Goal: Complete application form: Complete application form

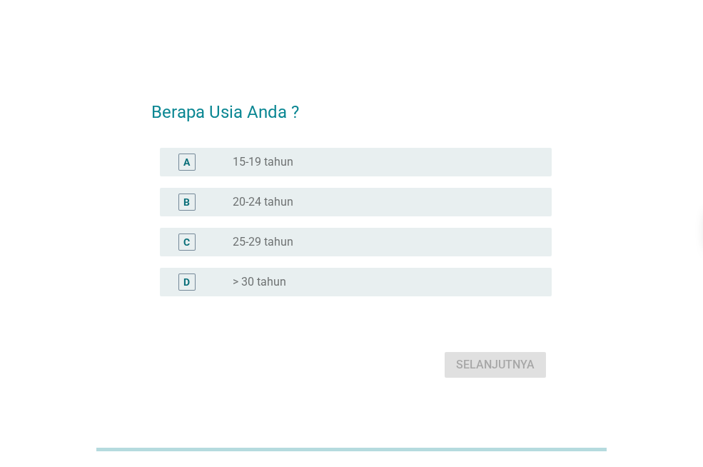
click at [277, 285] on label "> 30 tahun" at bounding box center [260, 282] width 54 height 14
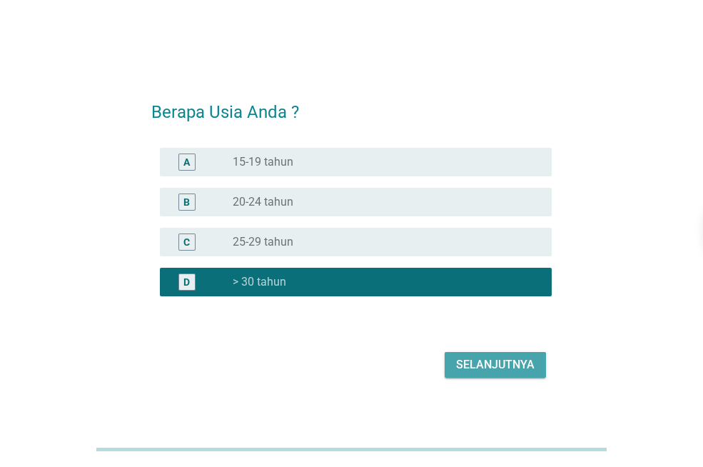
click at [513, 375] on button "Selanjutnya" at bounding box center [494, 365] width 101 height 26
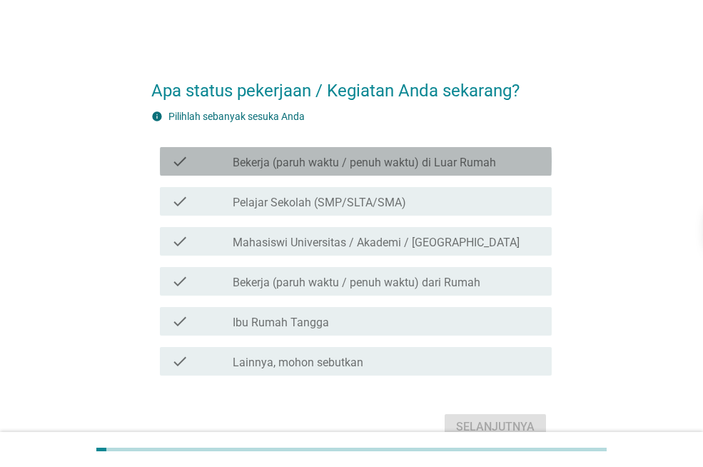
click at [347, 161] on label "Bekerja (paruh waktu / penuh waktu) di Luar Rumah" at bounding box center [364, 163] width 263 height 14
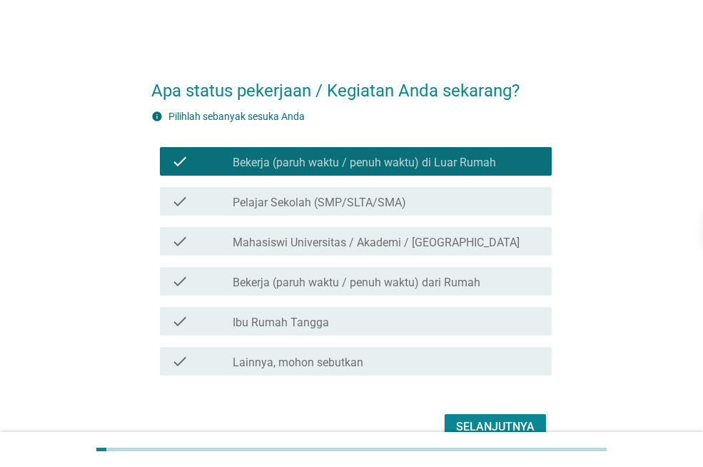
click at [509, 423] on div "Selanjutnya" at bounding box center [495, 426] width 78 height 17
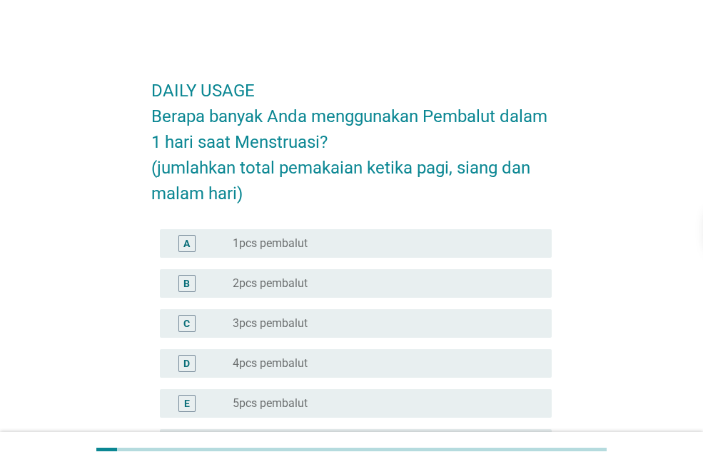
scroll to position [71, 0]
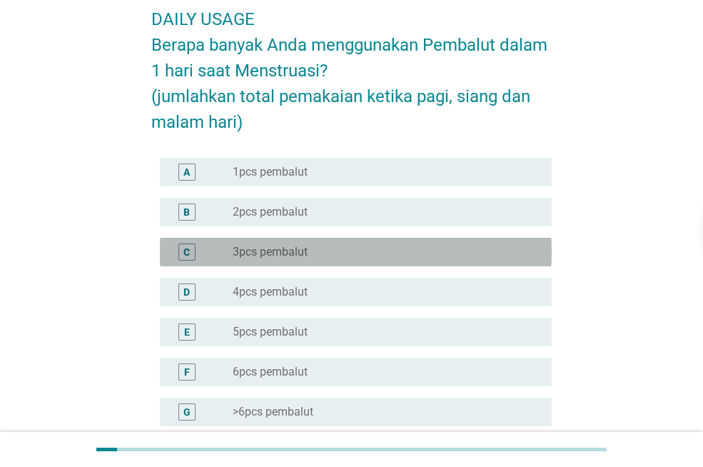
click at [249, 246] on label "3pcs pembalut" at bounding box center [270, 252] width 75 height 14
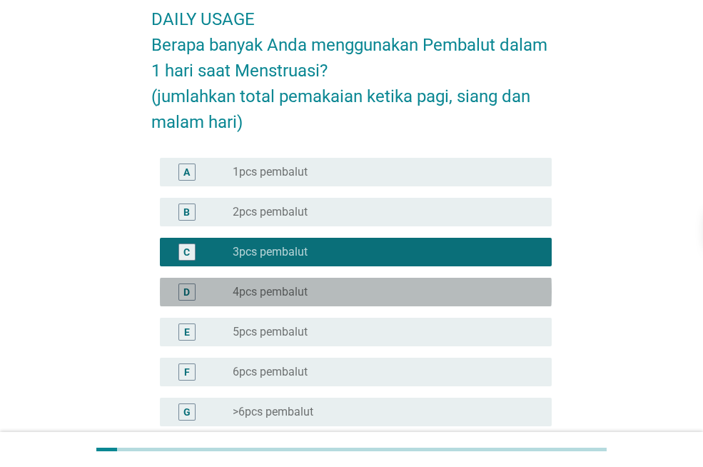
click at [270, 278] on div "D radio_button_unchecked 4pcs pembalut" at bounding box center [356, 292] width 392 height 29
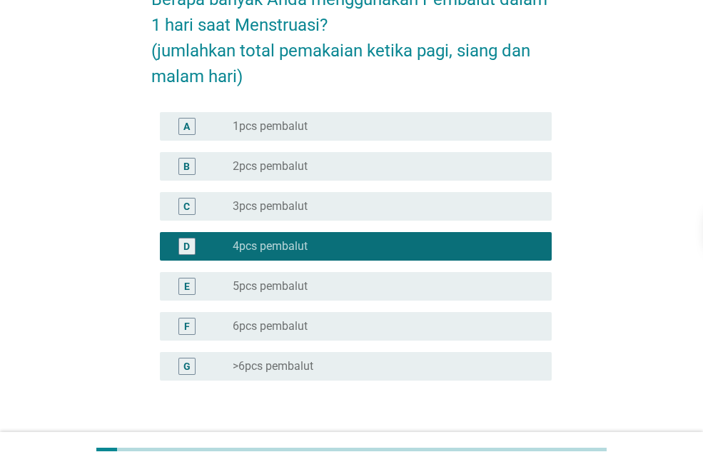
scroll to position [143, 0]
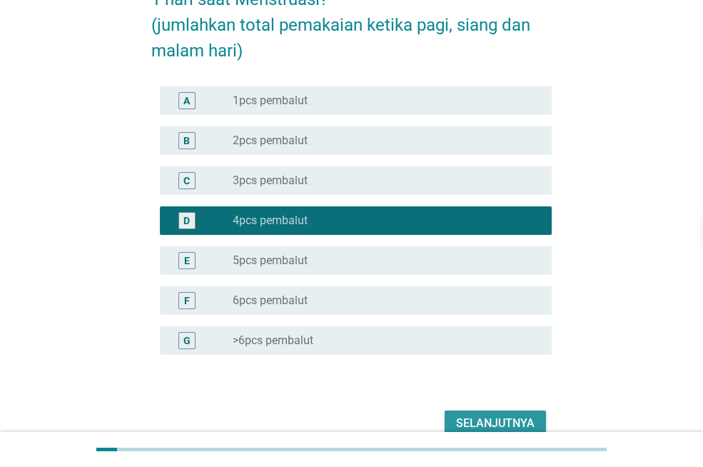
click at [533, 429] on div "Selanjutnya" at bounding box center [495, 423] width 78 height 17
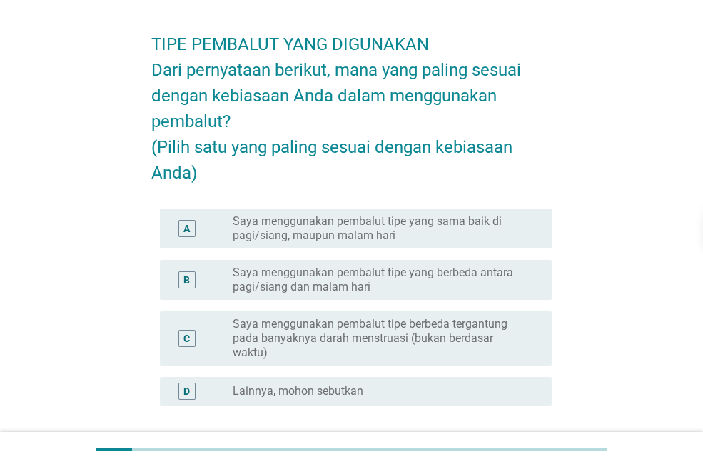
scroll to position [71, 0]
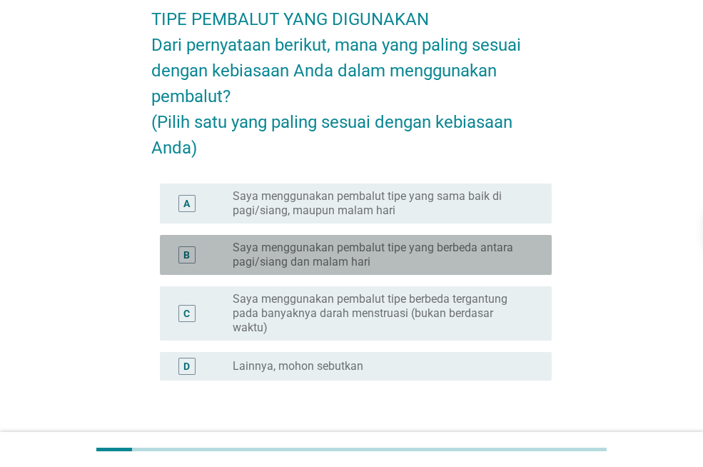
click at [294, 269] on label "Saya menggunakan pembalut tipe yang berbeda antara pagi/siang dan malam hari" at bounding box center [381, 254] width 296 height 29
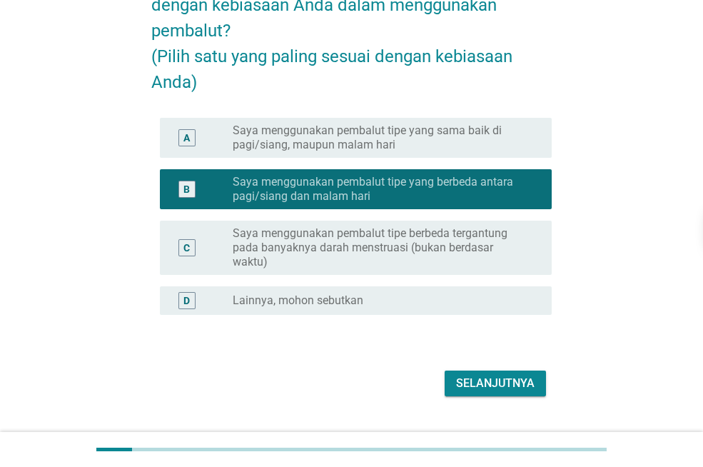
scroll to position [194, 0]
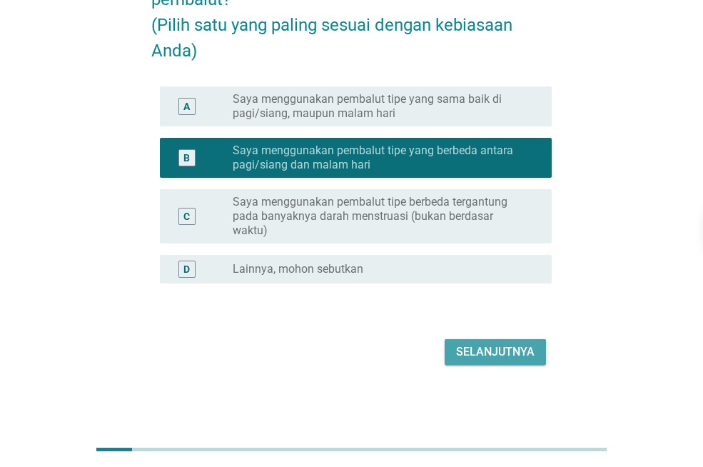
click at [500, 358] on div "Selanjutnya" at bounding box center [495, 351] width 78 height 17
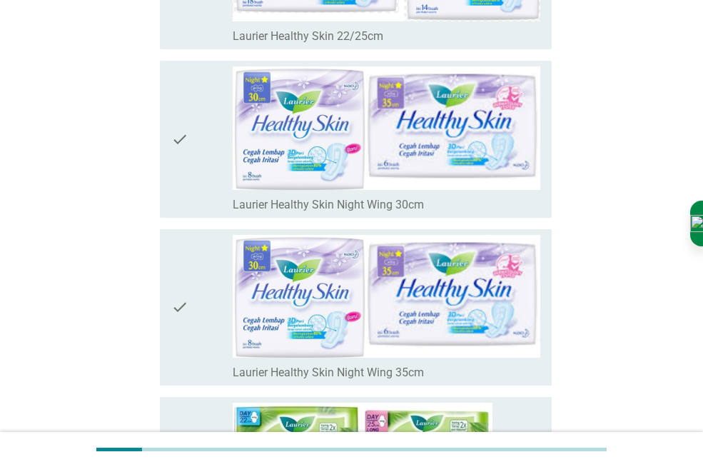
scroll to position [4943, 0]
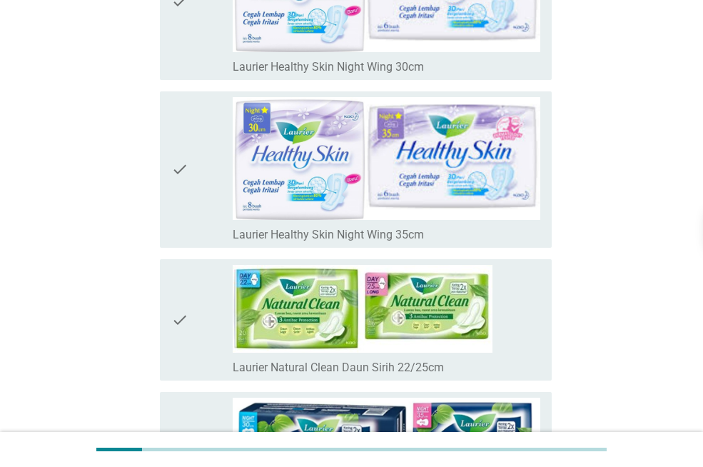
click at [185, 314] on icon "check" at bounding box center [179, 320] width 17 height 110
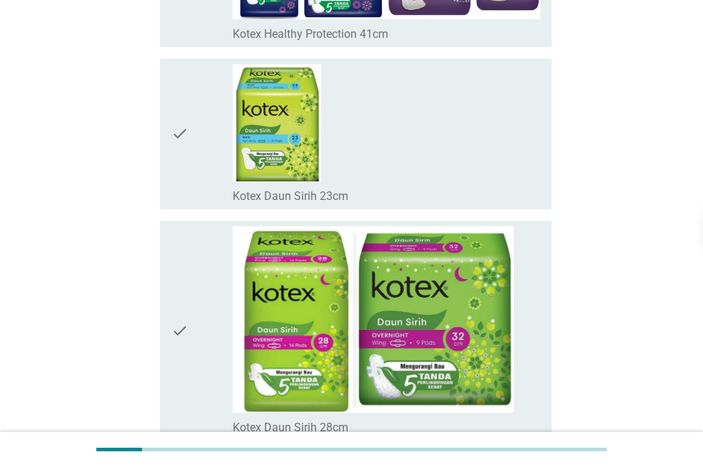
scroll to position [10135, 0]
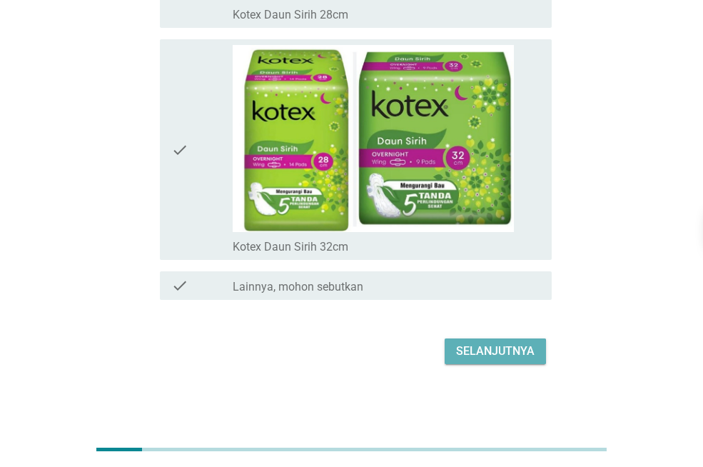
click at [504, 345] on div "Selanjutnya" at bounding box center [495, 350] width 78 height 17
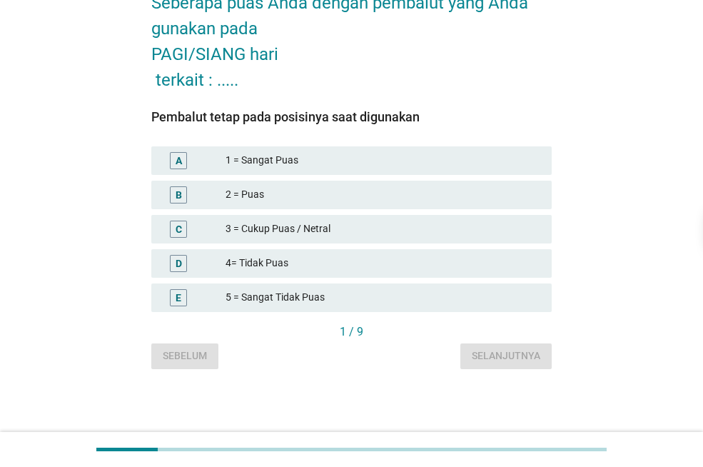
scroll to position [0, 0]
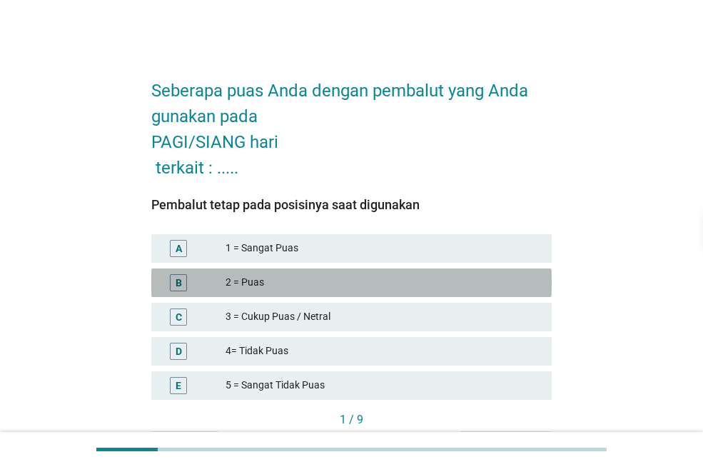
click at [218, 280] on div "B" at bounding box center [194, 282] width 63 height 17
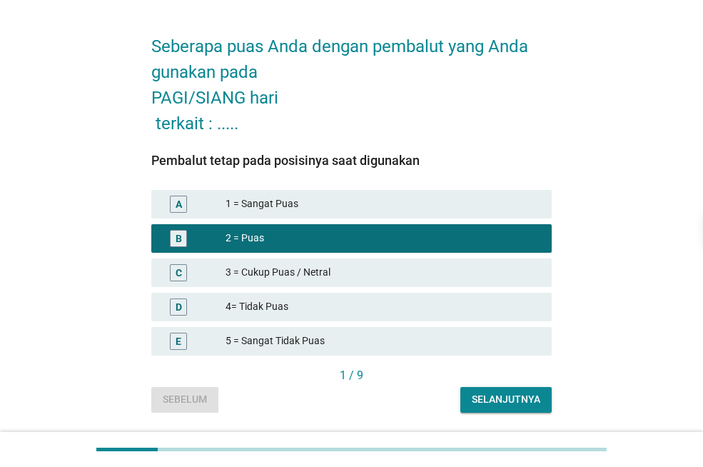
scroll to position [88, 0]
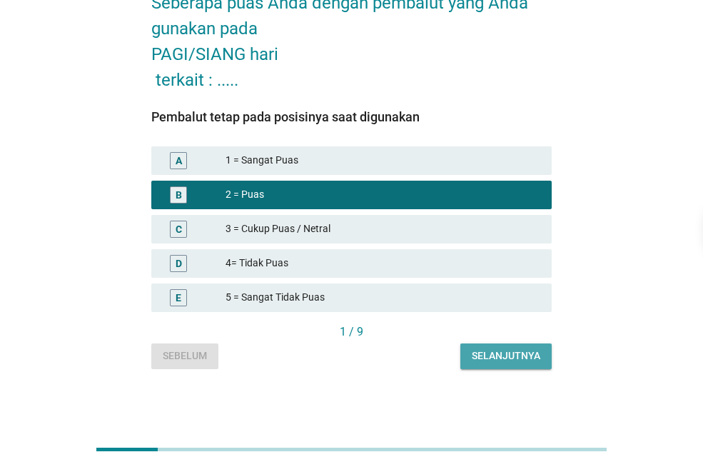
click at [507, 360] on div "Selanjutnya" at bounding box center [506, 355] width 68 height 15
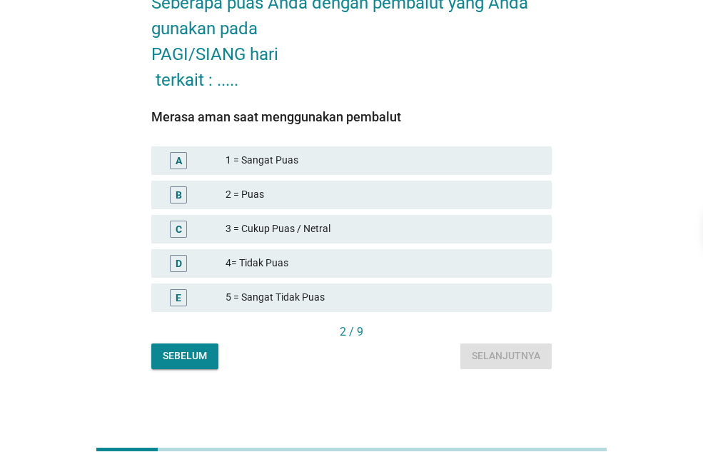
scroll to position [0, 0]
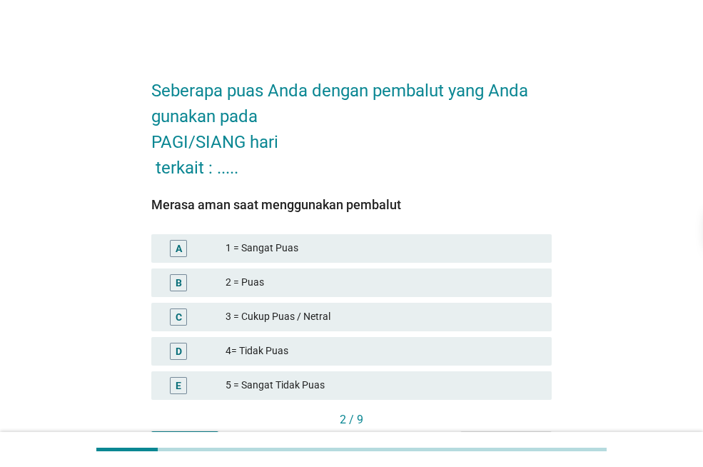
click at [269, 288] on div "2 = Puas" at bounding box center [382, 282] width 315 height 17
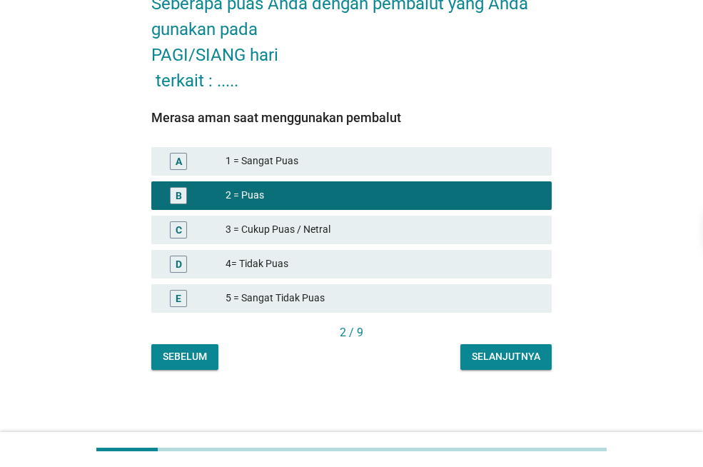
scroll to position [88, 0]
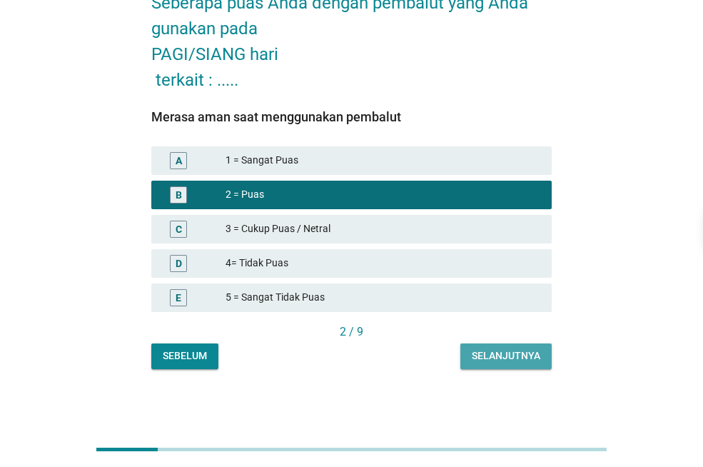
click at [501, 361] on div "Selanjutnya" at bounding box center [506, 355] width 68 height 15
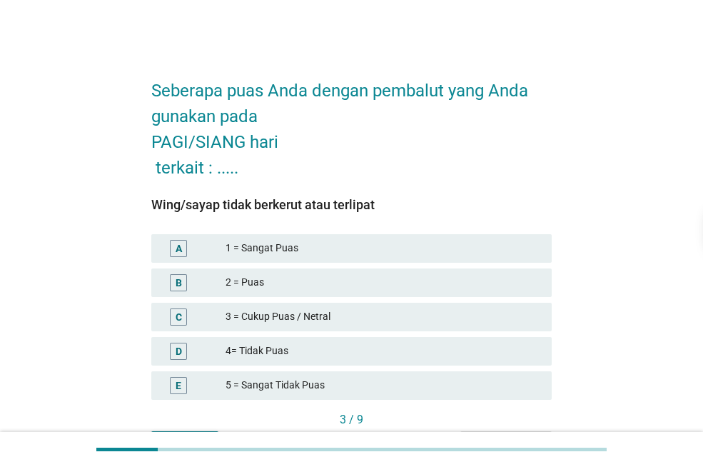
click at [317, 278] on div "2 = Puas" at bounding box center [382, 282] width 315 height 17
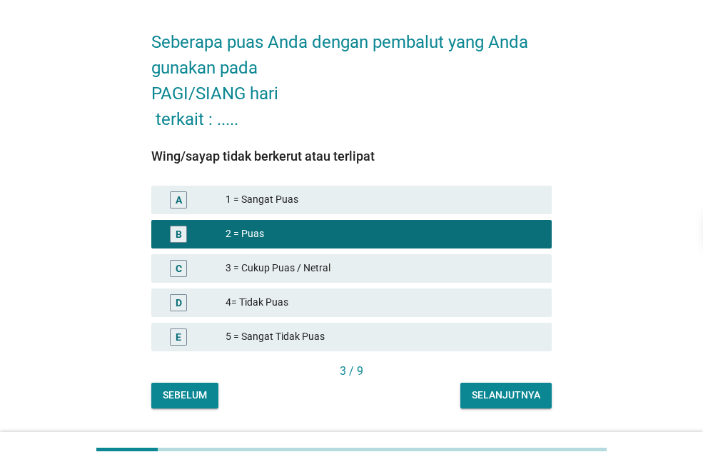
scroll to position [88, 0]
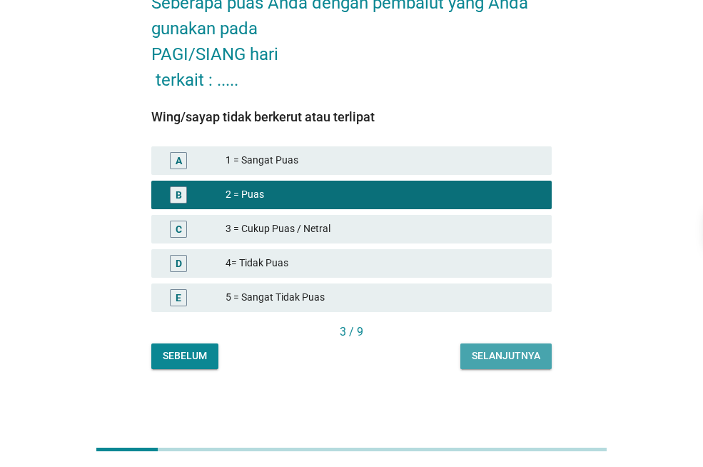
click at [515, 352] on div "Selanjutnya" at bounding box center [506, 355] width 68 height 15
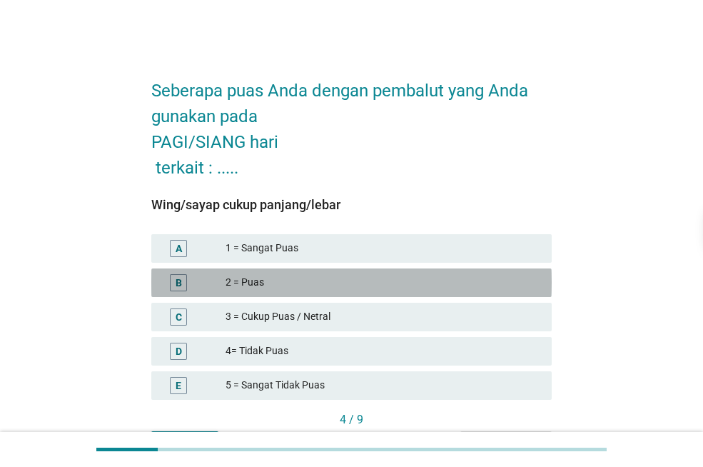
click at [260, 284] on div "2 = Puas" at bounding box center [382, 282] width 315 height 17
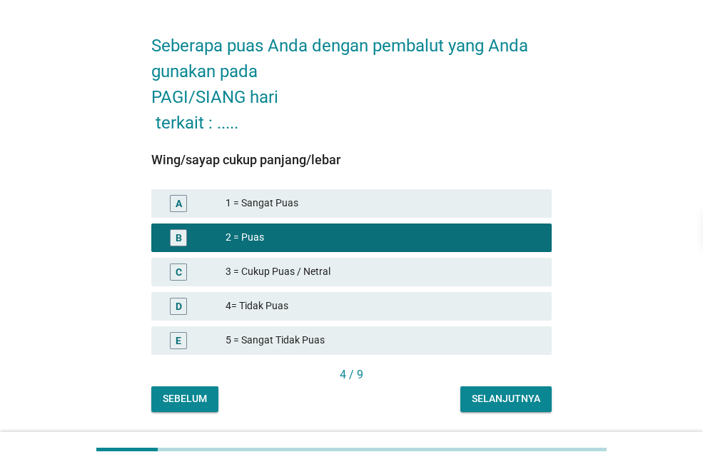
scroll to position [88, 0]
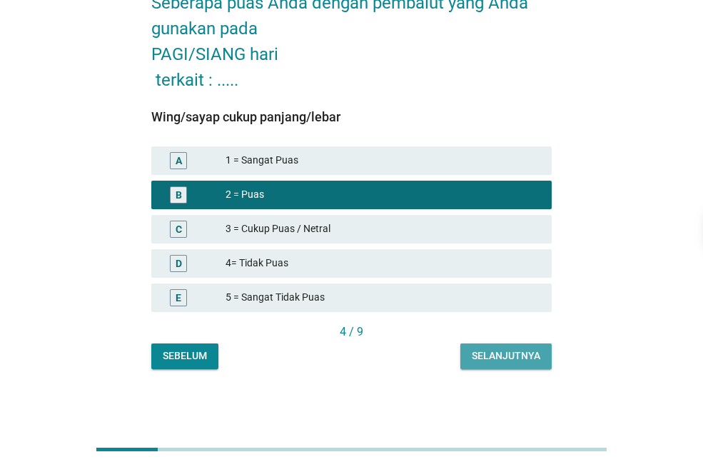
click at [486, 350] on div "Selanjutnya" at bounding box center [506, 355] width 68 height 15
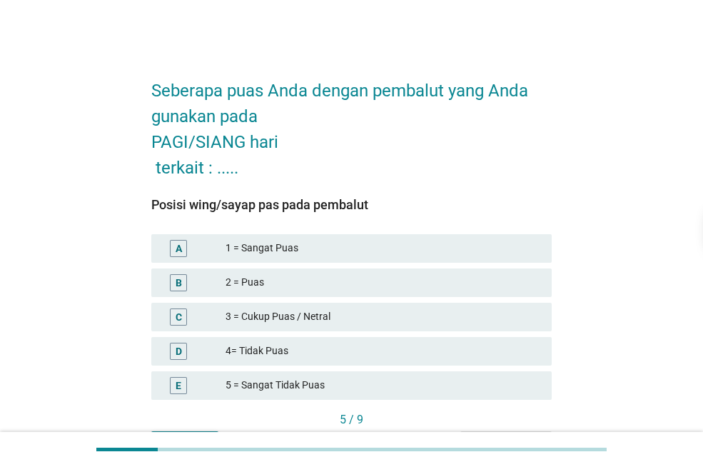
click at [280, 270] on div "B 2 = Puas" at bounding box center [351, 282] width 400 height 29
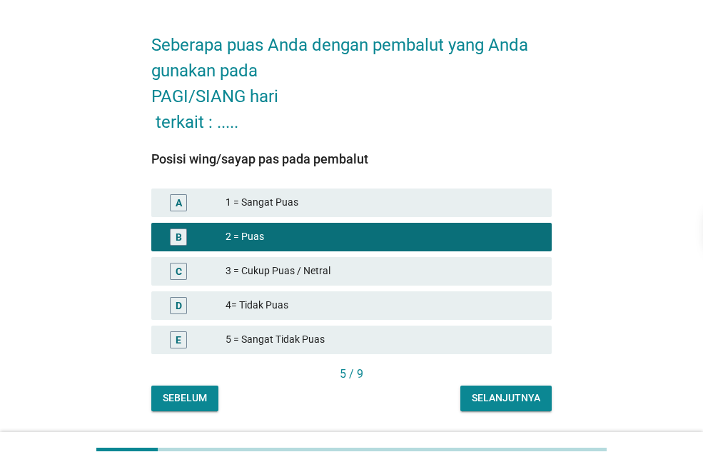
scroll to position [88, 0]
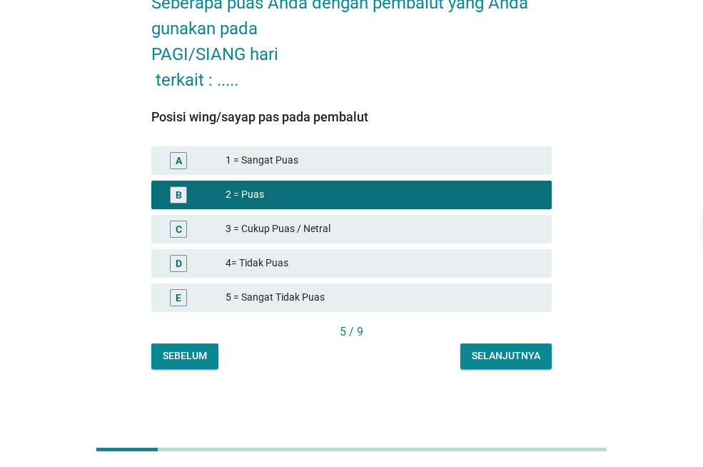
click at [500, 353] on div "Selanjutnya" at bounding box center [506, 355] width 68 height 15
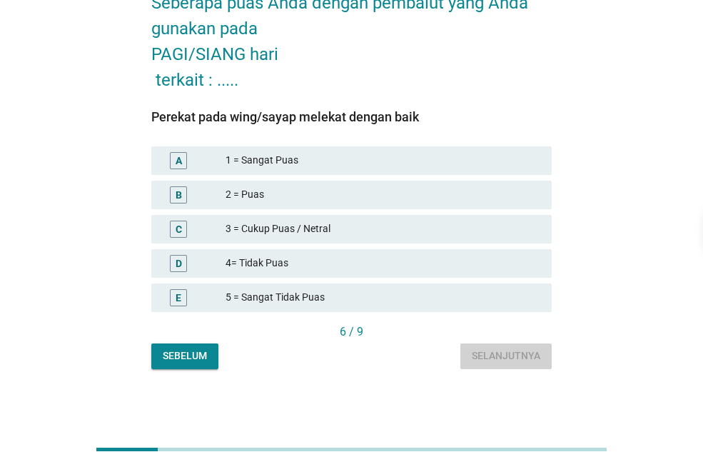
scroll to position [0, 0]
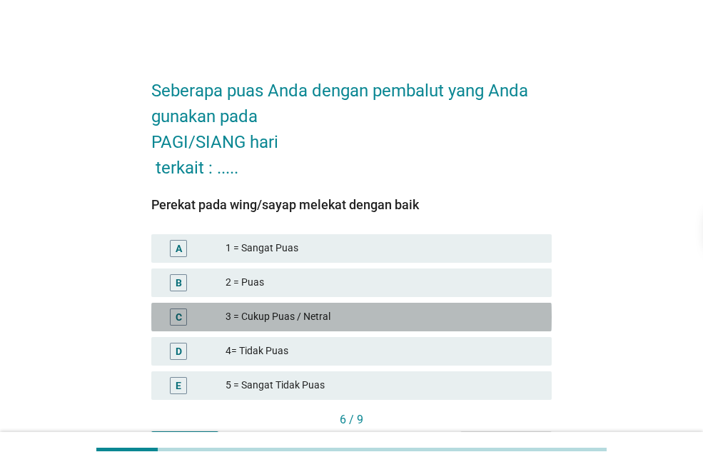
click at [289, 310] on div "3 = Cukup Puas / Netral" at bounding box center [382, 316] width 315 height 17
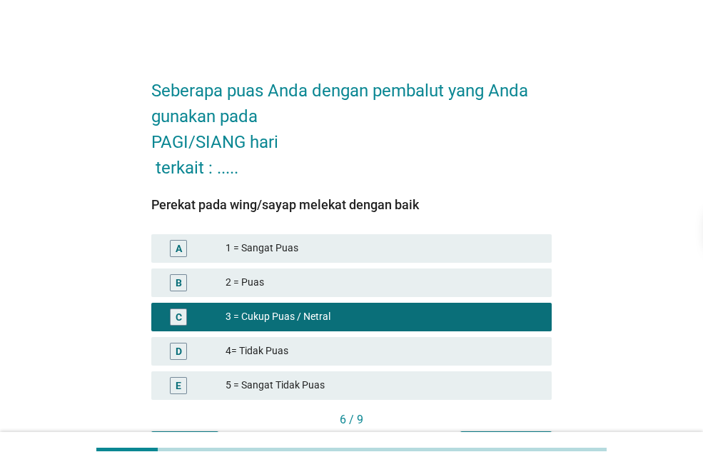
scroll to position [88, 0]
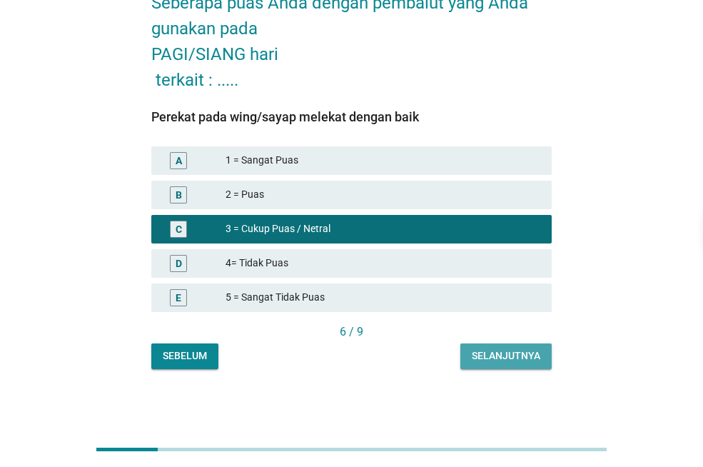
click at [500, 352] on div "Selanjutnya" at bounding box center [506, 355] width 68 height 15
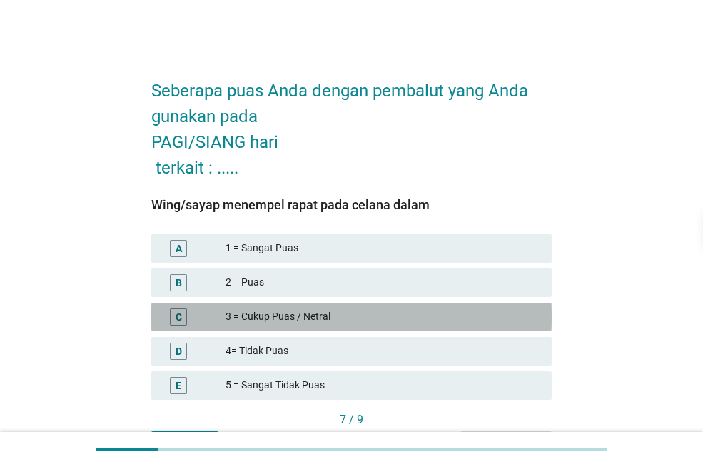
click at [298, 310] on div "3 = Cukup Puas / Netral" at bounding box center [382, 316] width 315 height 17
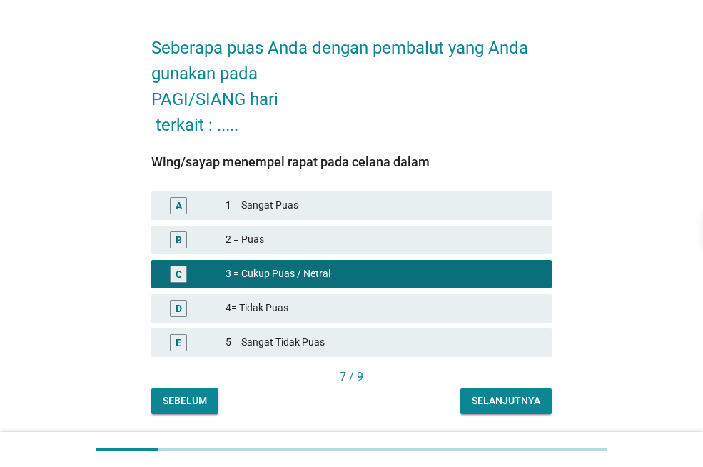
scroll to position [88, 0]
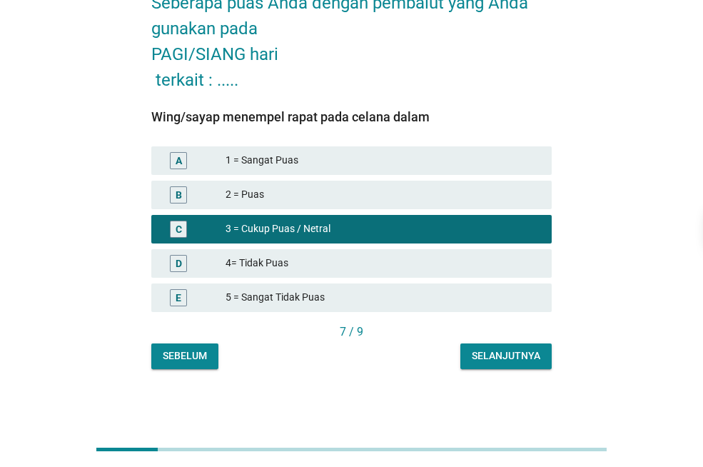
click at [524, 355] on div "Selanjutnya" at bounding box center [506, 355] width 68 height 15
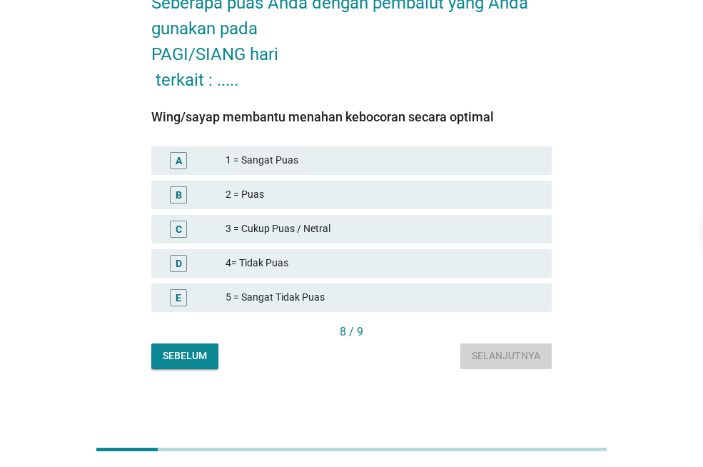
scroll to position [0, 0]
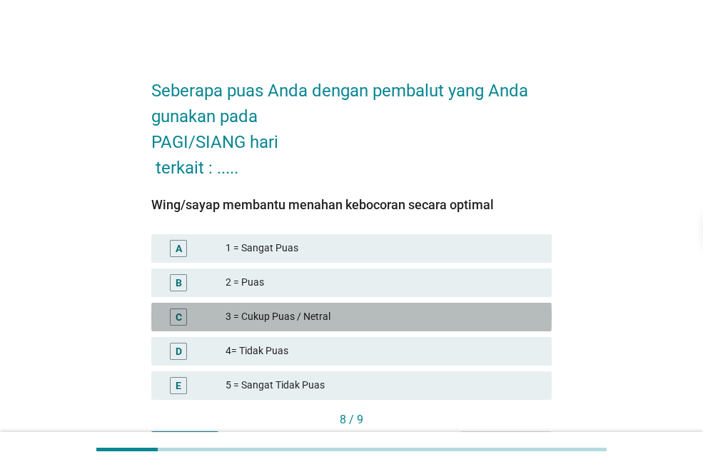
click at [318, 307] on div "C 3 = Cukup Puas / Netral" at bounding box center [351, 316] width 400 height 29
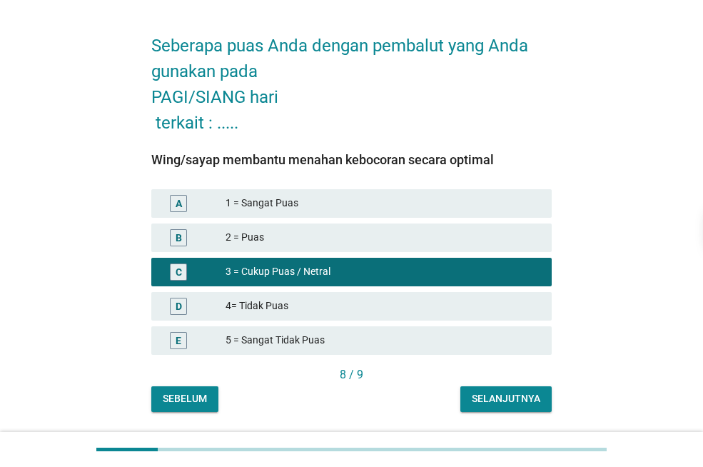
scroll to position [88, 0]
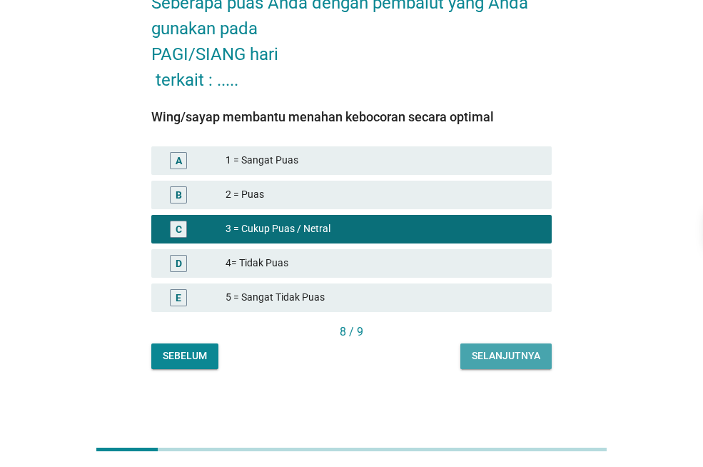
click at [527, 349] on div "Selanjutnya" at bounding box center [506, 355] width 68 height 15
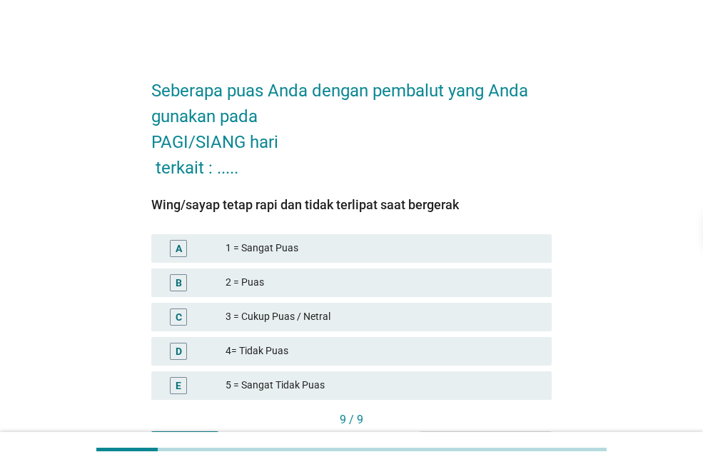
click at [329, 315] on div "3 = Cukup Puas / Netral" at bounding box center [382, 316] width 315 height 17
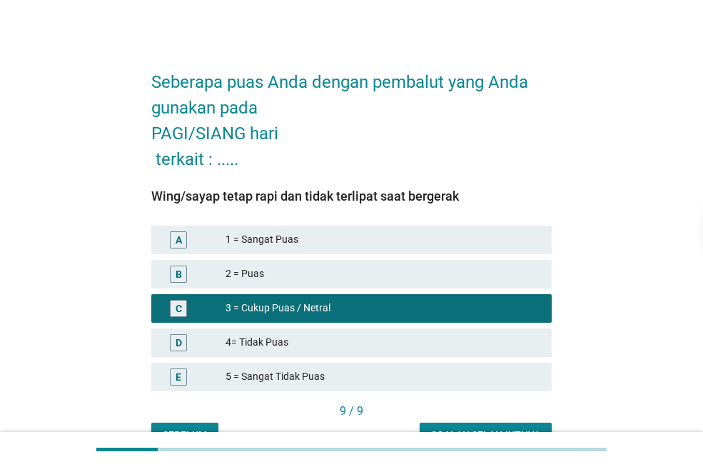
scroll to position [88, 0]
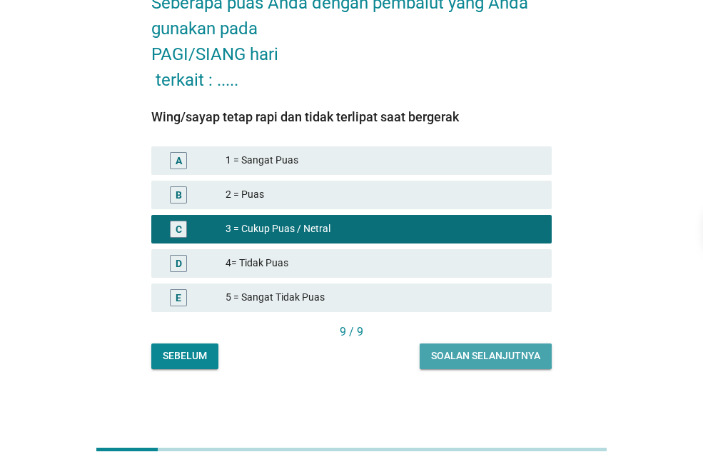
click at [504, 365] on button "Soalan selanjutnya" at bounding box center [486, 356] width 132 height 26
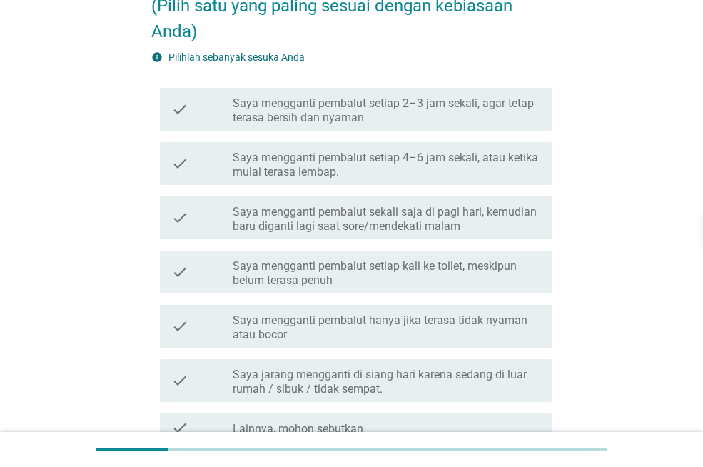
scroll to position [143, 0]
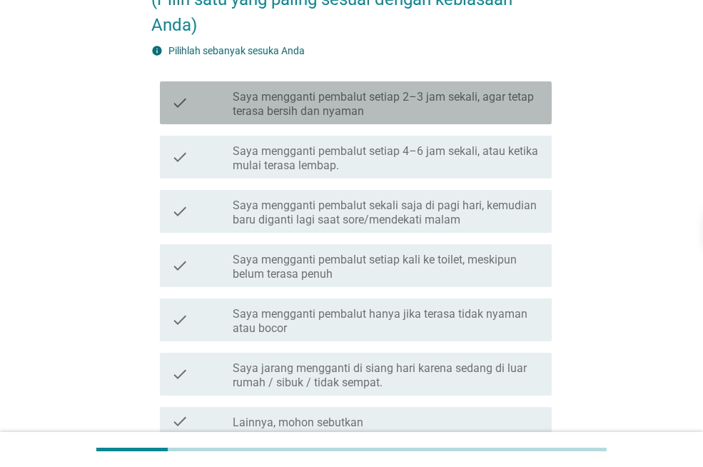
click at [308, 106] on label "Saya mengganti pembalut setiap 2–3 jam sekali, agar tetap terasa bersih dan nya…" at bounding box center [386, 104] width 307 height 29
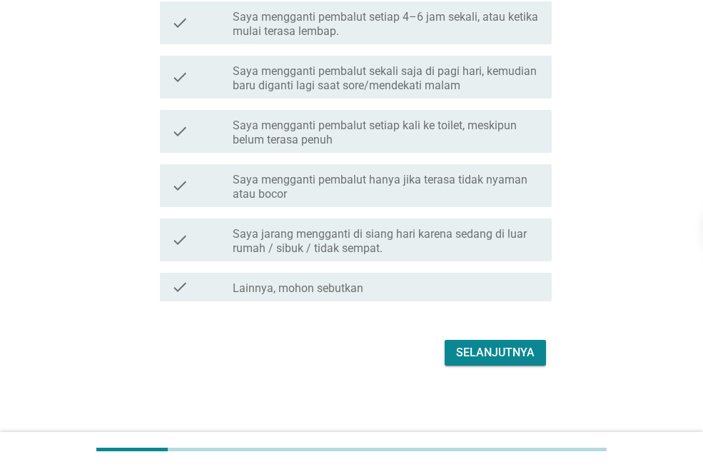
scroll to position [278, 0]
click at [501, 362] on button "Selanjutnya" at bounding box center [494, 352] width 101 height 26
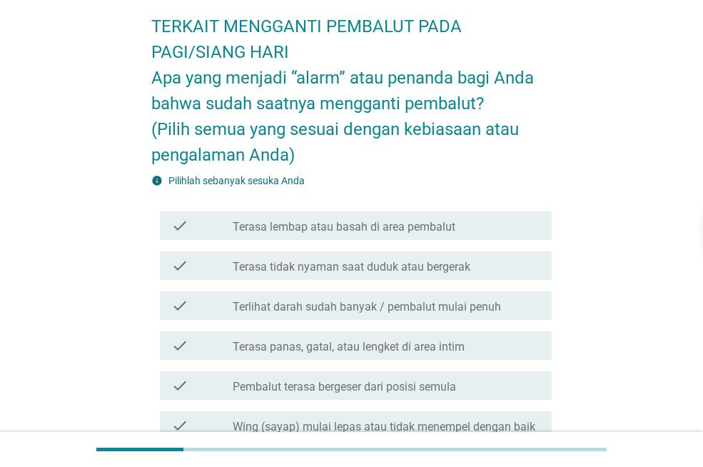
scroll to position [143, 0]
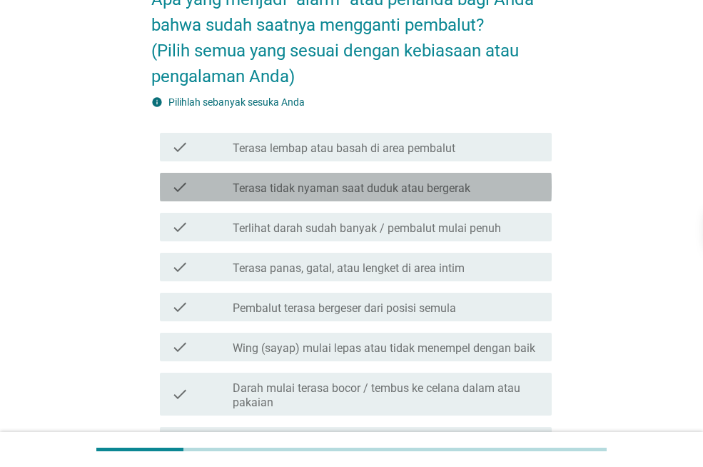
click at [288, 198] on div "check check_box_outline_blank Terasa tidak nyaman saat duduk atau bergerak" at bounding box center [356, 187] width 392 height 29
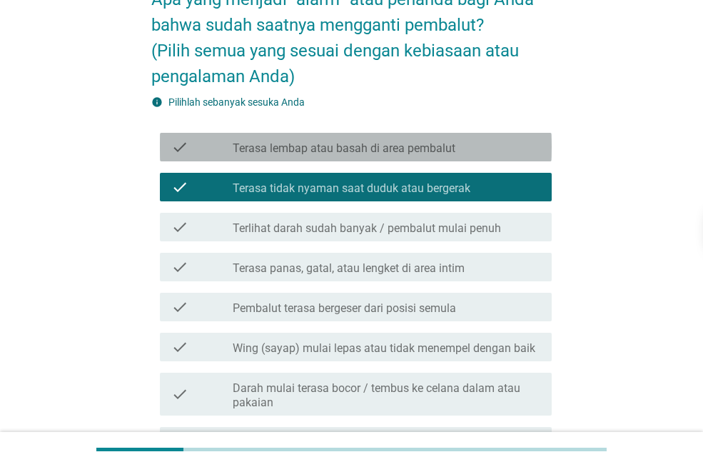
click at [328, 145] on label "Terasa lembap atau basah di area pembalut" at bounding box center [344, 148] width 223 height 14
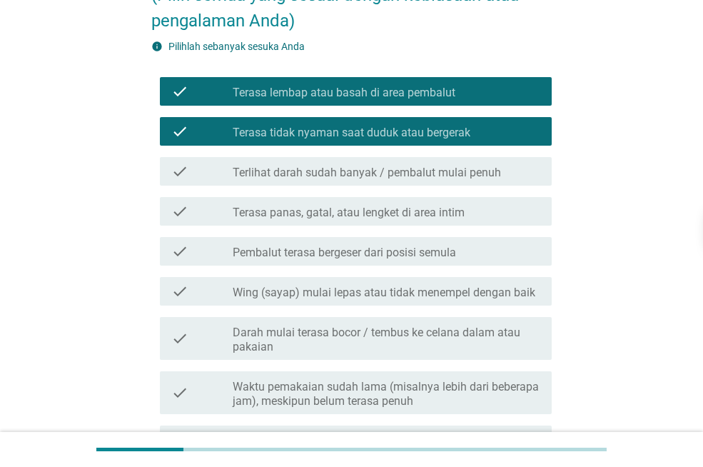
scroll to position [285, 0]
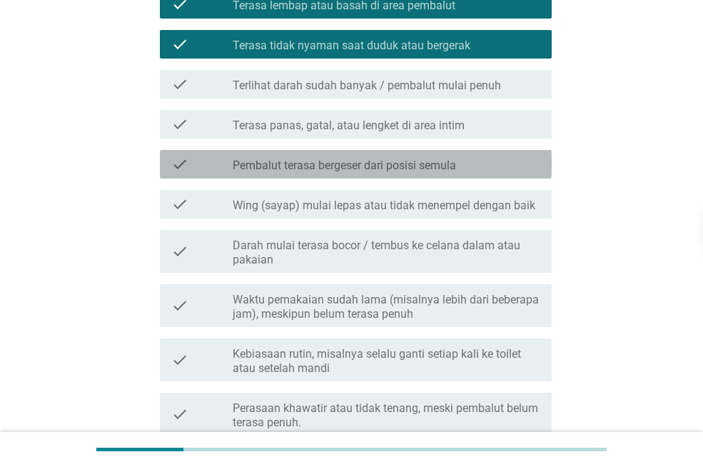
click at [392, 167] on label "Pembalut terasa bergeser dari posisi semula" at bounding box center [344, 165] width 223 height 14
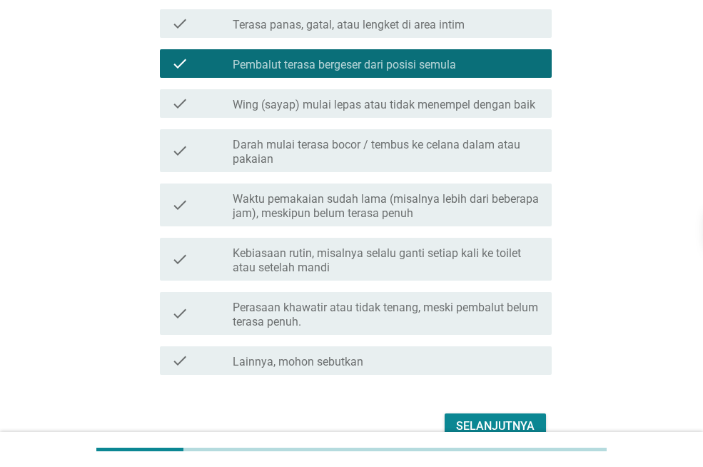
scroll to position [460, 0]
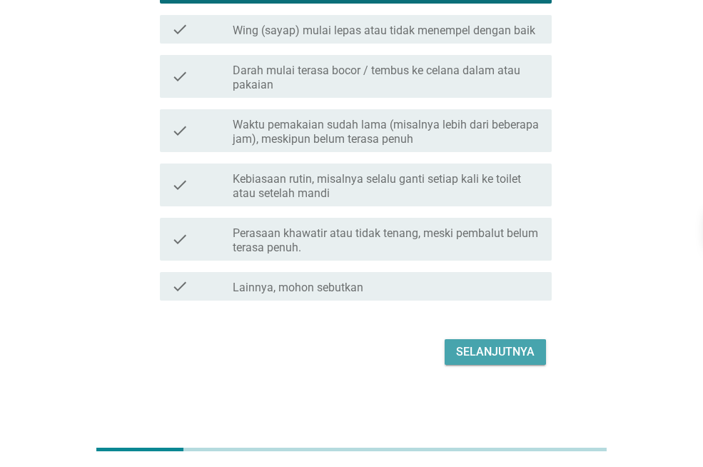
click at [517, 347] on div "Selanjutnya" at bounding box center [495, 351] width 78 height 17
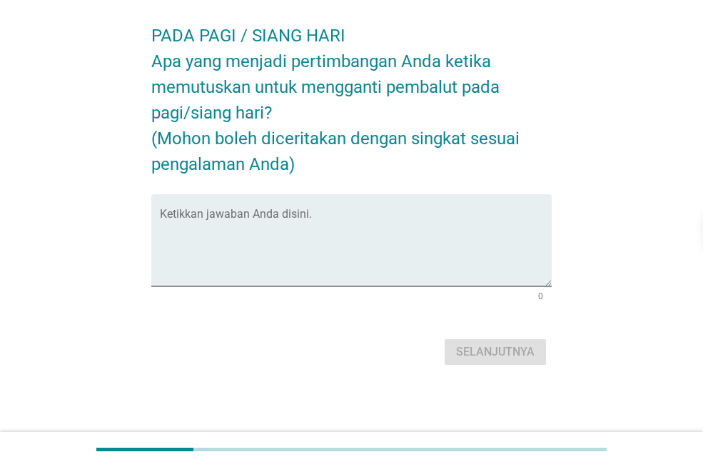
scroll to position [0, 0]
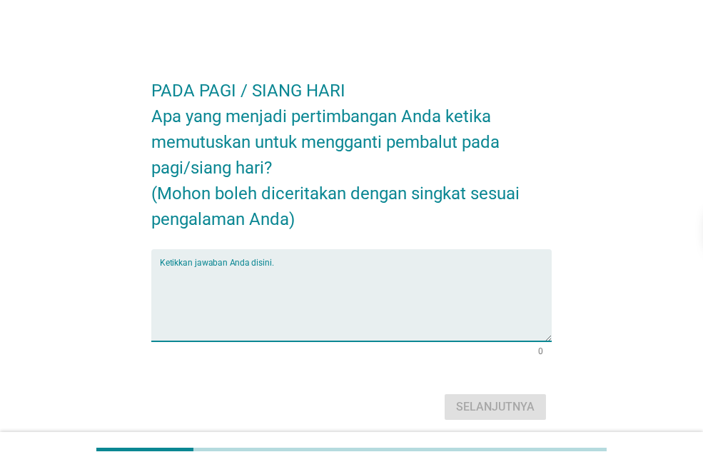
click at [245, 293] on textarea "Ketikkan jawaban Anda disini." at bounding box center [356, 303] width 392 height 75
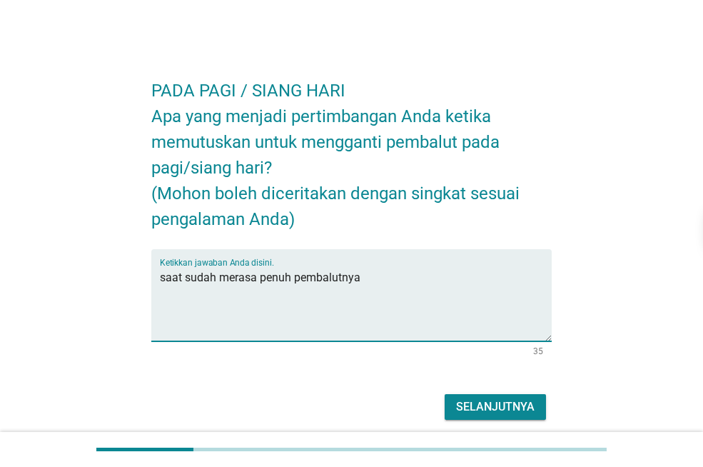
type textarea "saat sudah merasa penuh pembalutnya"
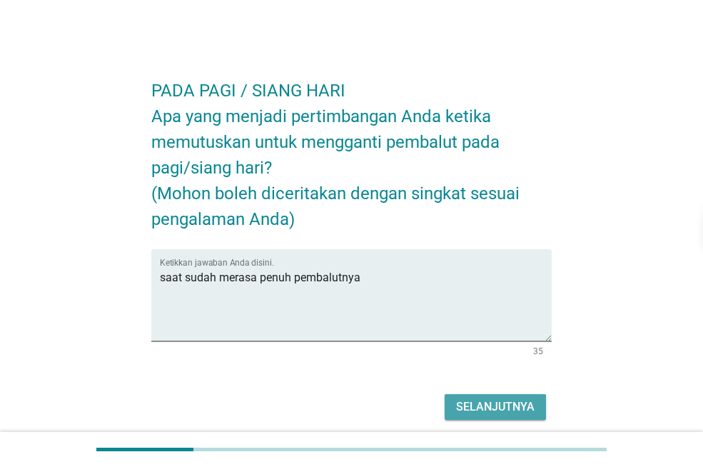
click at [502, 409] on div "Selanjutnya" at bounding box center [495, 406] width 78 height 17
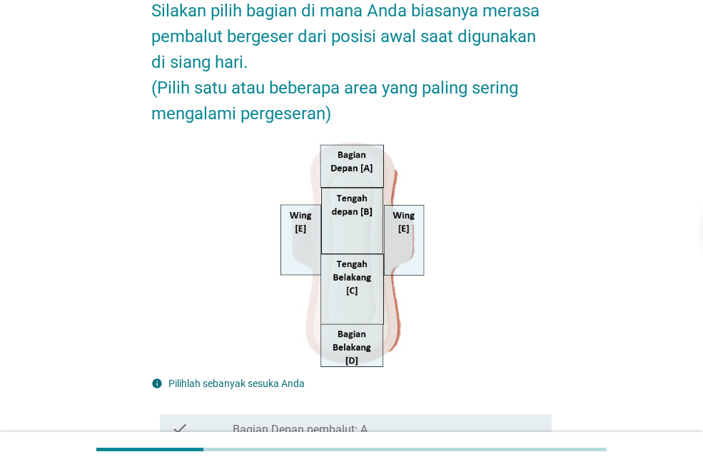
scroll to position [143, 0]
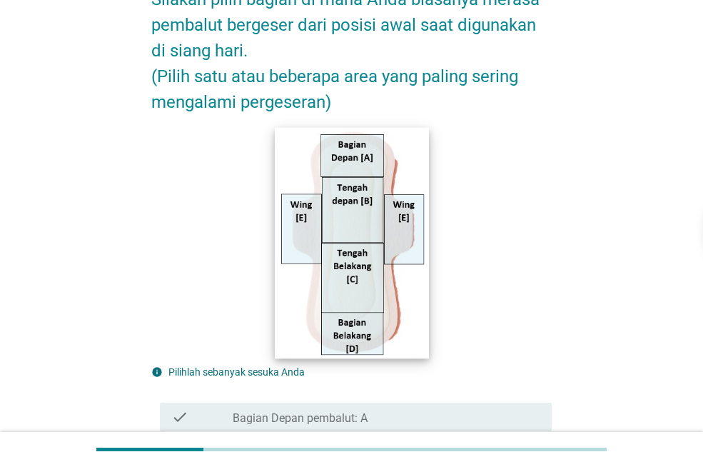
click at [407, 226] on img at bounding box center [351, 242] width 153 height 231
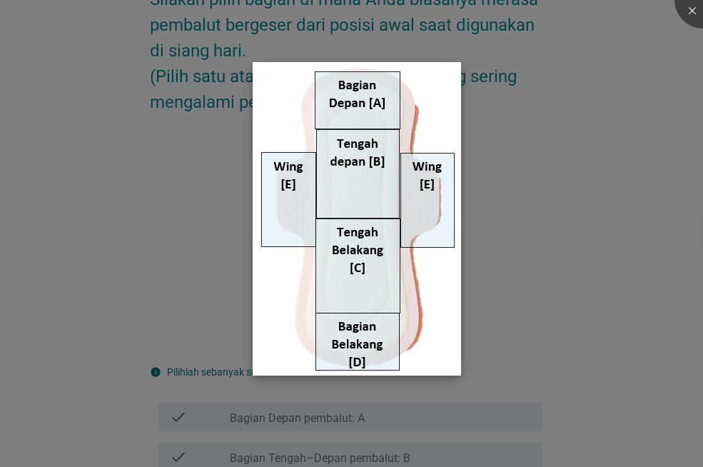
click at [312, 223] on img at bounding box center [357, 218] width 208 height 313
click at [492, 193] on div at bounding box center [351, 233] width 703 height 467
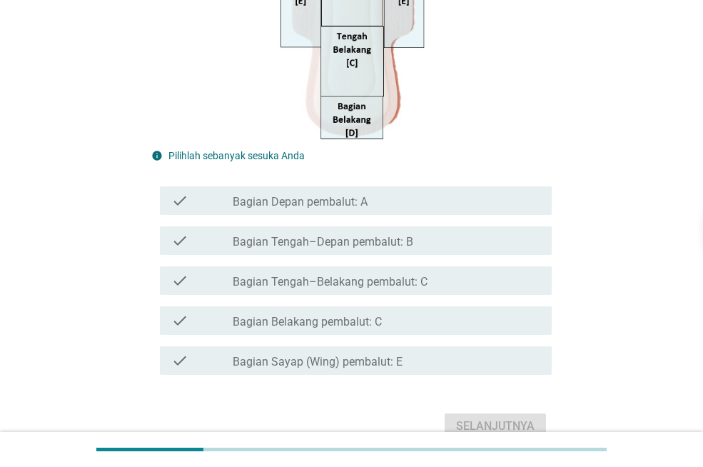
scroll to position [428, 0]
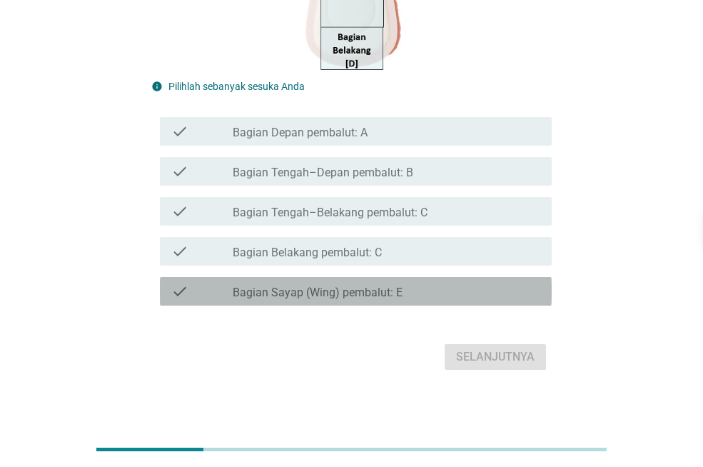
click at [427, 286] on div "check_box_outline_blank Bagian Sayap (Wing) pembalut: E" at bounding box center [386, 291] width 307 height 17
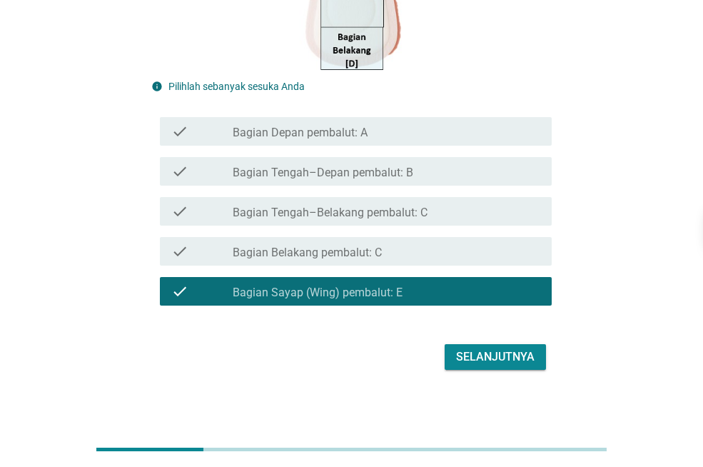
click at [523, 367] on button "Selanjutnya" at bounding box center [494, 357] width 101 height 26
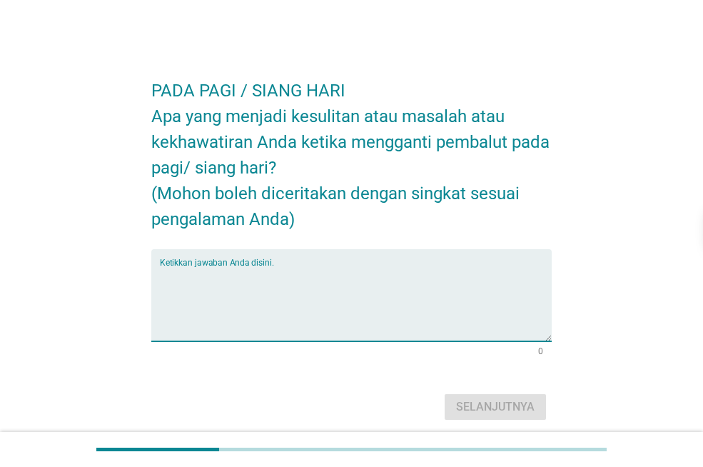
click at [478, 286] on textarea "Ketikkan jawaban Anda disini." at bounding box center [356, 303] width 392 height 75
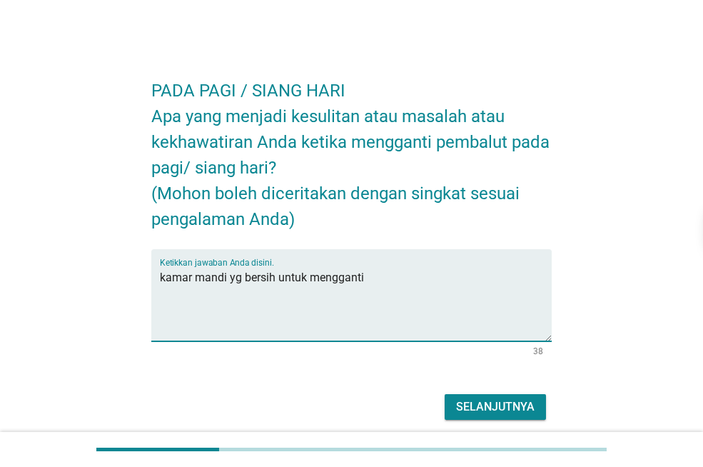
type textarea "kamar mandi yg bersih untuk mengganti"
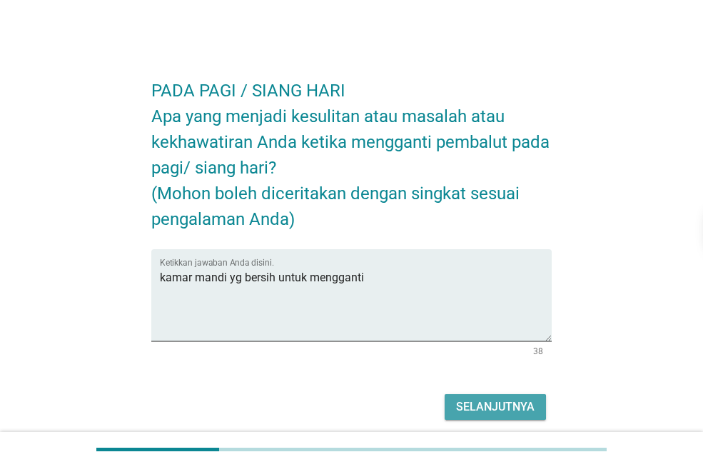
click at [511, 417] on button "Selanjutnya" at bounding box center [494, 407] width 101 height 26
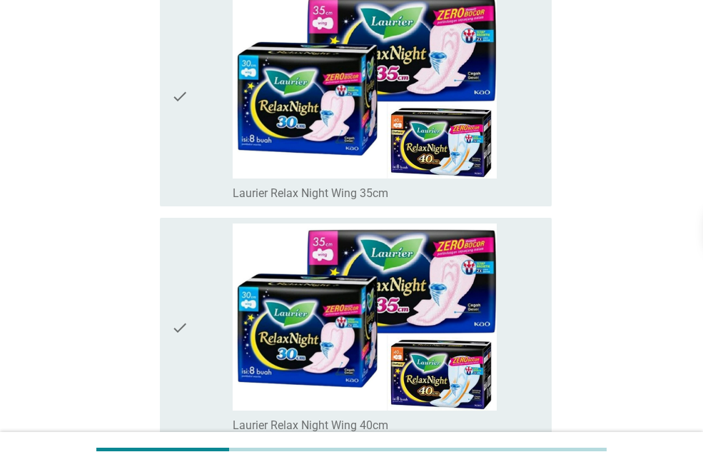
scroll to position [4303, 0]
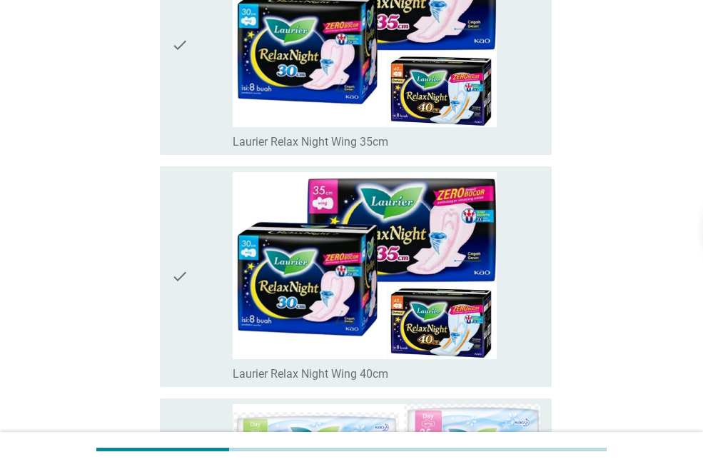
click at [180, 269] on icon "check" at bounding box center [179, 276] width 17 height 209
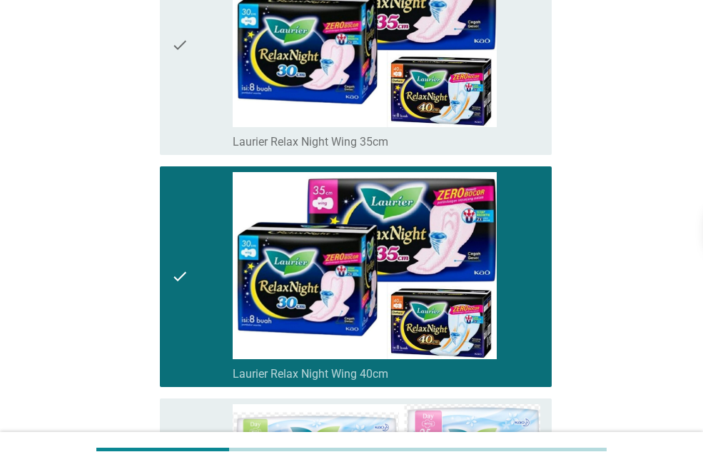
click at [213, 131] on div "check" at bounding box center [201, 45] width 61 height 209
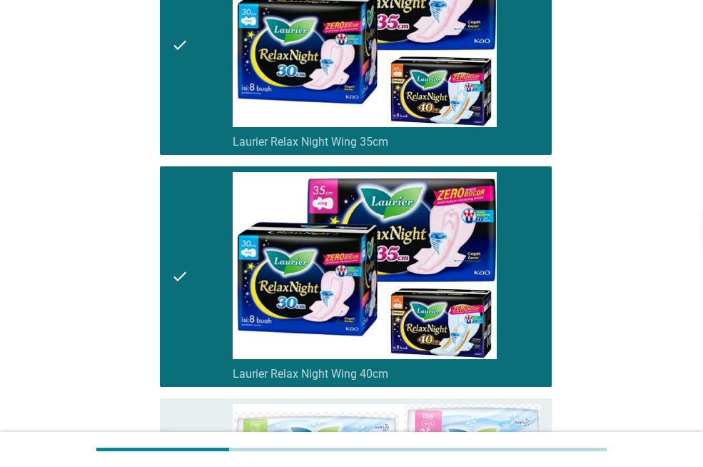
click at [197, 220] on div "check" at bounding box center [201, 276] width 61 height 209
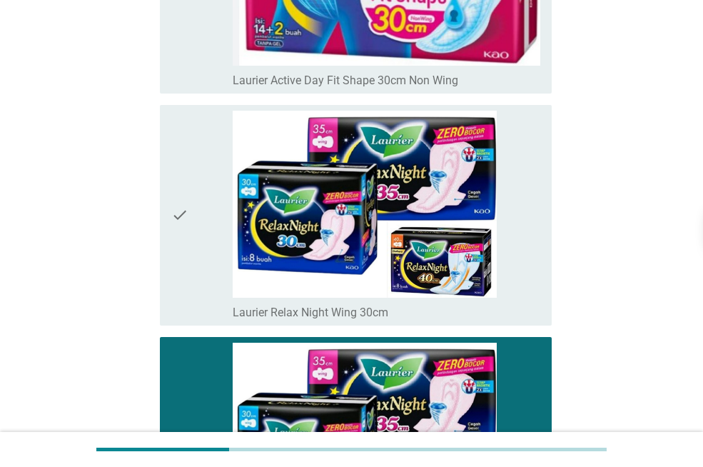
scroll to position [3875, 0]
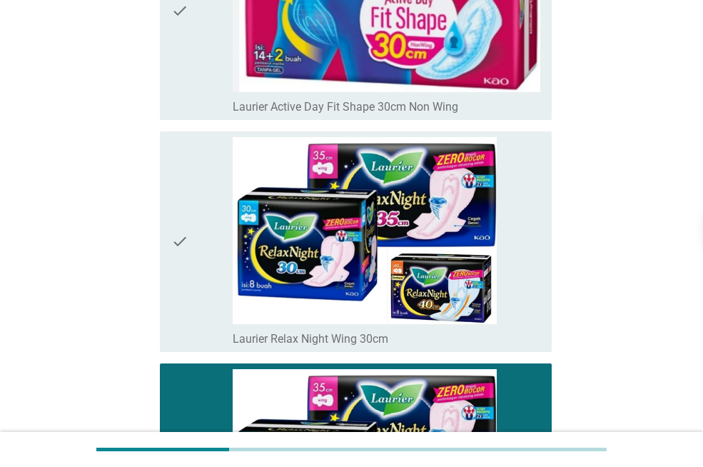
click at [186, 200] on icon "check" at bounding box center [179, 241] width 17 height 209
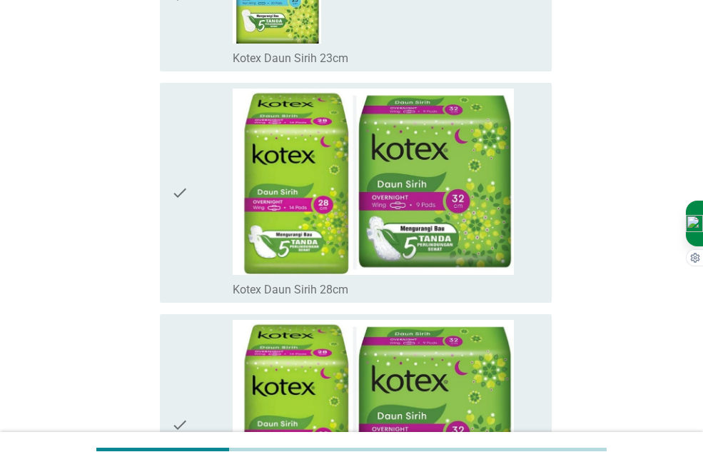
scroll to position [10135, 0]
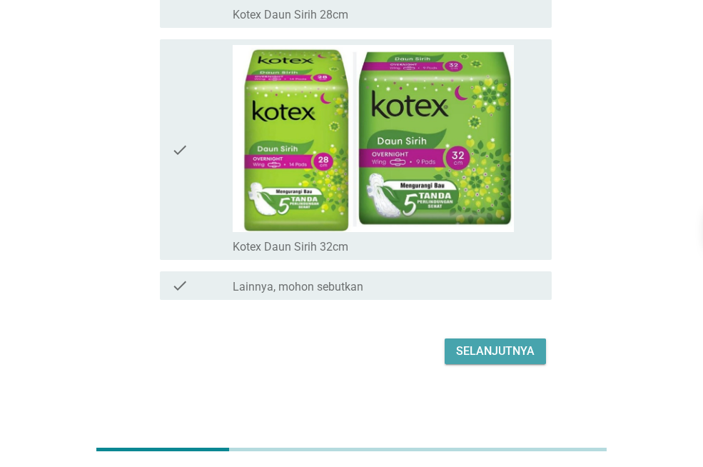
click at [529, 354] on div "Selanjutnya" at bounding box center [495, 350] width 78 height 17
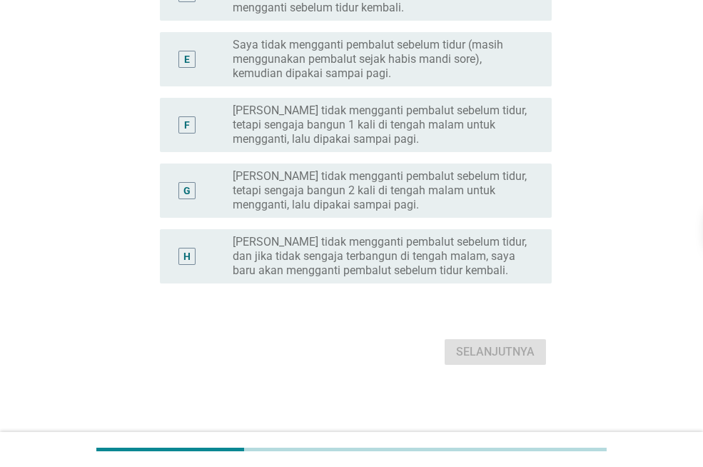
scroll to position [0, 0]
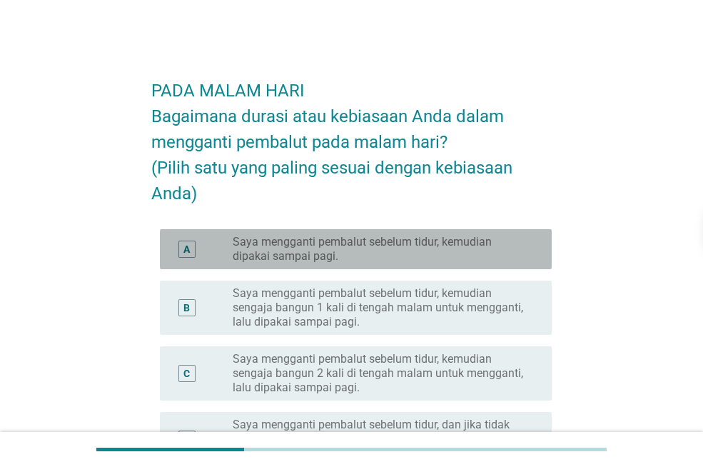
click at [290, 243] on label "Saya mengganti pembalut sebelum tidur, kemudian dipakai sampai pagi." at bounding box center [381, 249] width 296 height 29
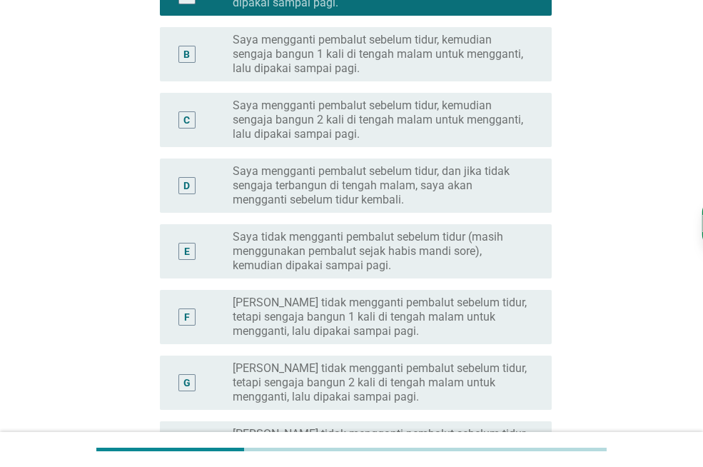
scroll to position [445, 0]
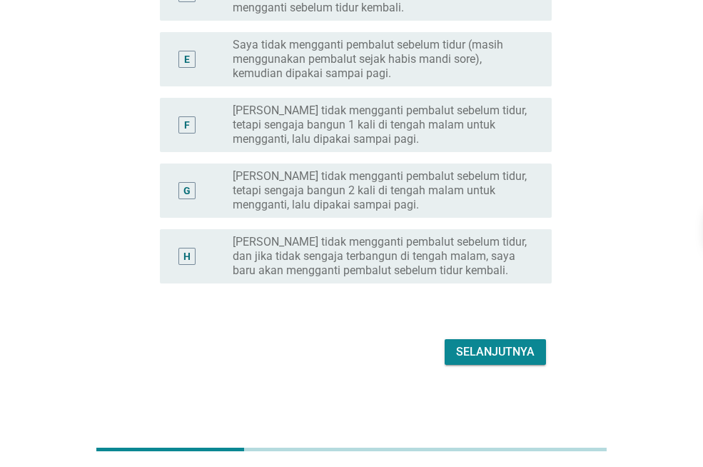
click at [526, 346] on div "Selanjutnya" at bounding box center [495, 351] width 78 height 17
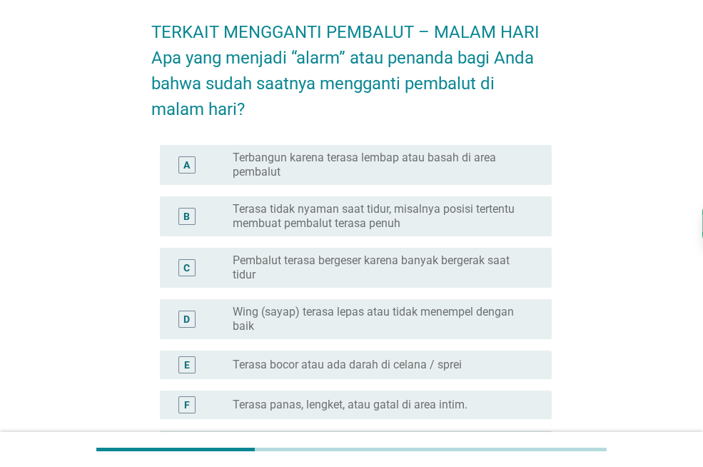
scroll to position [143, 0]
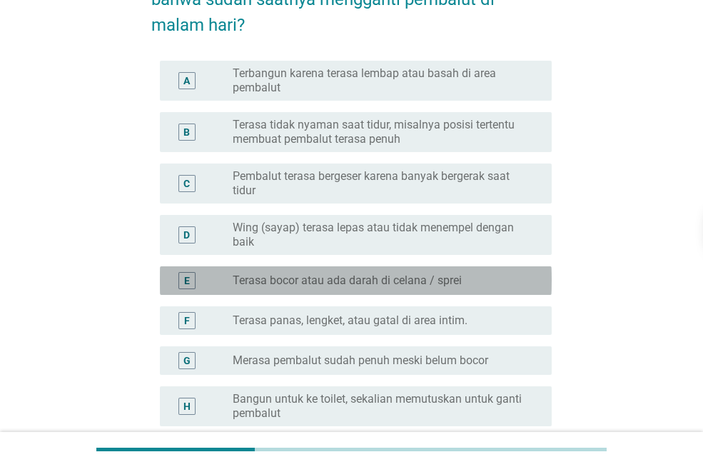
click at [477, 269] on div "E radio_button_unchecked Terasa bocor atau ada darah di celana / sprei" at bounding box center [356, 280] width 392 height 29
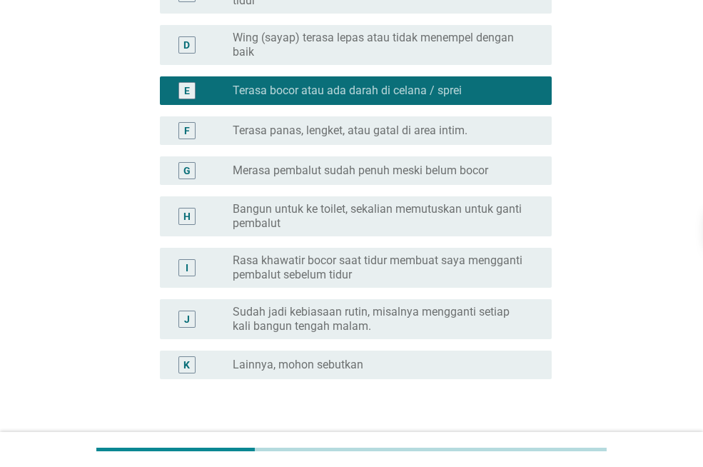
scroll to position [428, 0]
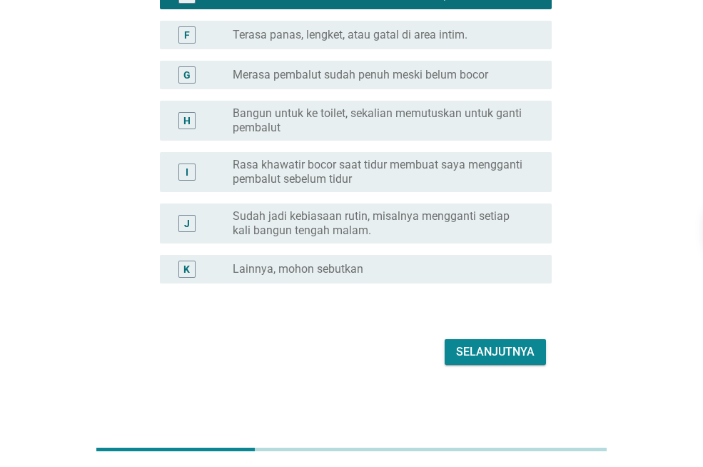
click at [497, 340] on button "Selanjutnya" at bounding box center [494, 352] width 101 height 26
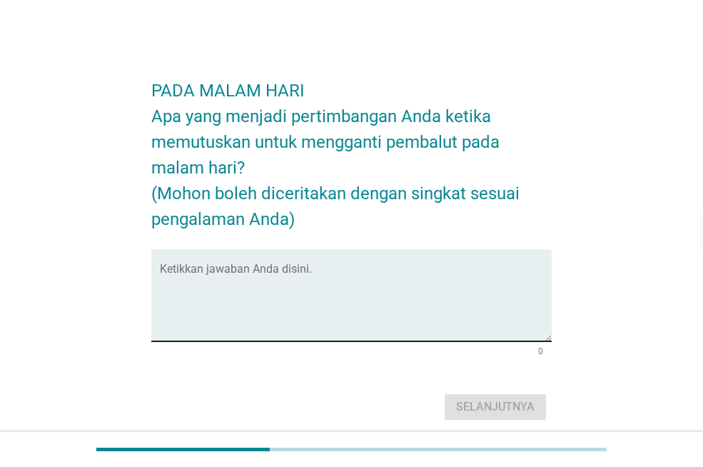
click at [482, 326] on textarea "Ketikkan jawaban Anda disini." at bounding box center [356, 303] width 392 height 75
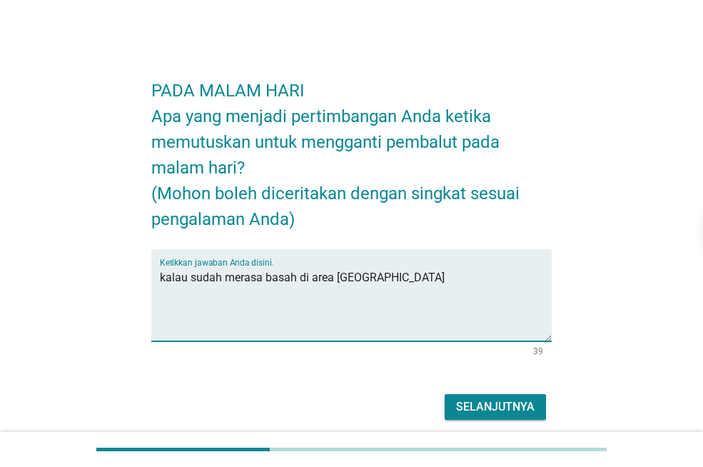
type textarea "kalau sudah merasa basah di area [GEOGRAPHIC_DATA]"
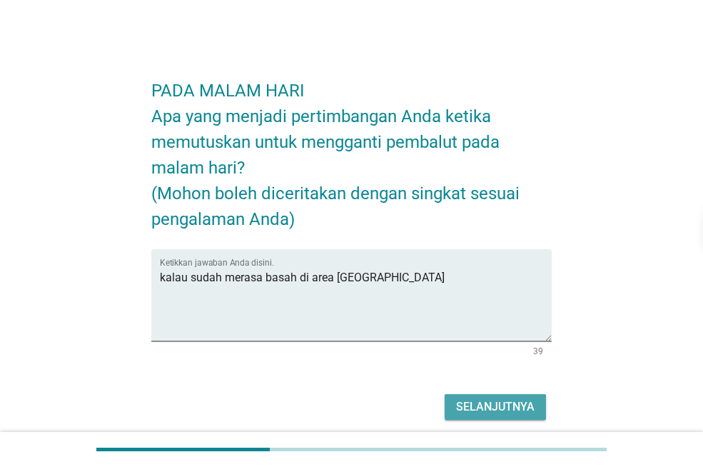
click at [502, 405] on div "Selanjutnya" at bounding box center [495, 406] width 78 height 17
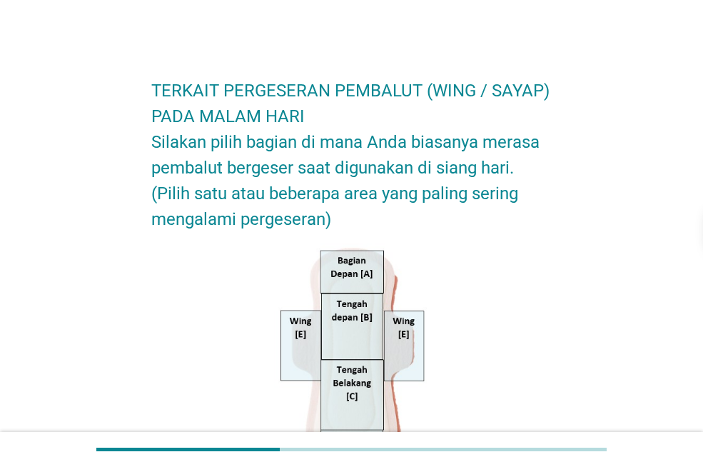
scroll to position [405, 0]
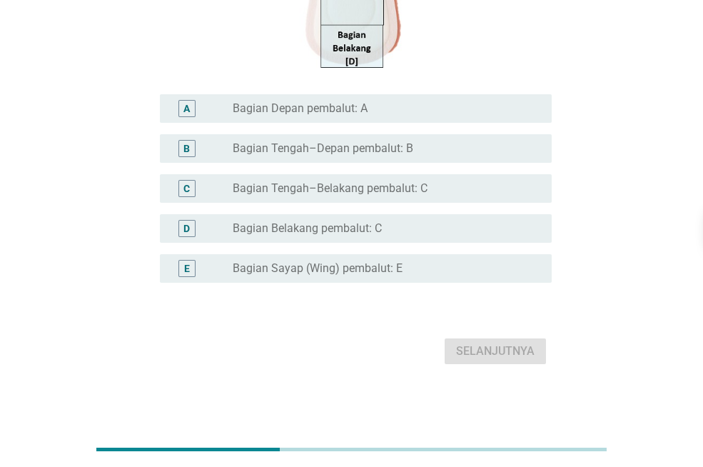
click at [397, 215] on div "D radio_button_unchecked Bagian Belakang pembalut: C" at bounding box center [356, 228] width 392 height 29
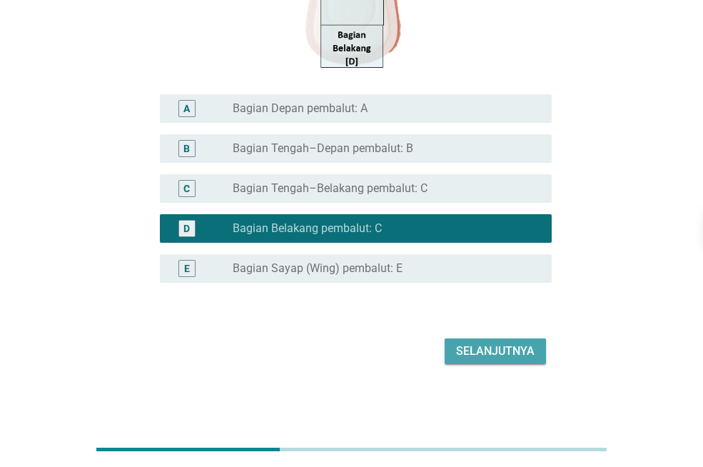
click at [527, 351] on div "Selanjutnya" at bounding box center [495, 350] width 78 height 17
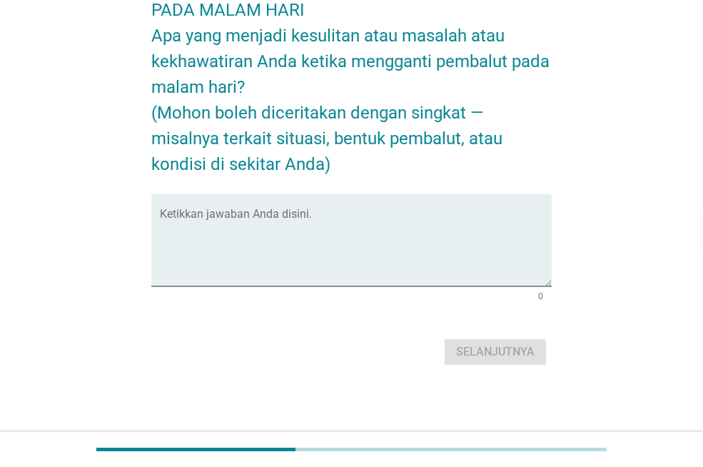
scroll to position [0, 0]
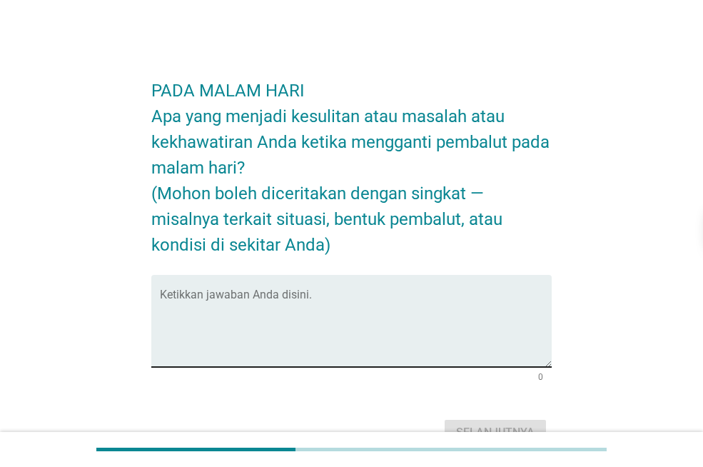
click at [492, 343] on textarea "Ketikkan jawaban Anda disini." at bounding box center [356, 329] width 392 height 75
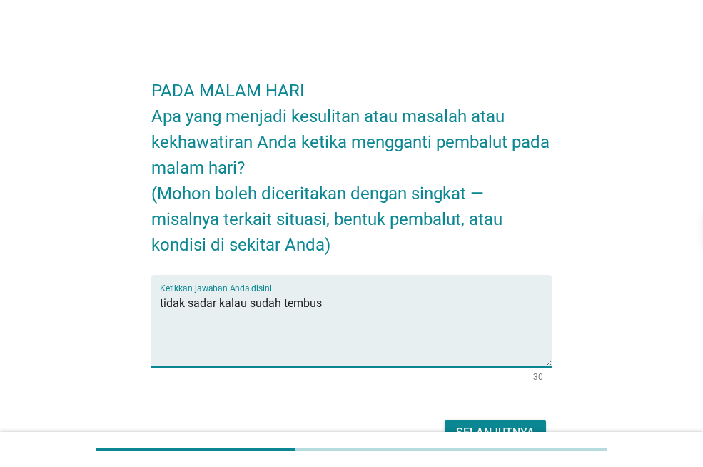
type textarea "tidak sadar kalau sudah tembus"
click at [518, 415] on div "Selanjutnya" at bounding box center [351, 432] width 400 height 34
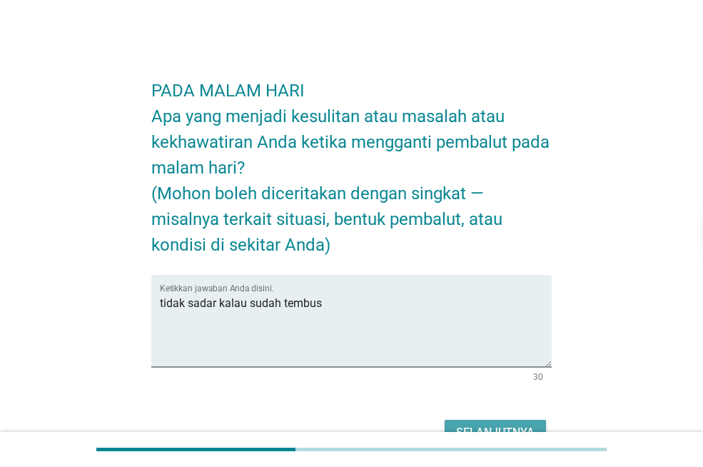
click at [518, 431] on div "Selanjutnya" at bounding box center [495, 432] width 78 height 17
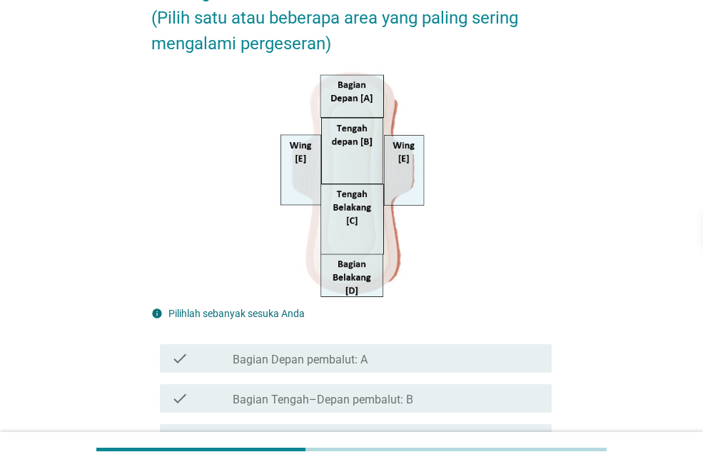
scroll to position [214, 0]
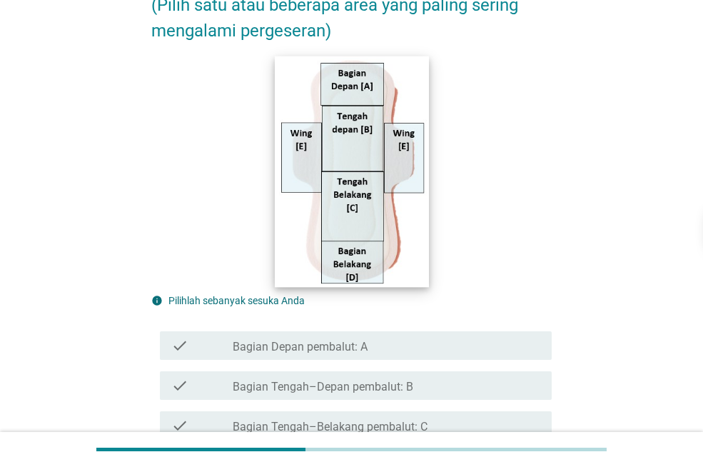
click at [342, 259] on img at bounding box center [351, 171] width 153 height 231
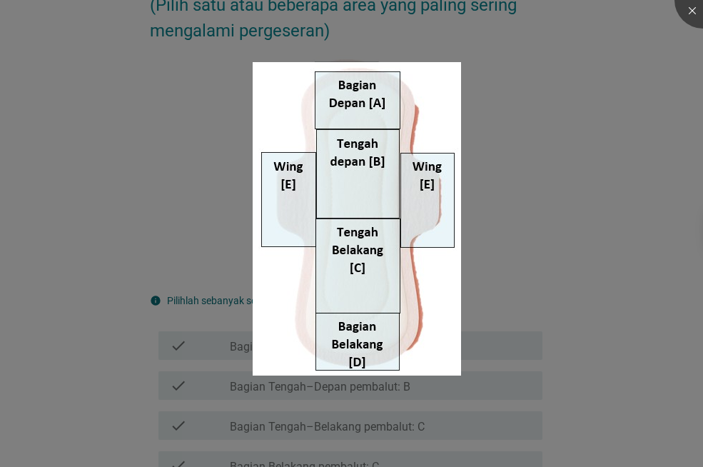
click at [502, 332] on div at bounding box center [351, 233] width 703 height 467
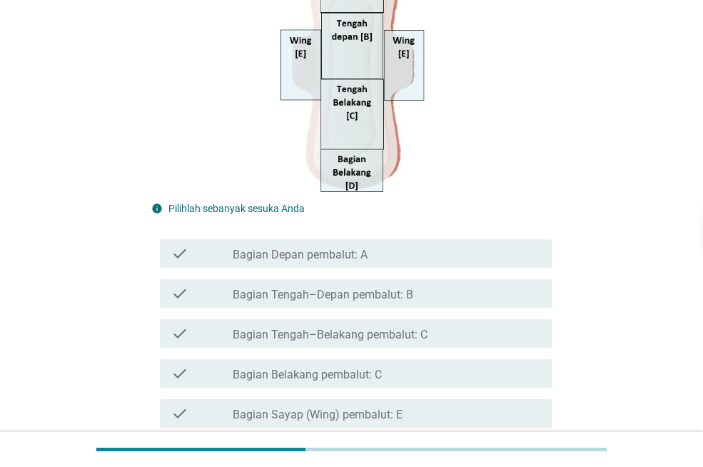
scroll to position [428, 0]
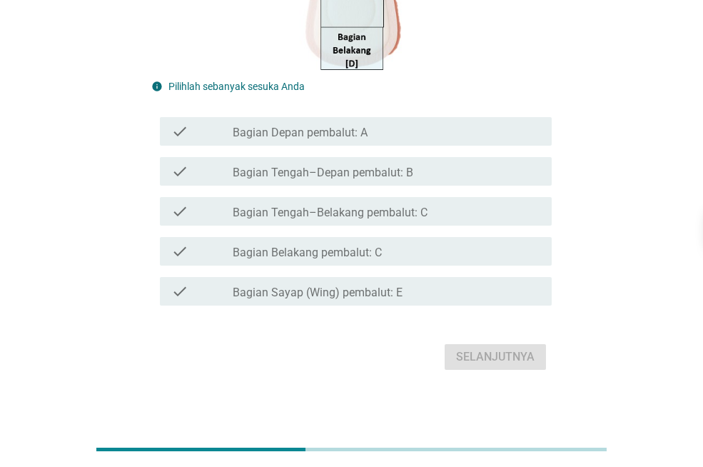
click at [444, 259] on div "check_box_outline_blank Bagian Belakang pembalut: C" at bounding box center [386, 251] width 307 height 17
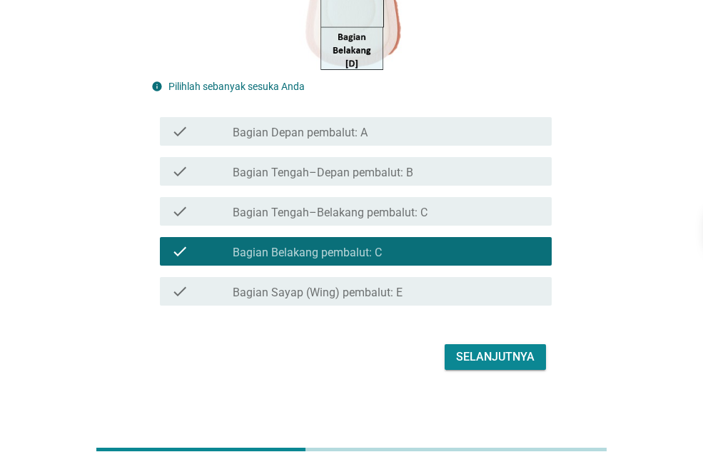
click at [416, 288] on div "check_box_outline_blank Bagian Sayap (Wing) pembalut: E" at bounding box center [386, 291] width 307 height 17
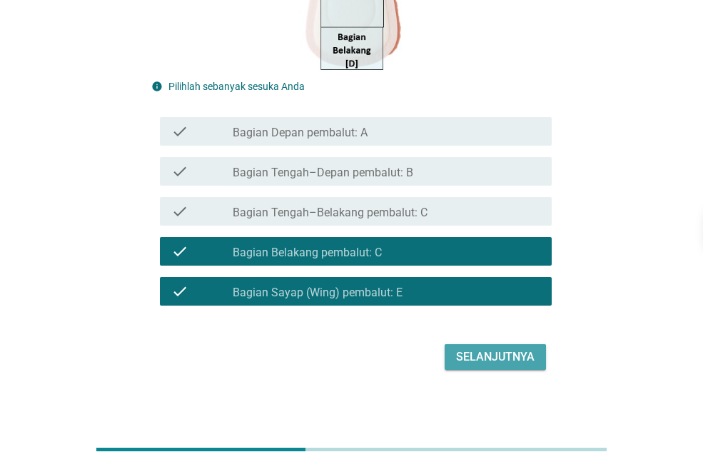
click at [517, 364] on div "Selanjutnya" at bounding box center [495, 356] width 78 height 17
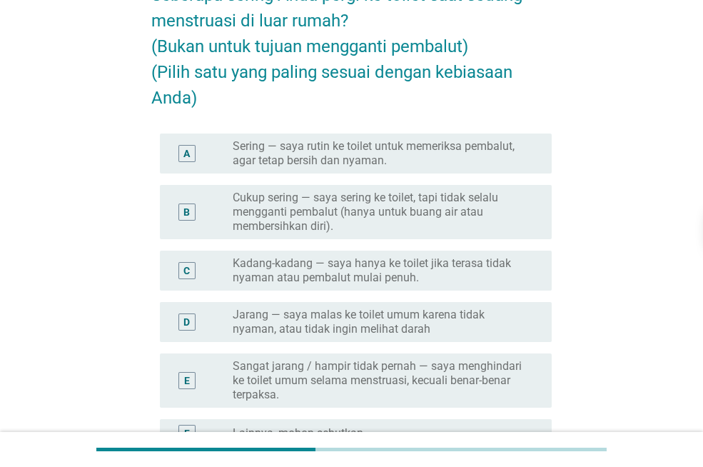
scroll to position [143, 0]
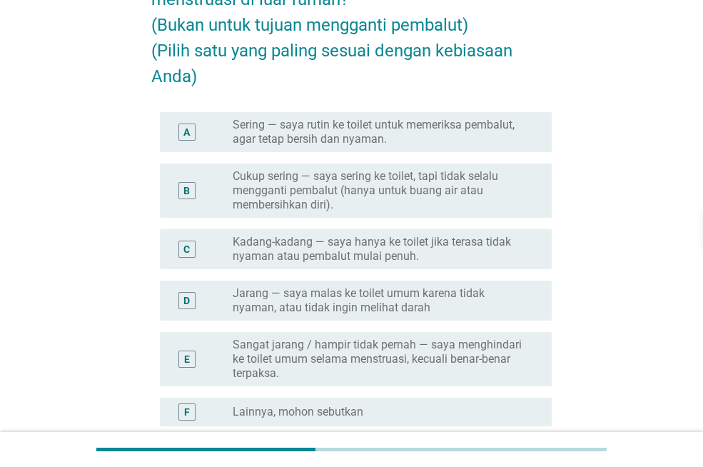
click at [362, 271] on div "C radio_button_unchecked Kadang-kadang — saya hanya ke toilet jika terasa tidak…" at bounding box center [351, 248] width 400 height 51
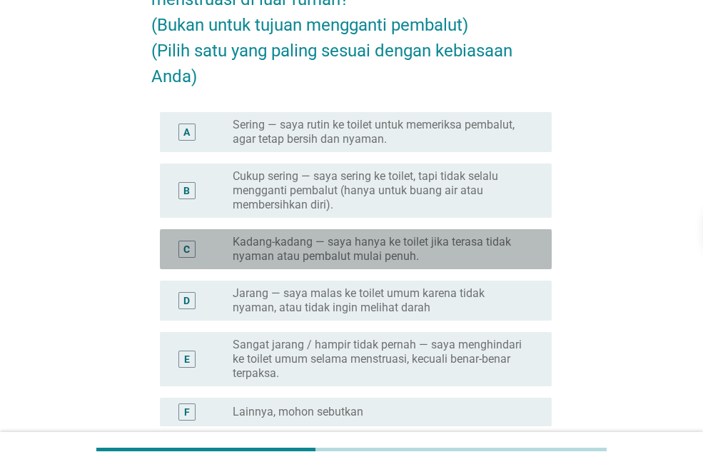
click at [380, 253] on label "Kadang-kadang — saya hanya ke toilet jika terasa tidak nyaman atau pembalut mul…" at bounding box center [381, 249] width 296 height 29
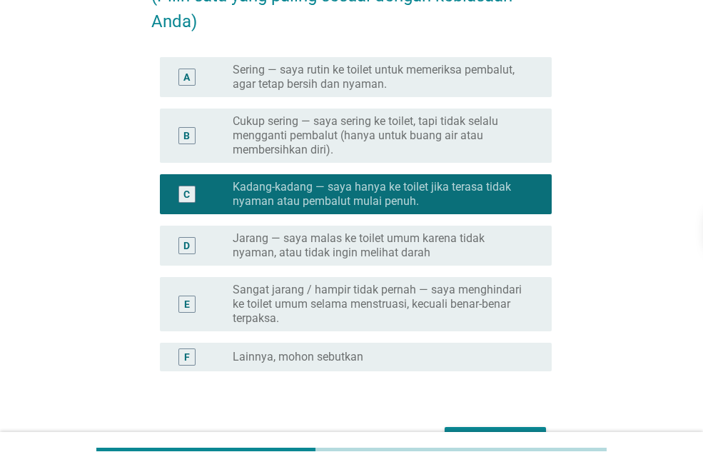
scroll to position [285, 0]
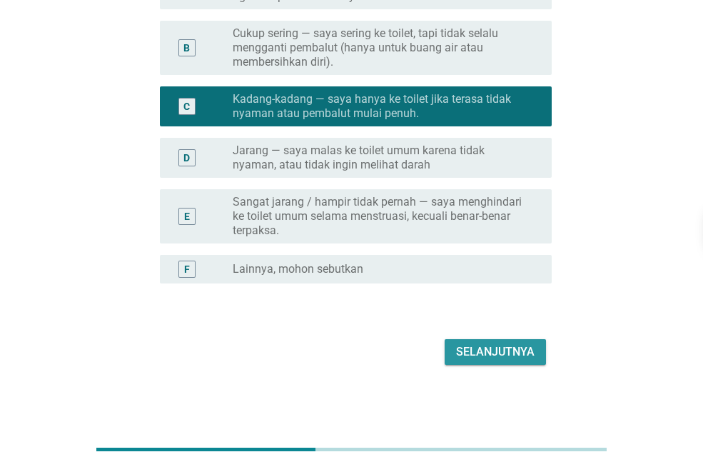
click at [467, 343] on div "Selanjutnya" at bounding box center [495, 351] width 78 height 17
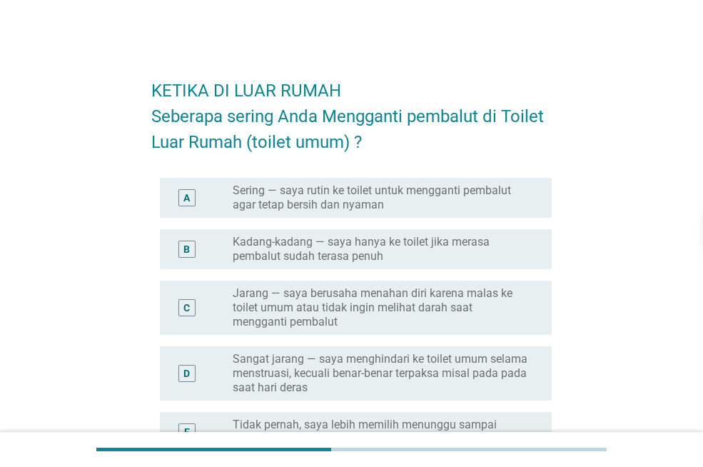
click at [300, 248] on label "Kadang-kadang — saya hanya ke toilet jika merasa pembalut sudah terasa penuh" at bounding box center [381, 249] width 296 height 29
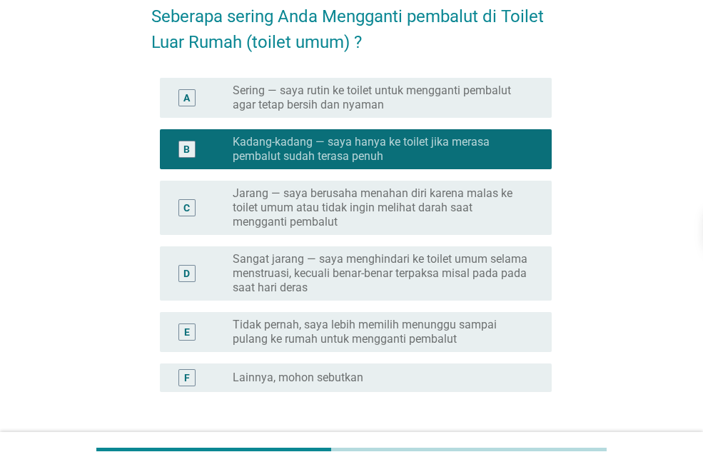
scroll to position [208, 0]
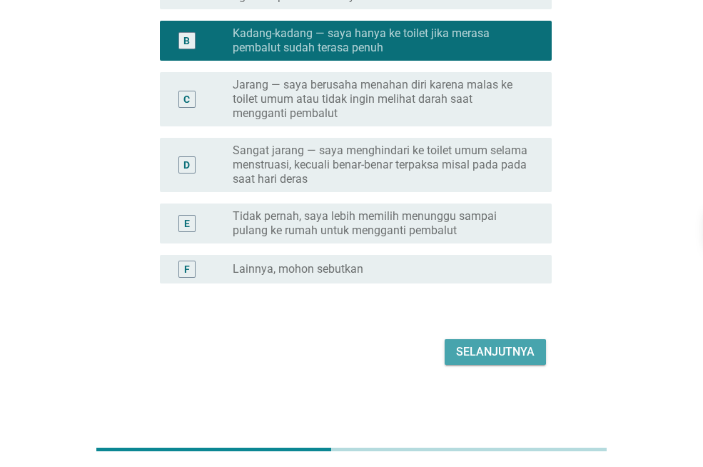
click at [521, 350] on div "Selanjutnya" at bounding box center [495, 351] width 78 height 17
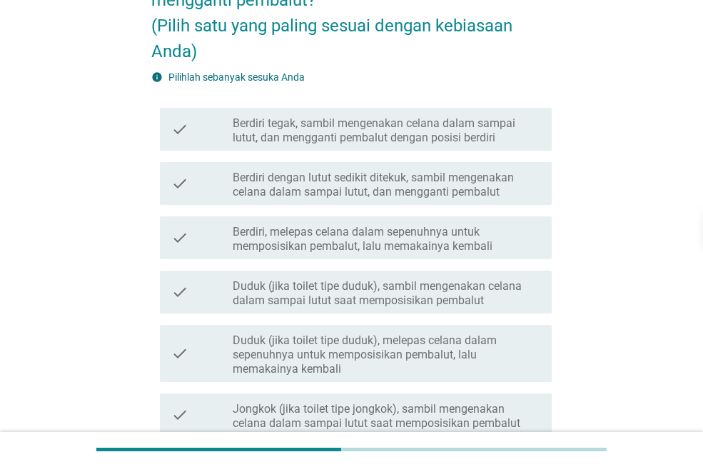
scroll to position [143, 0]
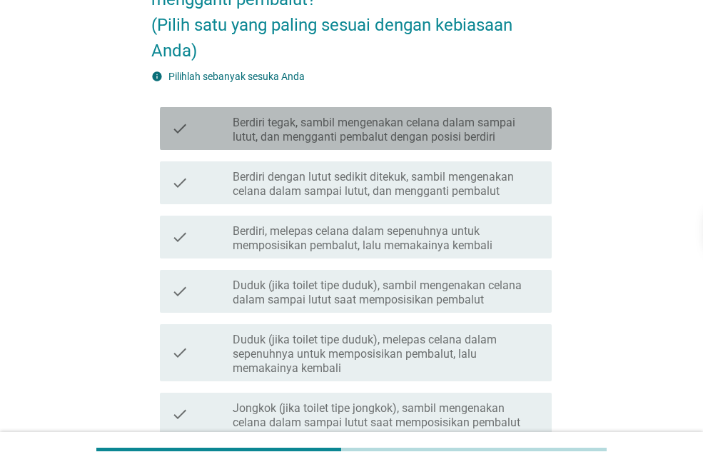
click at [379, 134] on label "Berdiri tegak, sambil mengenakan celana dalam sampai lutut, dan mengganti pemba…" at bounding box center [386, 130] width 307 height 29
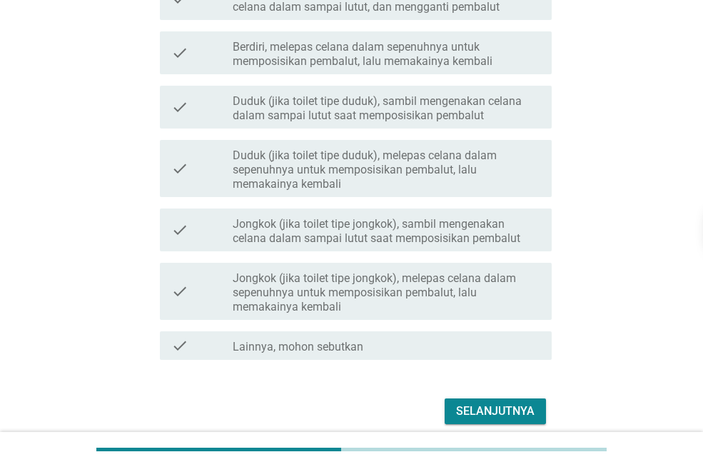
scroll to position [386, 0]
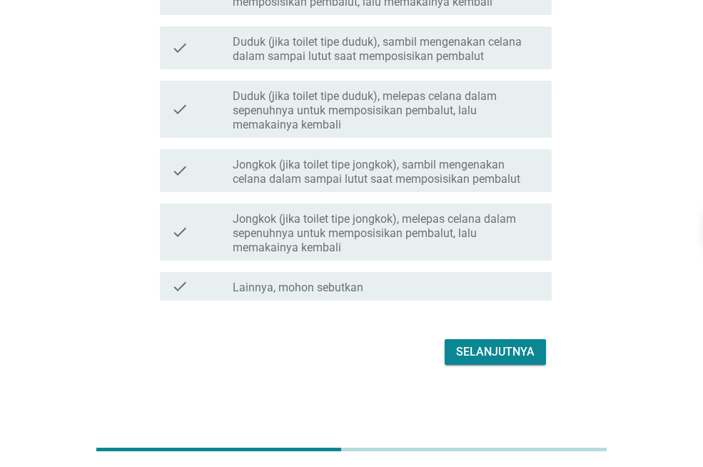
click at [484, 354] on div "Selanjutnya" at bounding box center [495, 351] width 78 height 17
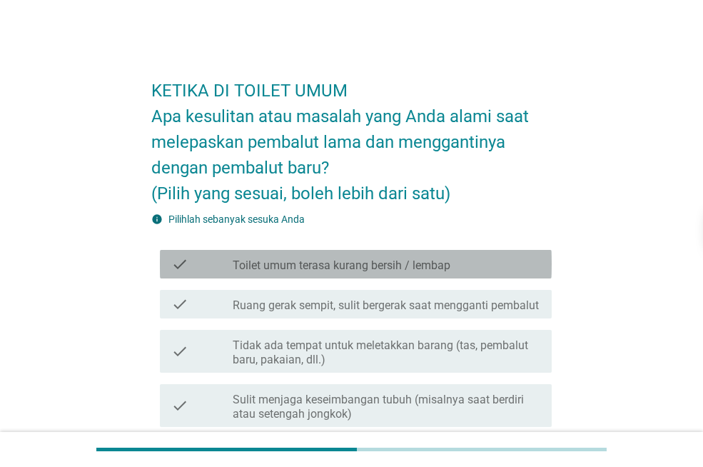
click at [287, 266] on label "Toilet umum terasa kurang bersih / lembap" at bounding box center [342, 265] width 218 height 14
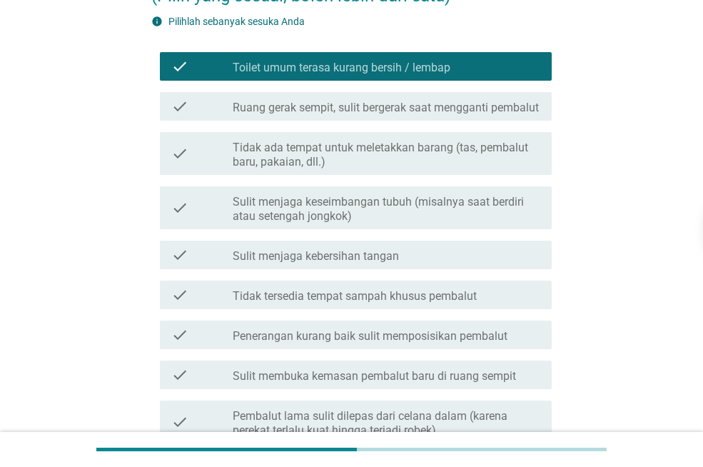
scroll to position [214, 0]
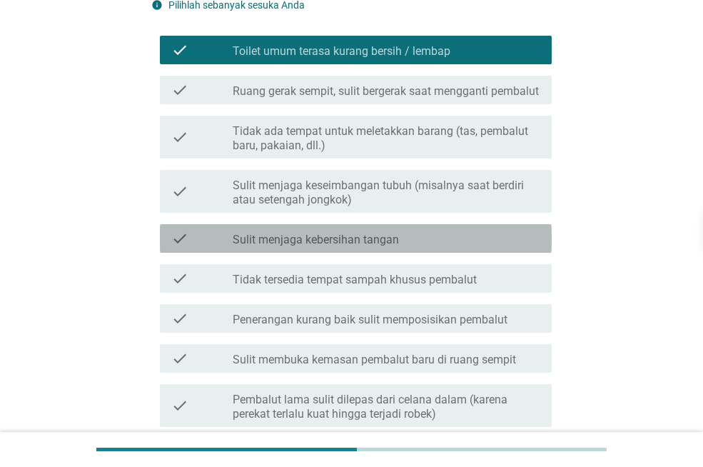
click at [298, 247] on label "Sulit menjaga kebersihan tangan" at bounding box center [316, 240] width 166 height 14
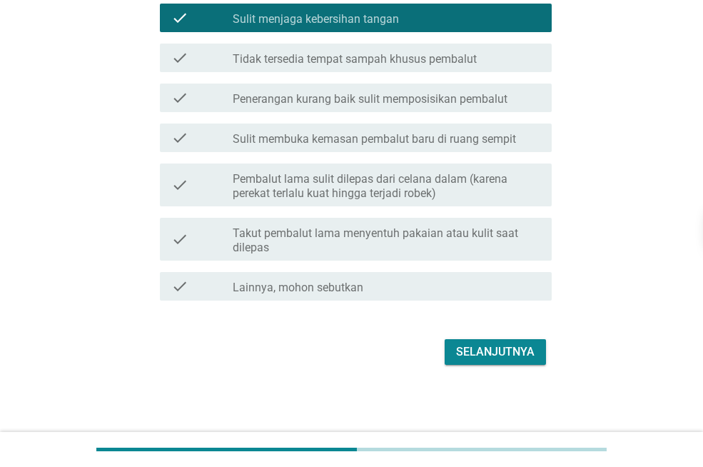
scroll to position [449, 0]
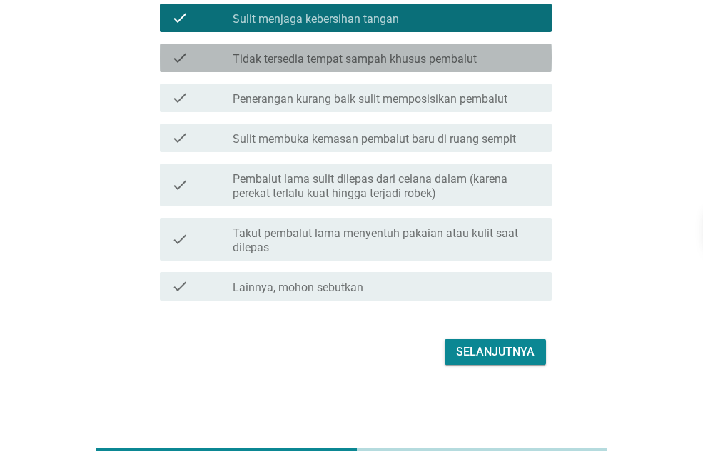
click at [435, 59] on label "Tidak tersedia tempat sampah khusus pembalut" at bounding box center [355, 59] width 244 height 14
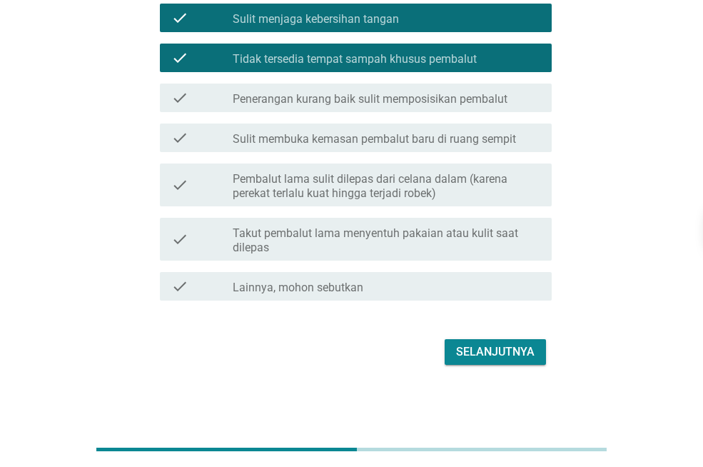
click at [489, 342] on button "Selanjutnya" at bounding box center [494, 352] width 101 height 26
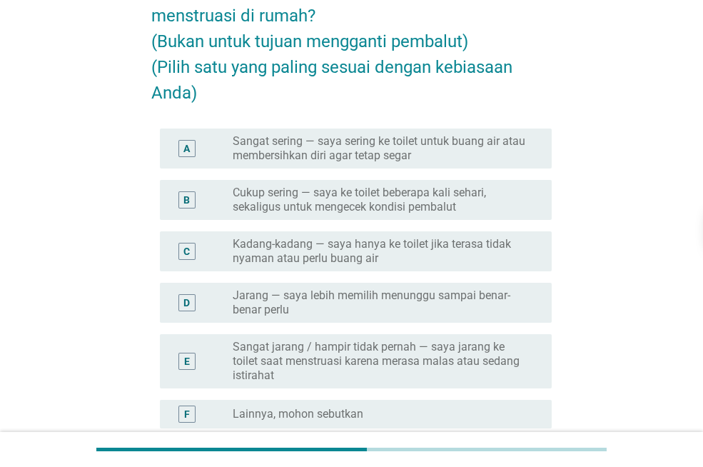
scroll to position [143, 0]
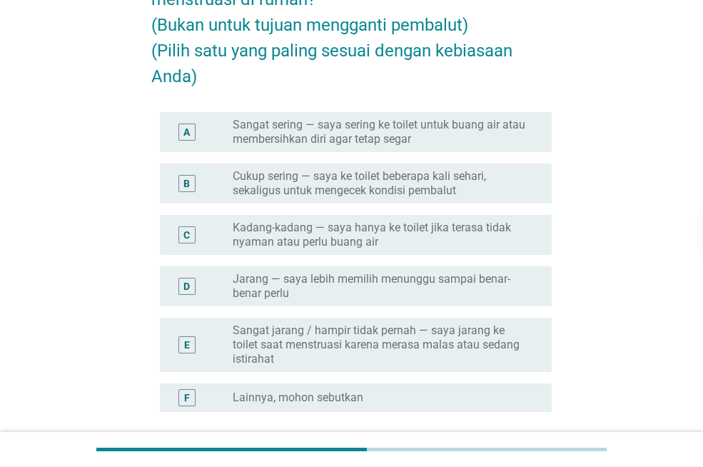
click at [311, 136] on label "Sangat sering — saya sering ke toilet untuk buang air atau membersihkan diri ag…" at bounding box center [381, 132] width 296 height 29
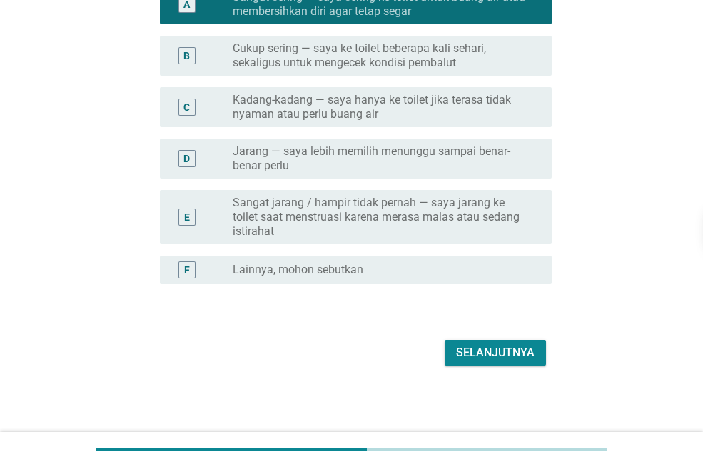
scroll to position [271, 0]
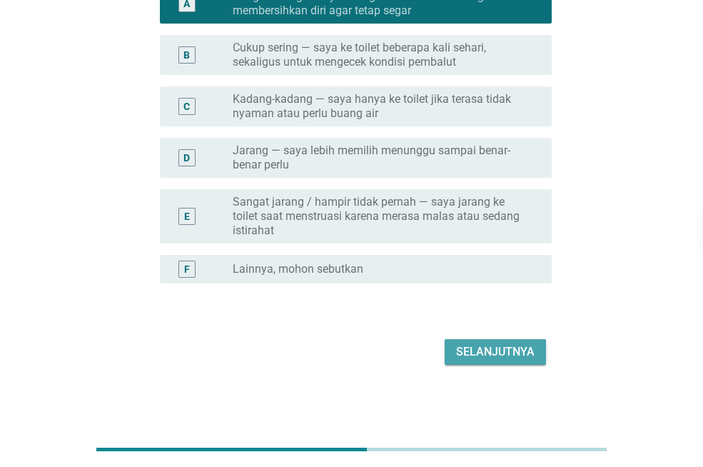
click at [507, 349] on div "Selanjutnya" at bounding box center [495, 351] width 78 height 17
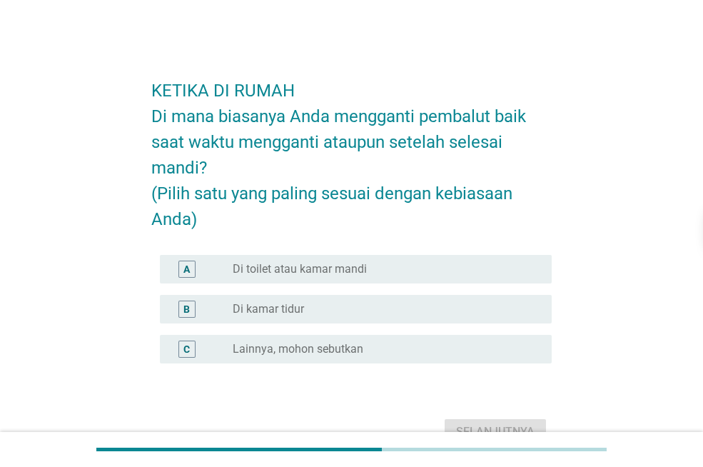
click at [384, 270] on div "radio_button_unchecked Di toilet atau kamar mandi" at bounding box center [381, 269] width 296 height 14
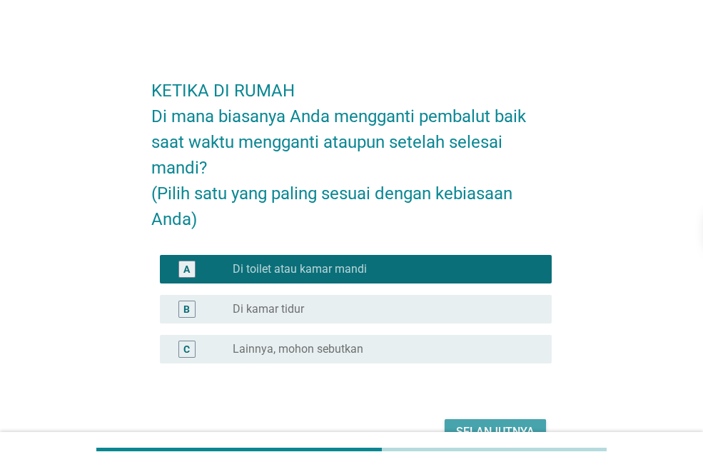
click at [511, 424] on div "Selanjutnya" at bounding box center [495, 431] width 78 height 17
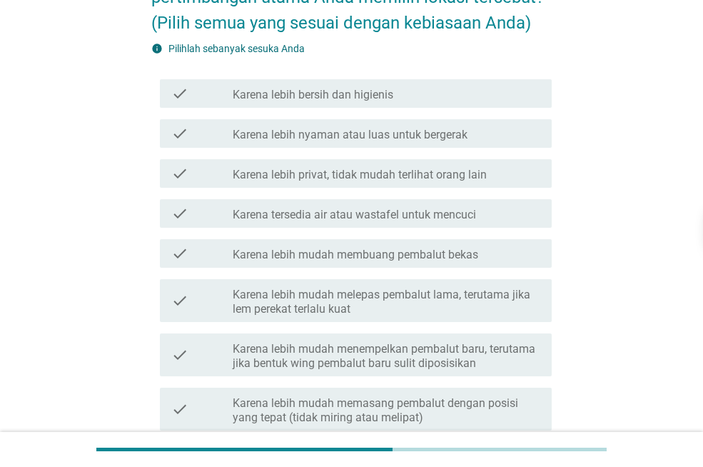
scroll to position [214, 0]
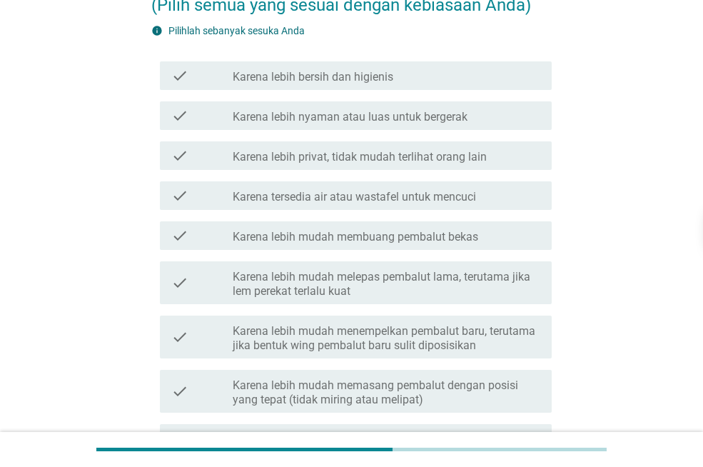
click at [365, 74] on label "Karena lebih bersih dan higienis" at bounding box center [313, 77] width 161 height 14
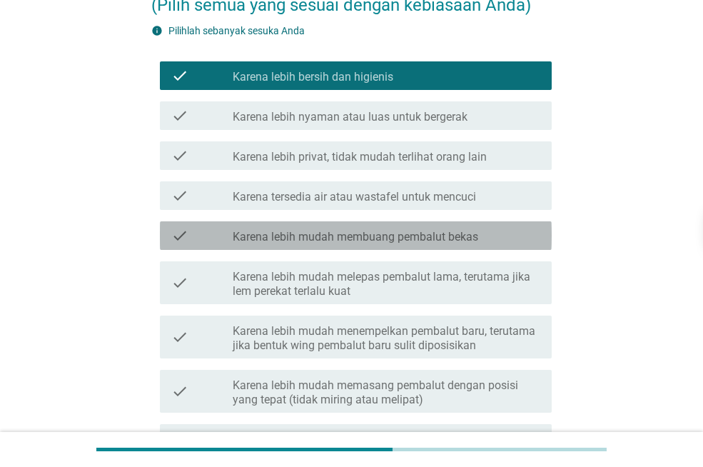
click at [332, 246] on div "check check_box_outline_blank Karena lebih mudah membuang pembalut bekas" at bounding box center [356, 235] width 392 height 29
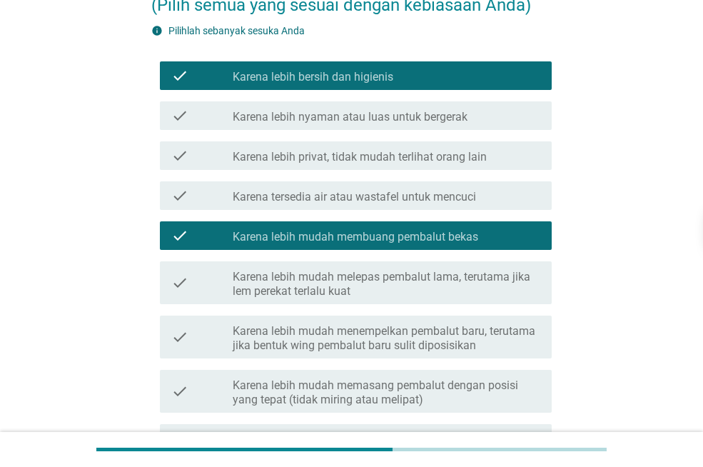
click at [372, 156] on label "Karena lebih privat, tidak mudah terlihat orang lain" at bounding box center [360, 157] width 254 height 14
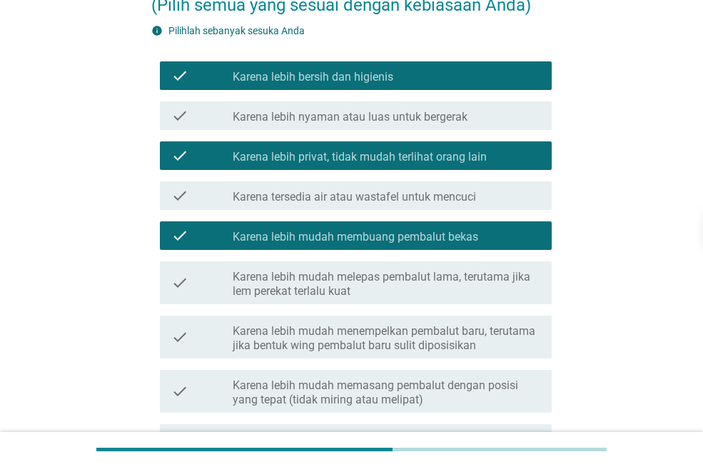
scroll to position [460, 0]
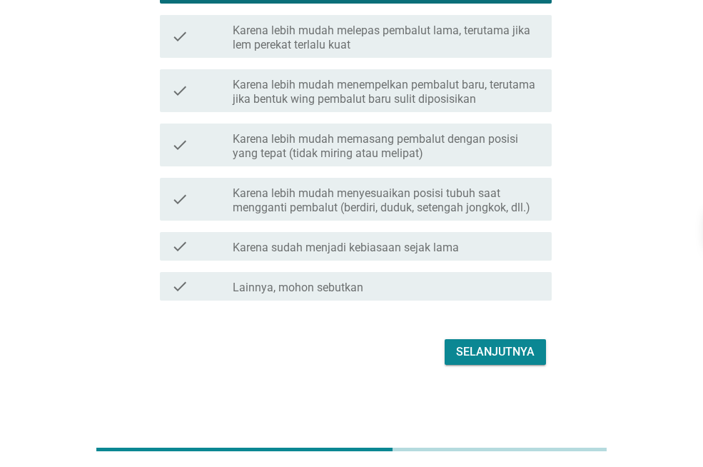
click at [489, 345] on div "Selanjutnya" at bounding box center [495, 351] width 78 height 17
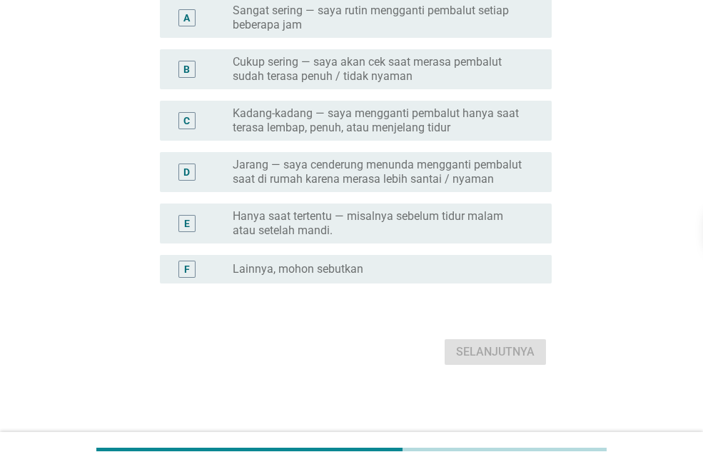
scroll to position [0, 0]
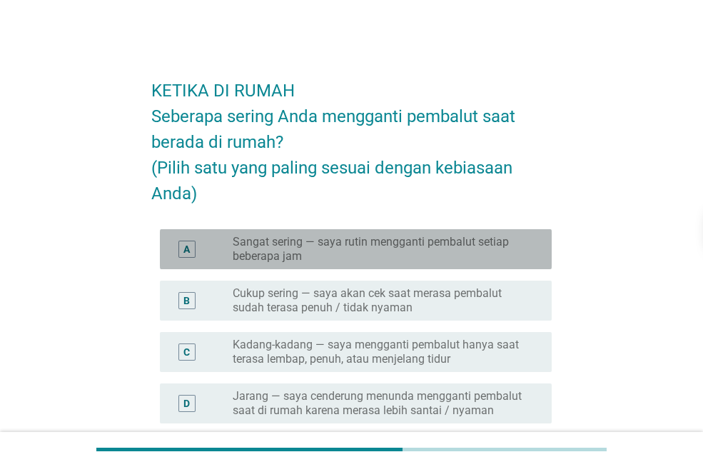
click at [263, 243] on label "Sangat sering — saya rutin mengganti pembalut setiap beberapa jam" at bounding box center [381, 249] width 296 height 29
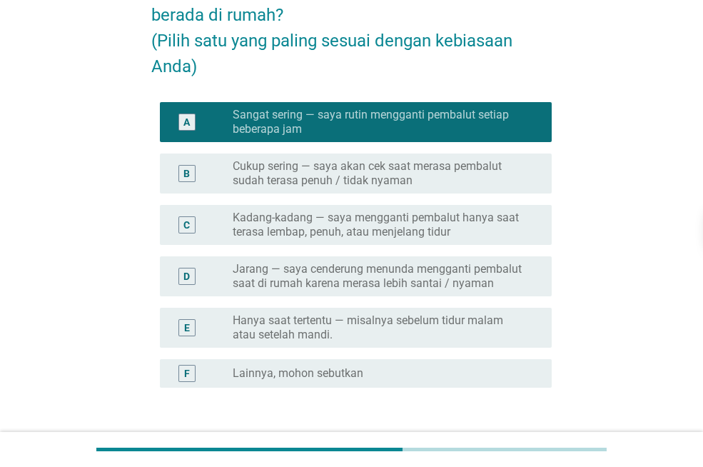
scroll to position [231, 0]
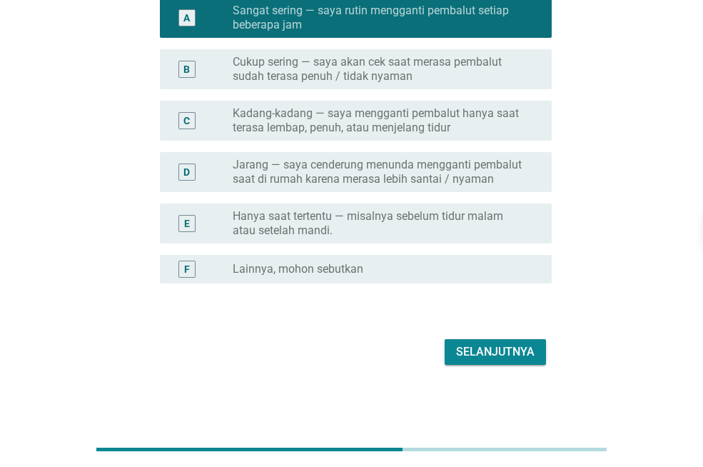
click at [542, 344] on button "Selanjutnya" at bounding box center [494, 352] width 101 height 26
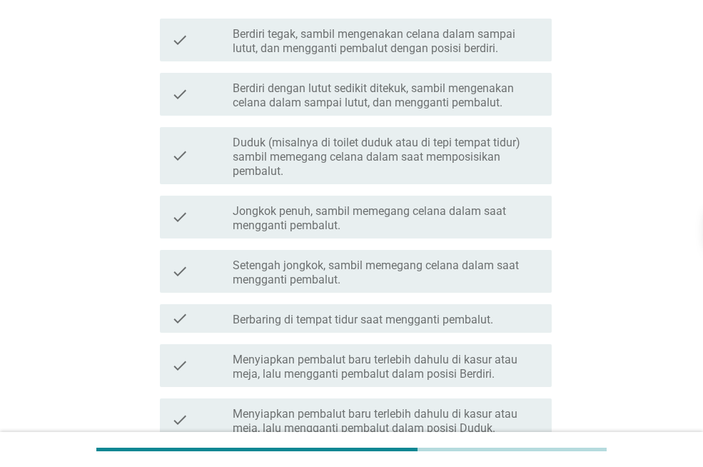
scroll to position [0, 0]
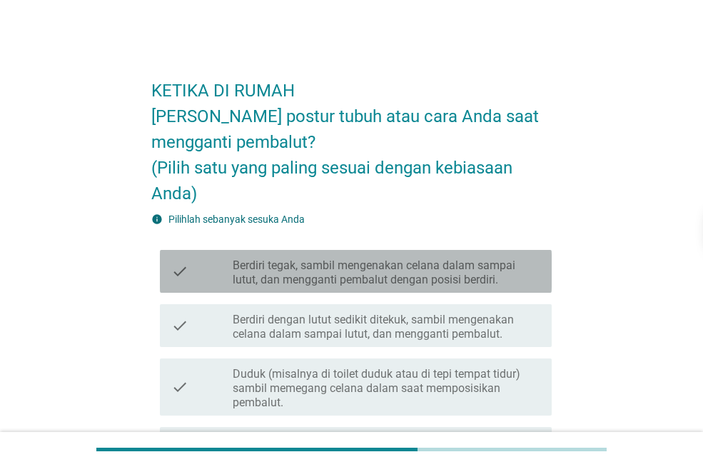
click at [401, 277] on label "Berdiri tegak, sambil mengenakan celana dalam sampai lutut, dan mengganti pemba…" at bounding box center [386, 272] width 307 height 29
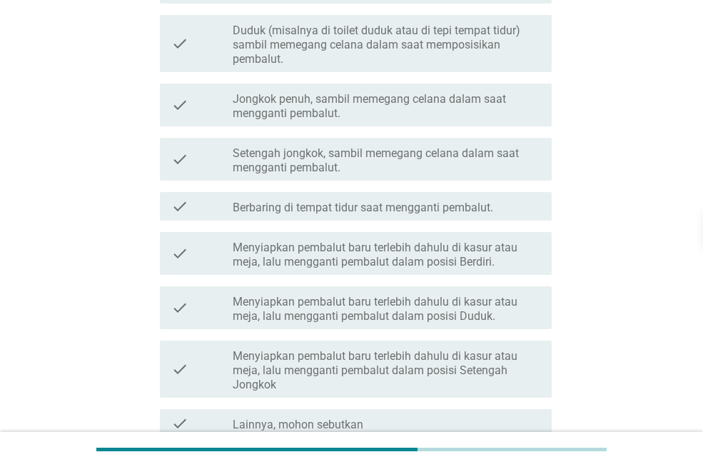
scroll to position [480, 0]
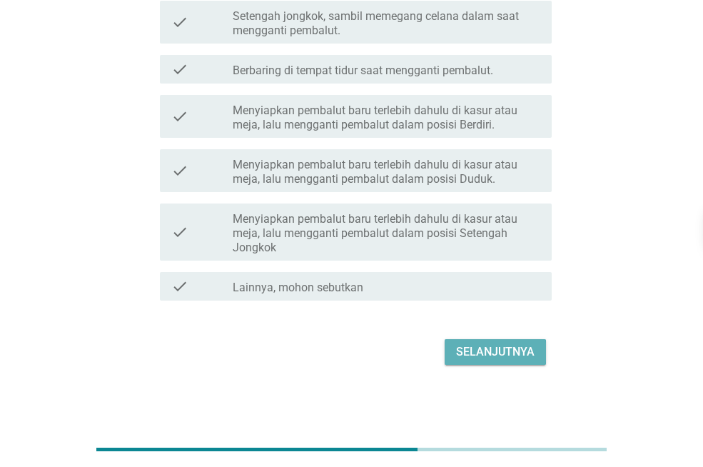
click at [457, 355] on div "Selanjutnya" at bounding box center [495, 351] width 78 height 17
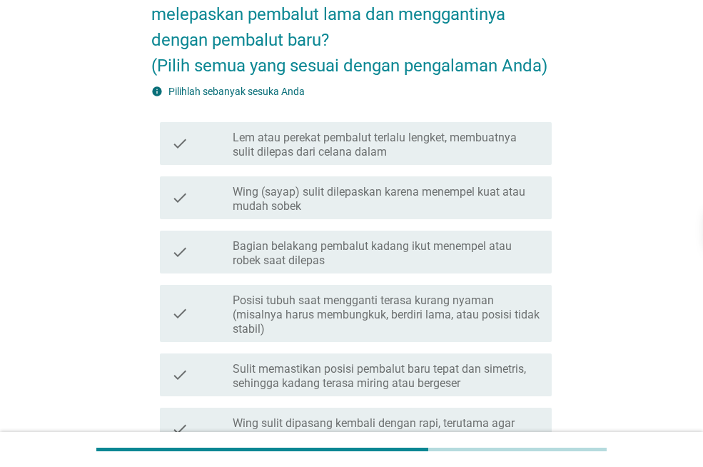
scroll to position [143, 0]
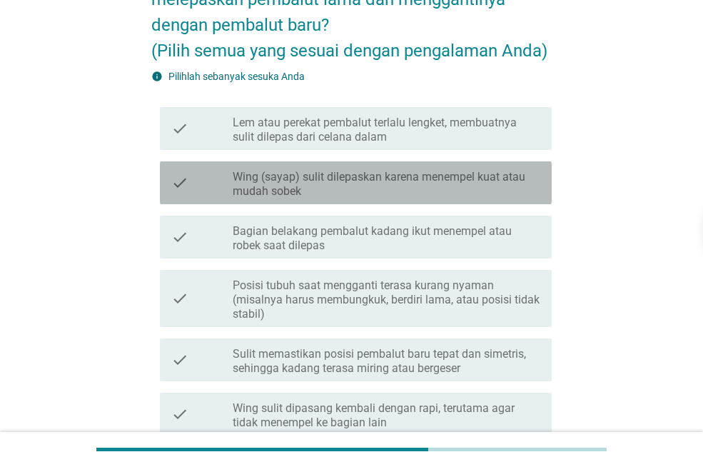
click at [325, 178] on label "Wing (sayap) sulit dilepaskan karena menempel kuat atau mudah sobek" at bounding box center [386, 184] width 307 height 29
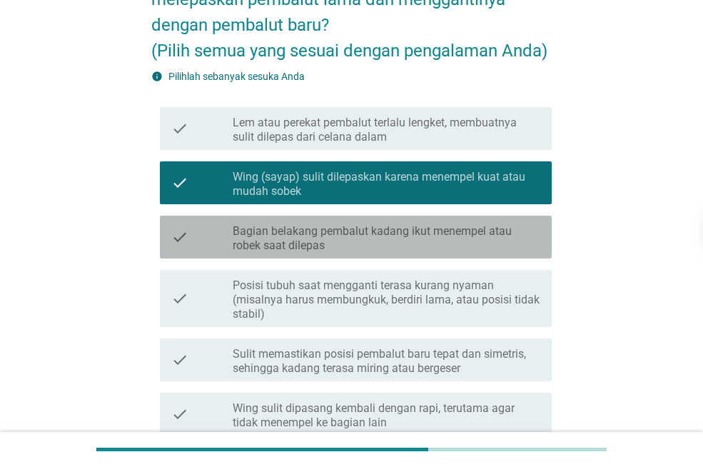
click at [289, 237] on label "Bagian belakang pembalut kadang ikut menempel atau robek saat dilepas" at bounding box center [386, 238] width 307 height 29
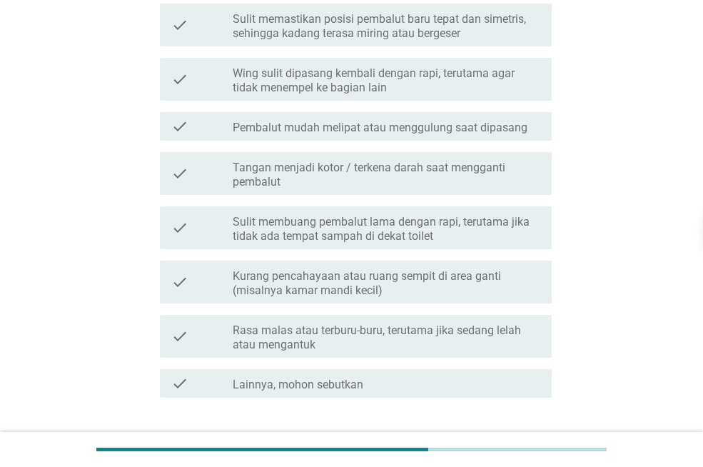
scroll to position [571, 0]
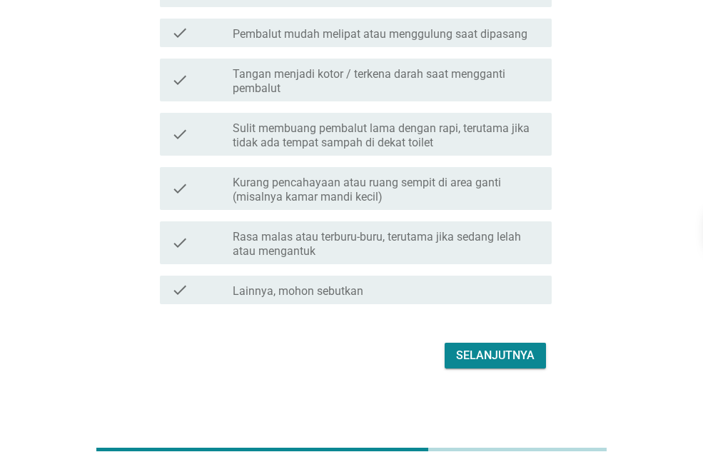
click at [516, 366] on button "Selanjutnya" at bounding box center [494, 355] width 101 height 26
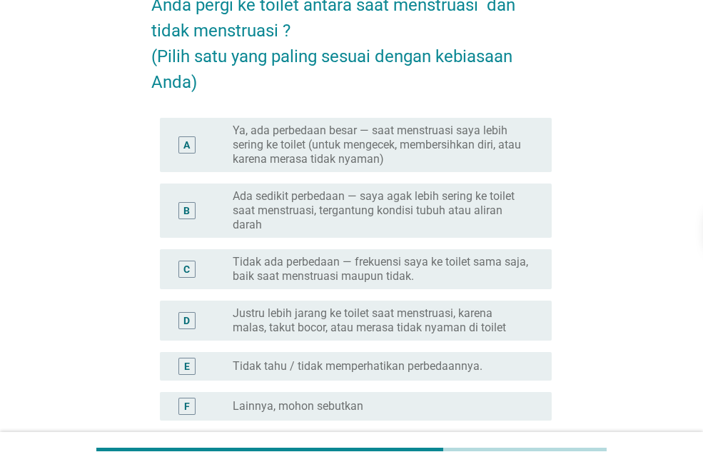
scroll to position [143, 0]
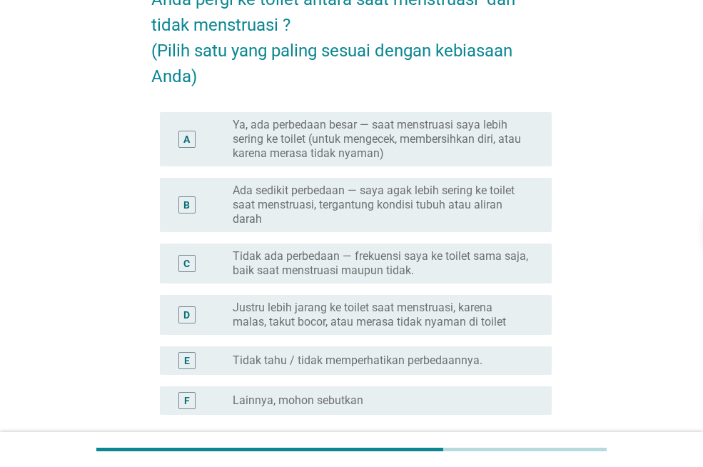
click at [250, 194] on label "Ada sedikit perbedaan — saya agak lebih sering ke toilet saat menstruasi, terga…" at bounding box center [381, 204] width 296 height 43
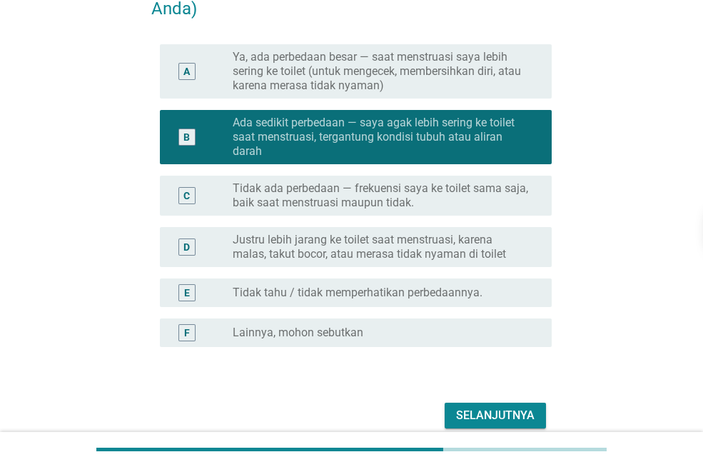
scroll to position [274, 0]
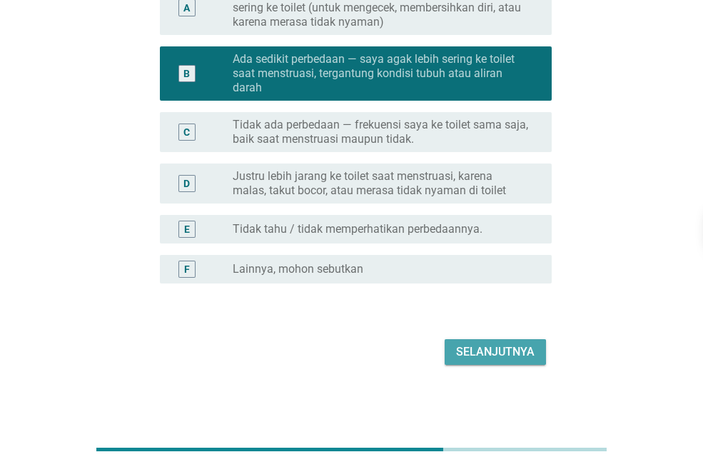
click at [497, 363] on button "Selanjutnya" at bounding box center [494, 352] width 101 height 26
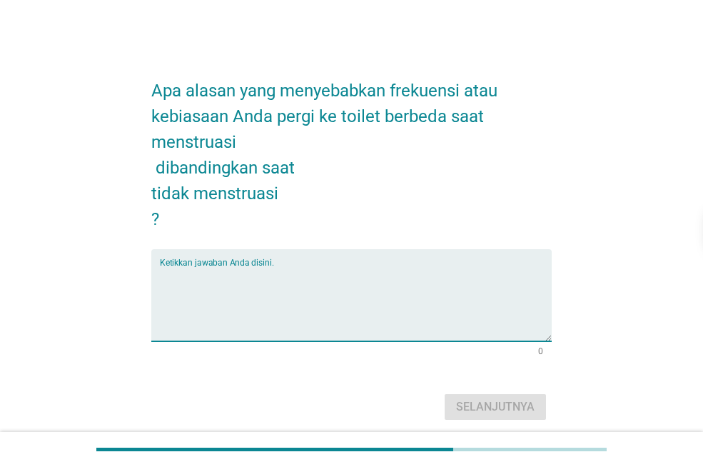
click at [472, 315] on textarea "Ketikkan jawaban Anda disini." at bounding box center [356, 303] width 392 height 75
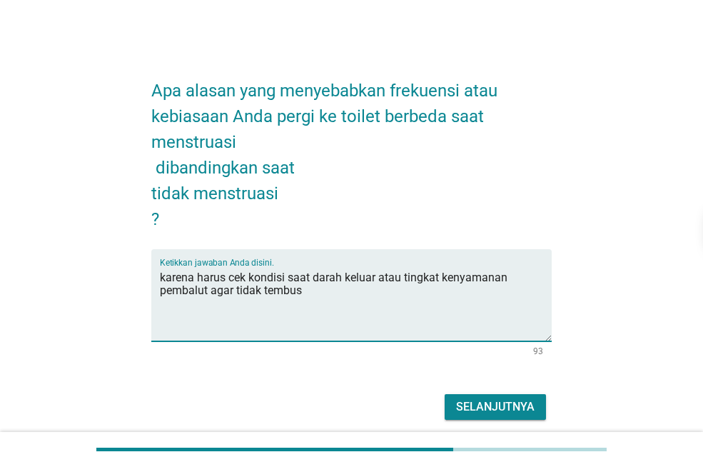
type textarea "karena harus cek kondisi saat darah keluar atau tingkat kenyamanan pembalut aga…"
click at [500, 394] on button "Selanjutnya" at bounding box center [494, 407] width 101 height 26
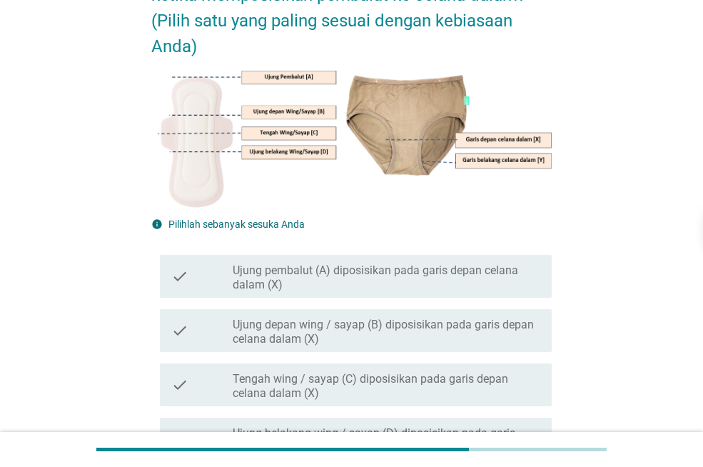
scroll to position [214, 0]
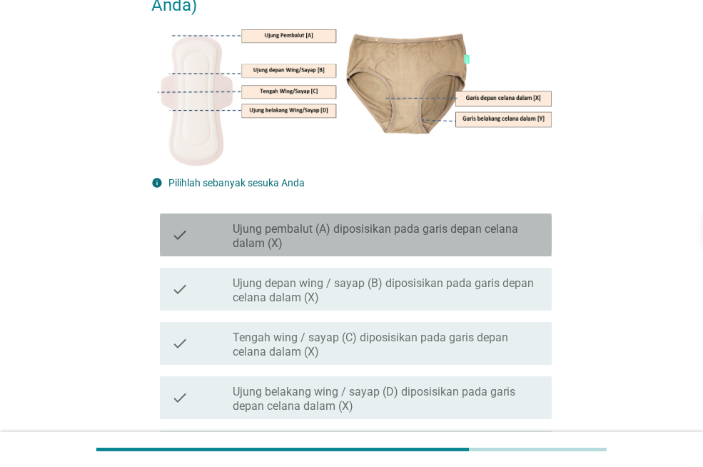
click at [361, 233] on label "Ujung pembalut (A) diposisikan pada garis depan celana dalam (X)" at bounding box center [386, 236] width 307 height 29
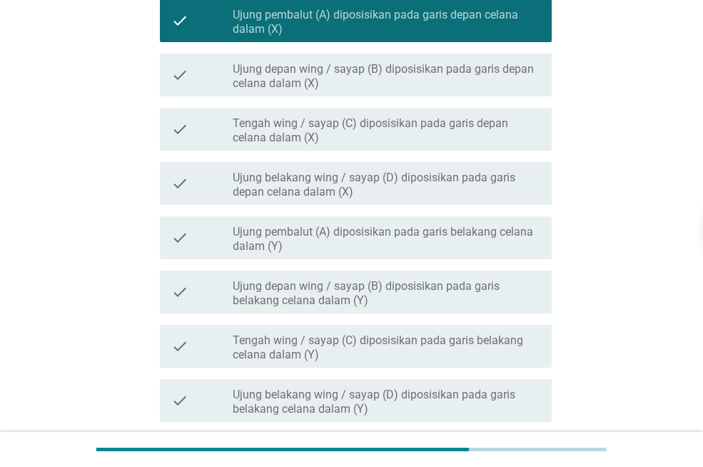
scroll to position [590, 0]
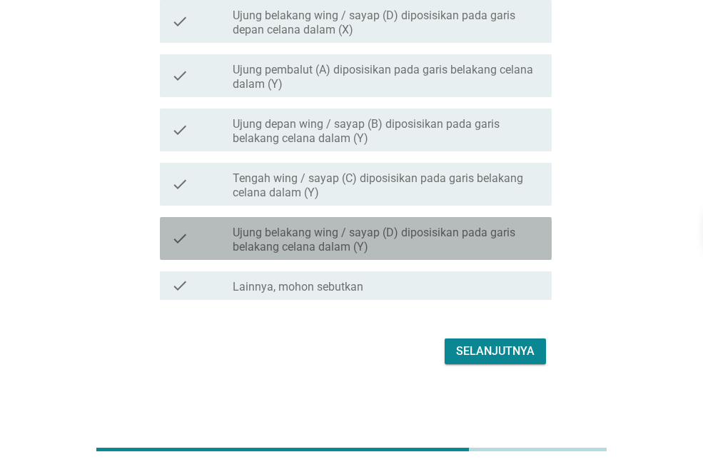
click at [410, 246] on label "Ujung belakang wing / sayap (D) diposisikan pada garis belakang celana dalam (Y)" at bounding box center [386, 239] width 307 height 29
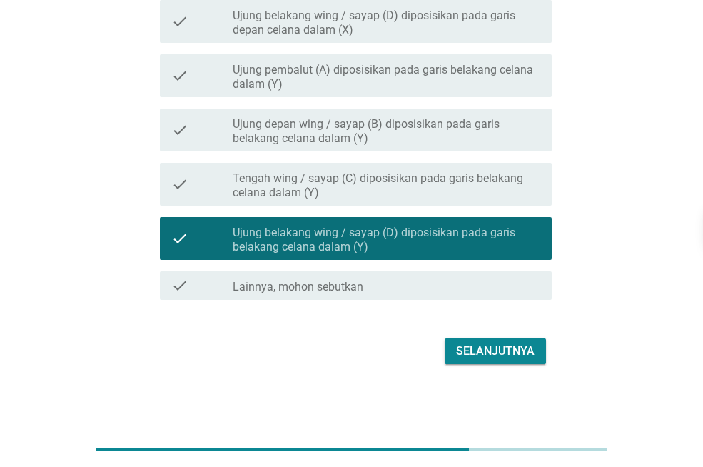
click at [472, 345] on div "Selanjutnya" at bounding box center [495, 350] width 78 height 17
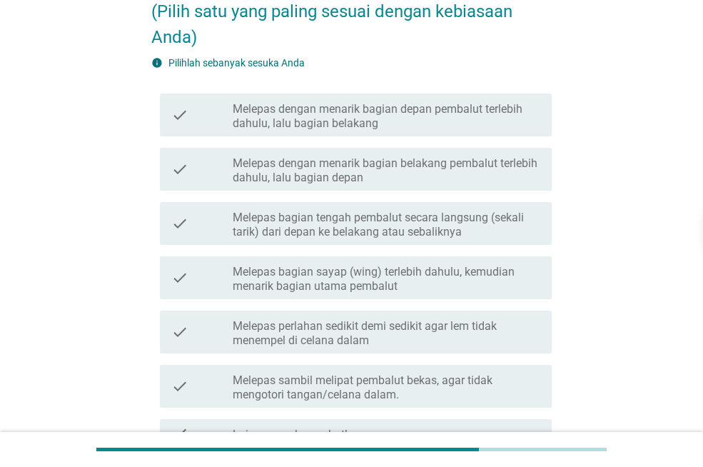
scroll to position [214, 0]
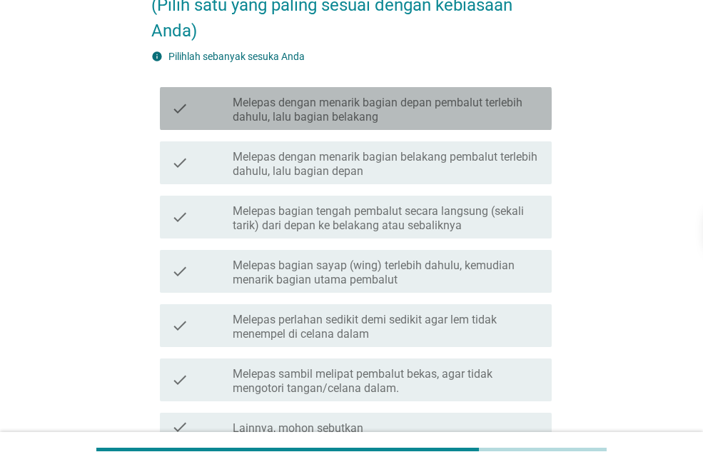
click at [287, 118] on label "Melepas dengan menarik bagian depan pembalut terlebih dahulu, lalu bagian belak…" at bounding box center [386, 110] width 307 height 29
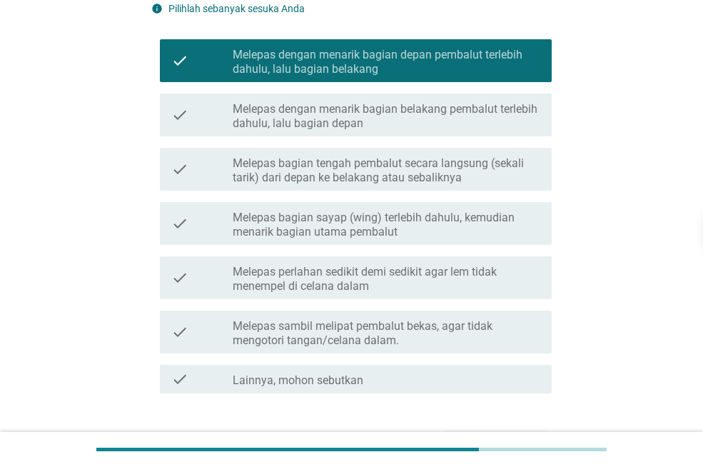
scroll to position [355, 0]
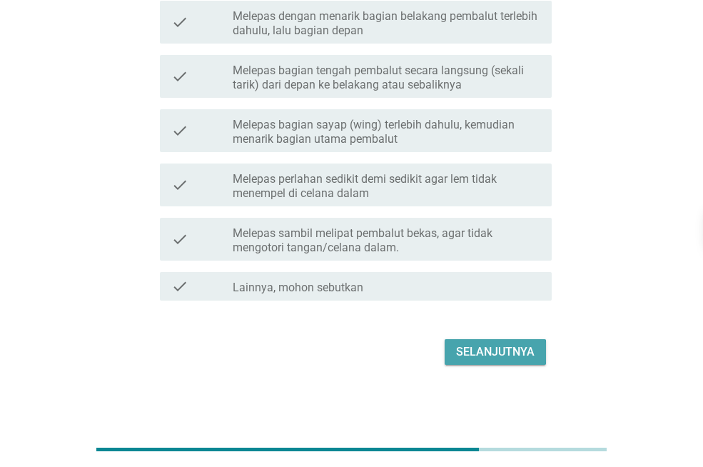
click at [511, 355] on div "Selanjutnya" at bounding box center [495, 351] width 78 height 17
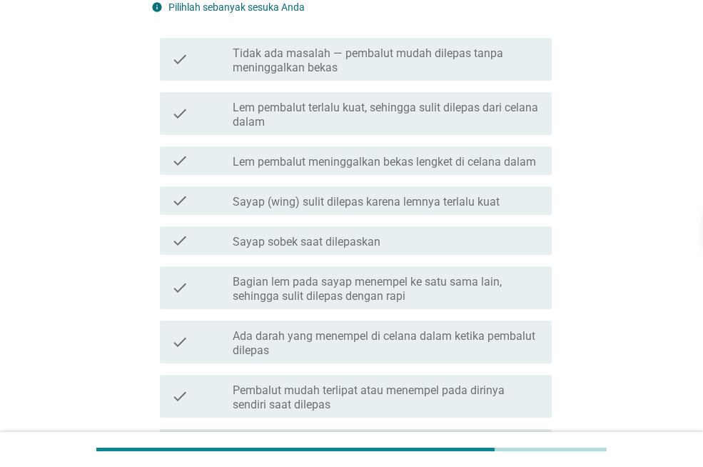
scroll to position [214, 0]
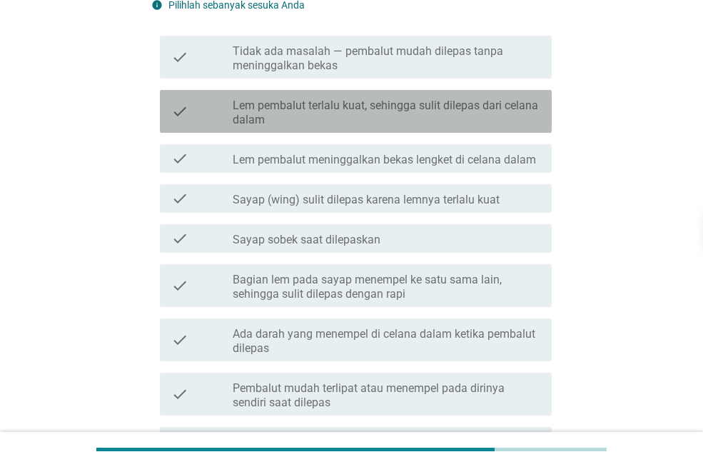
click at [363, 119] on label "Lem pembalut terlalu kuat, sehingga sulit dilepas dari celana dalam" at bounding box center [386, 112] width 307 height 29
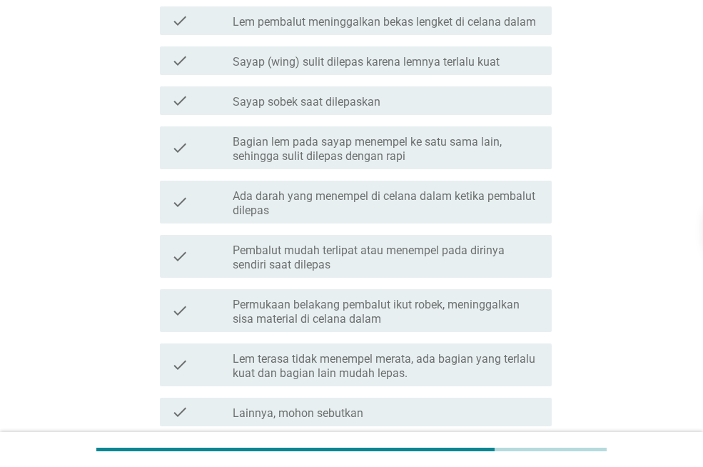
scroll to position [357, 0]
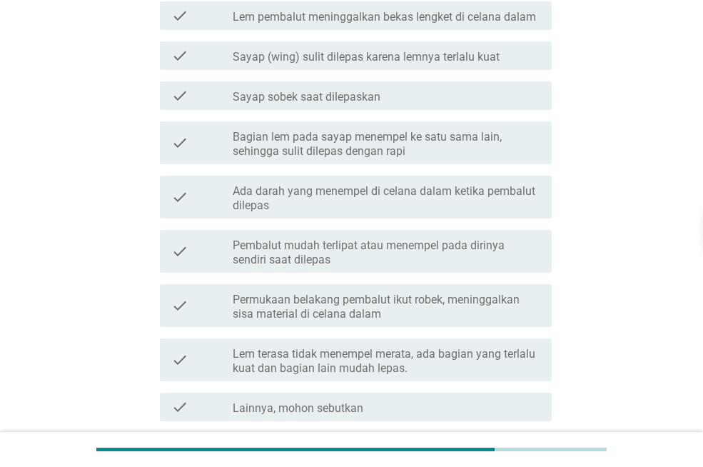
click at [405, 65] on div "check check_box_outline_blank Sayap (wing) sulit dilepas karena lemnya terlalu …" at bounding box center [356, 55] width 392 height 29
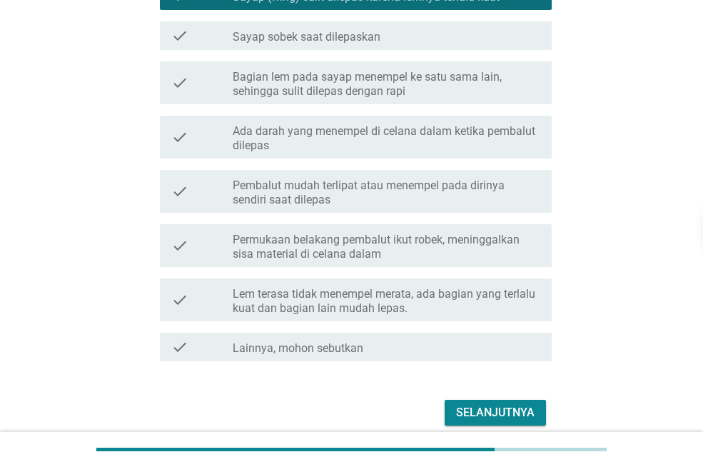
scroll to position [477, 0]
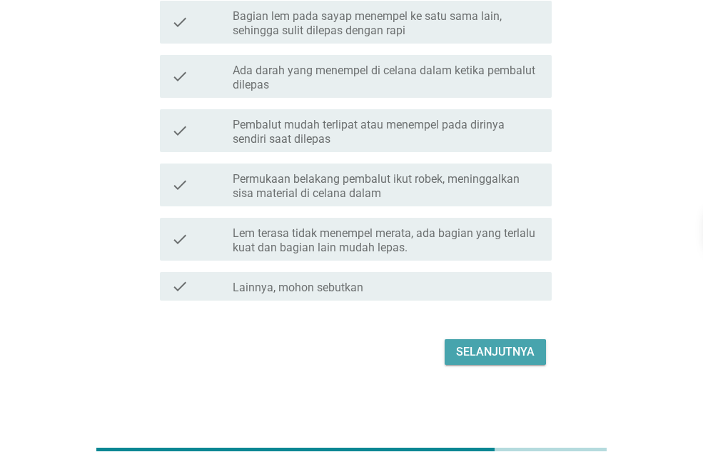
click at [517, 352] on div "Selanjutnya" at bounding box center [495, 351] width 78 height 17
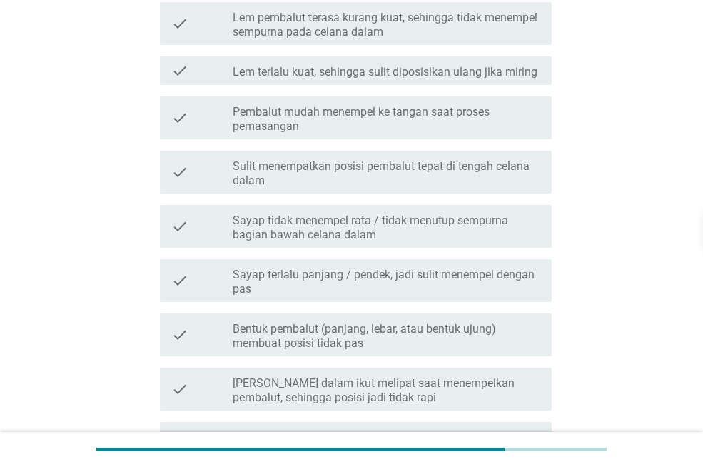
scroll to position [428, 0]
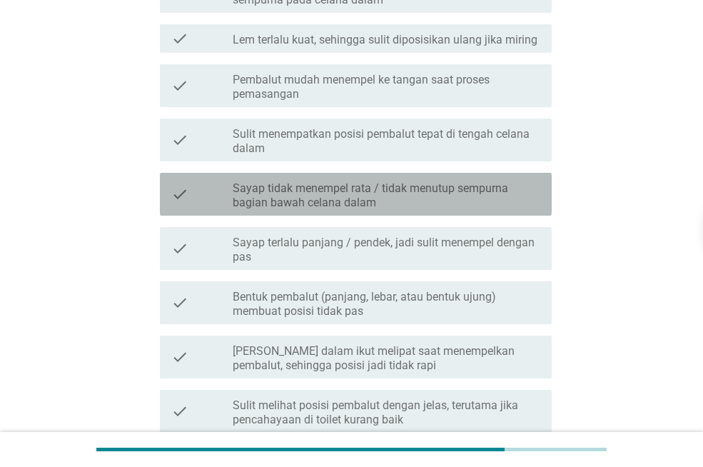
click at [420, 185] on label "Sayap tidak menempel rata / tidak menutup sempurna bagian bawah celana dalam" at bounding box center [386, 195] width 307 height 29
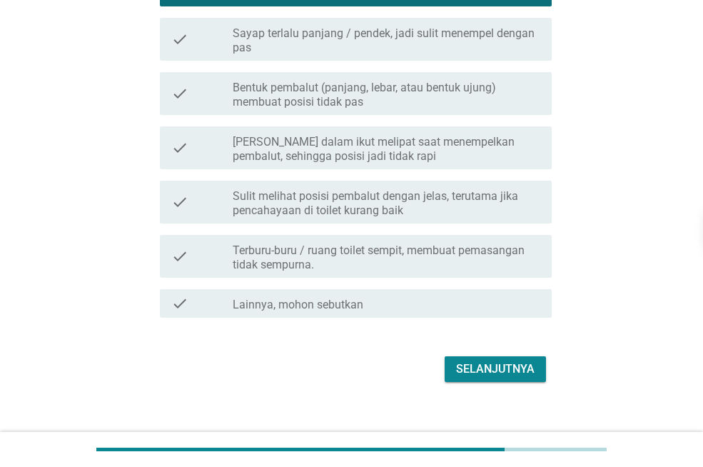
scroll to position [642, 0]
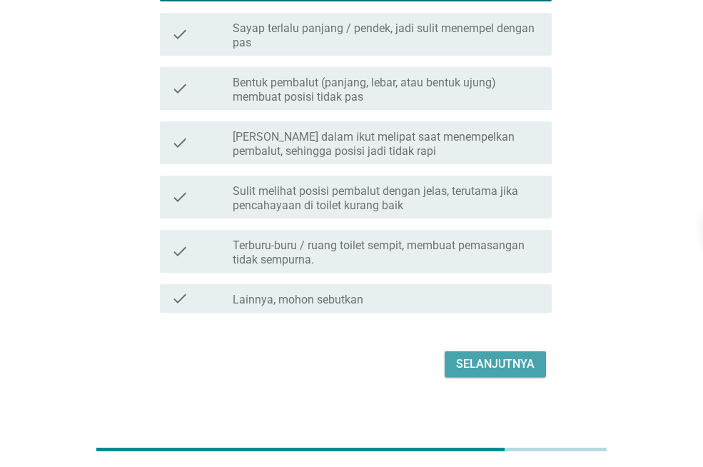
click at [513, 363] on div "Selanjutnya" at bounding box center [495, 363] width 78 height 17
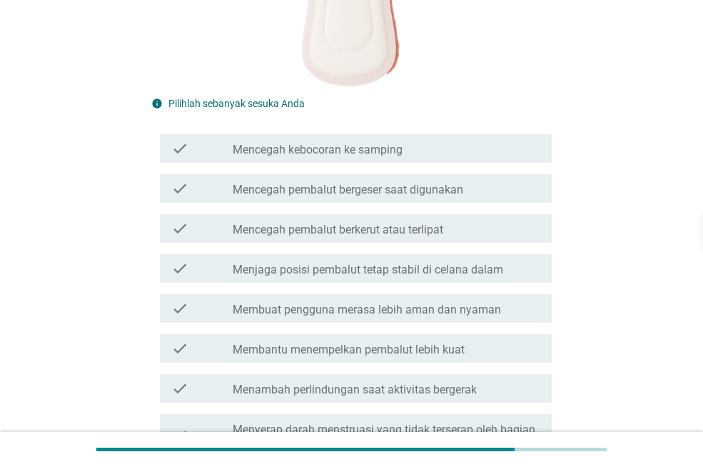
scroll to position [357, 0]
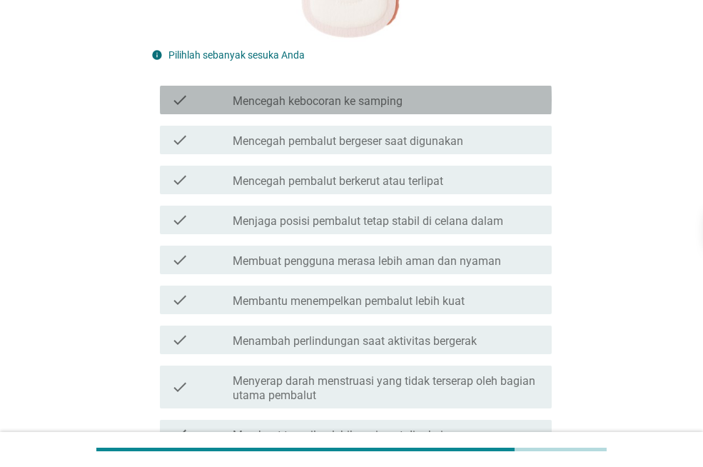
click at [364, 95] on label "Mencegah kebocoran ke samping" at bounding box center [318, 101] width 170 height 14
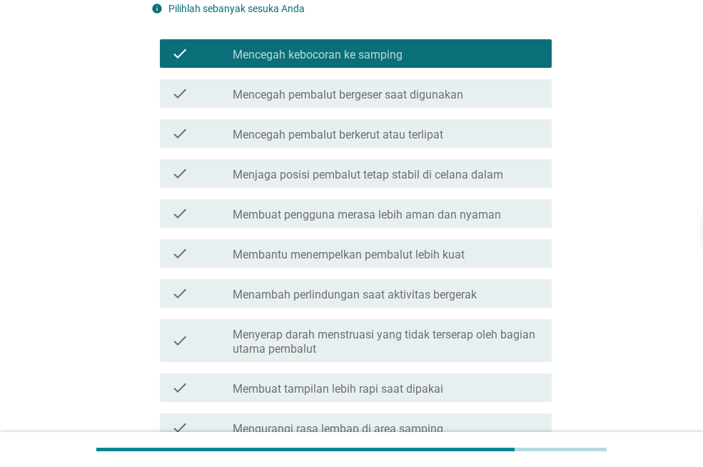
scroll to position [428, 0]
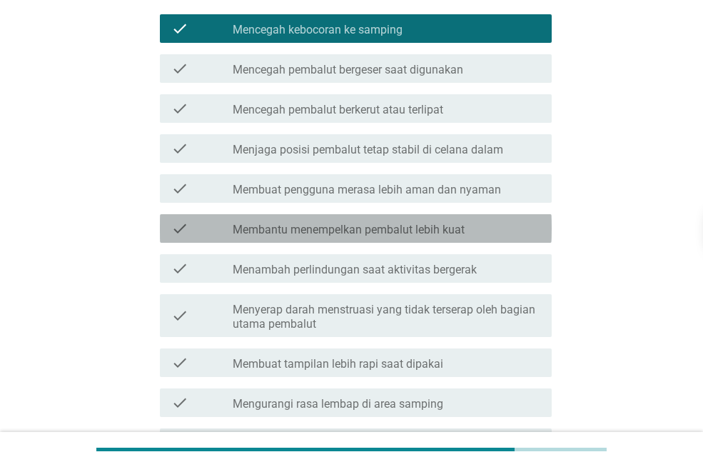
click at [437, 226] on label "Membantu menempelkan pembalut lebih kuat" at bounding box center [349, 230] width 232 height 14
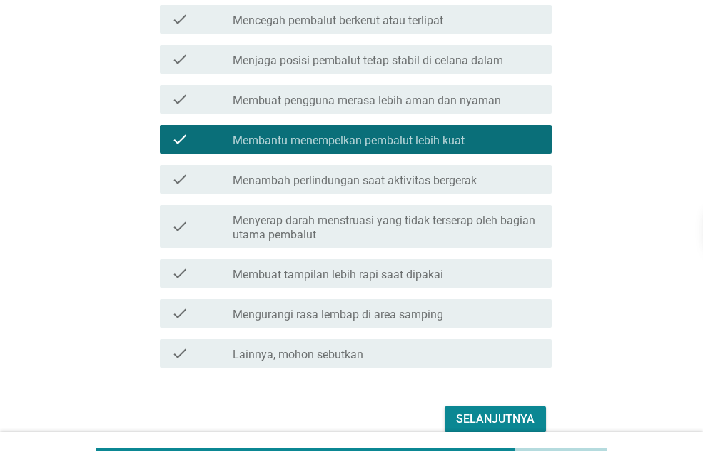
scroll to position [571, 0]
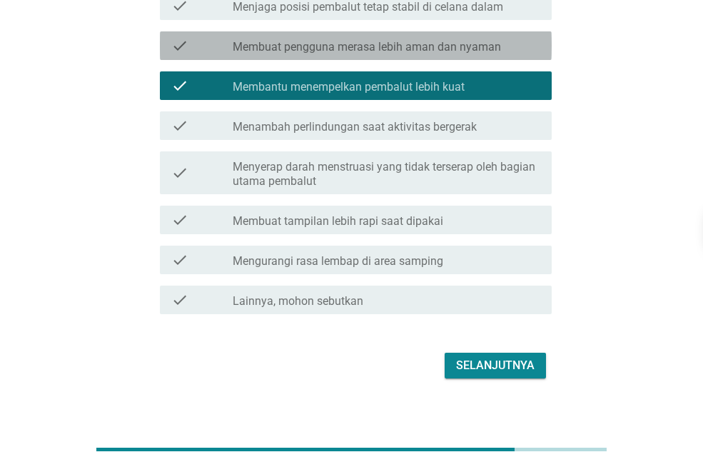
click at [472, 59] on div "check check_box_outline_blank Membuat pengguna merasa lebih aman dan nyaman" at bounding box center [356, 45] width 392 height 29
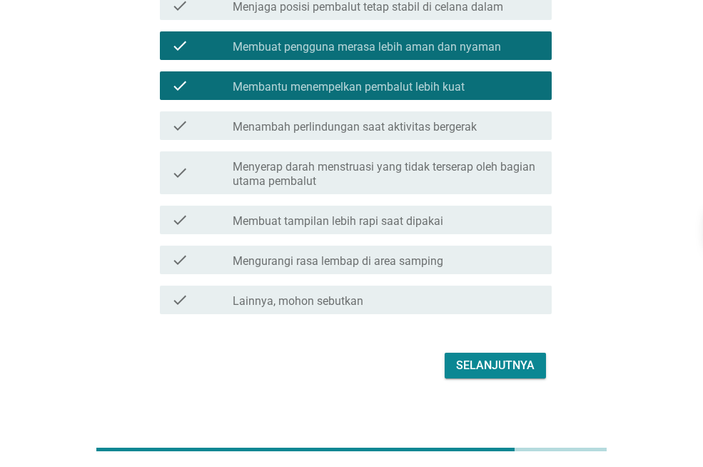
click at [517, 373] on div "Selanjutnya" at bounding box center [495, 365] width 78 height 17
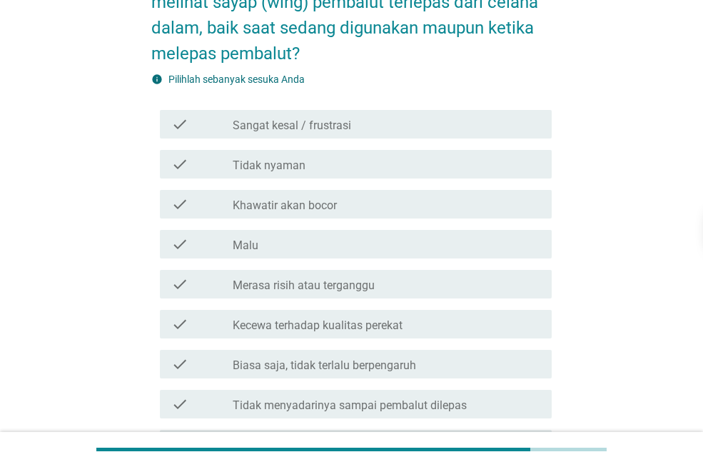
scroll to position [143, 0]
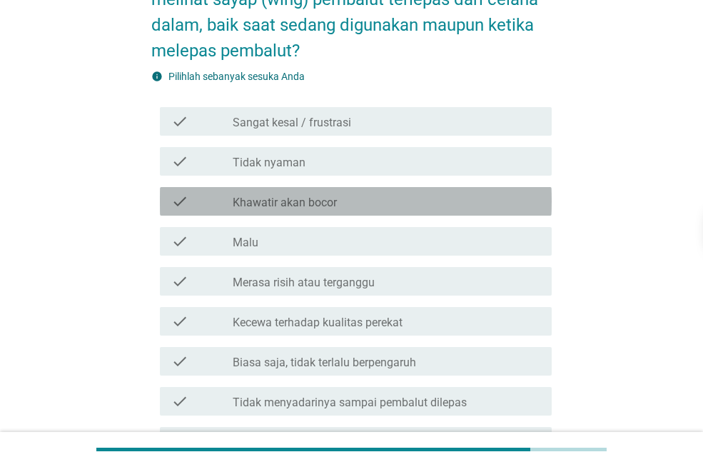
click at [337, 209] on div "check_box_outline_blank Khawatir akan bocor" at bounding box center [386, 201] width 307 height 17
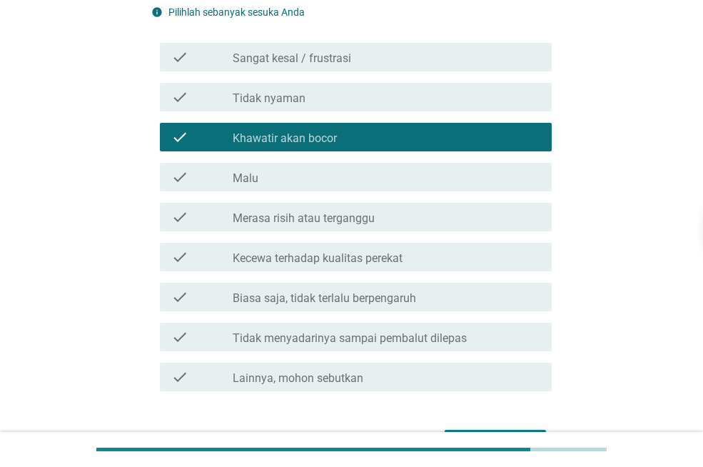
scroll to position [285, 0]
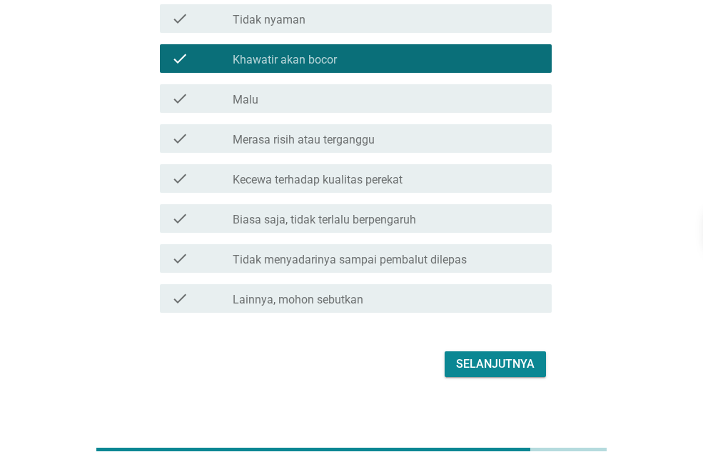
click at [392, 150] on div "check check_box_outline_blank Merasa risih atau terganggu" at bounding box center [356, 138] width 392 height 29
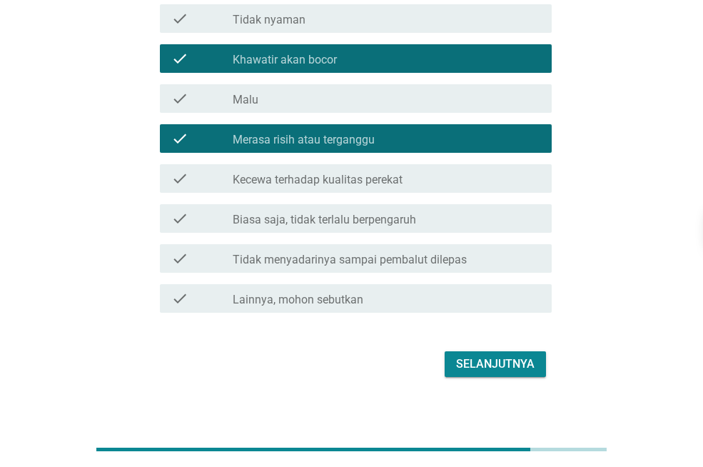
click at [506, 355] on div "Selanjutnya" at bounding box center [495, 363] width 78 height 17
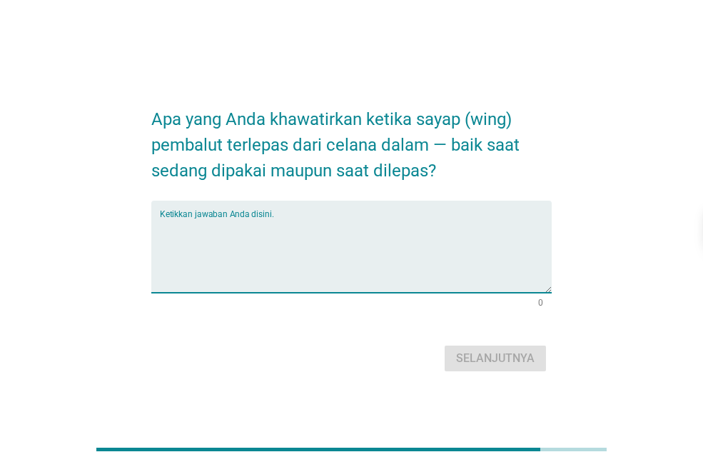
click at [491, 266] on textarea "Ketikkan jawaban Anda disini." at bounding box center [356, 255] width 392 height 75
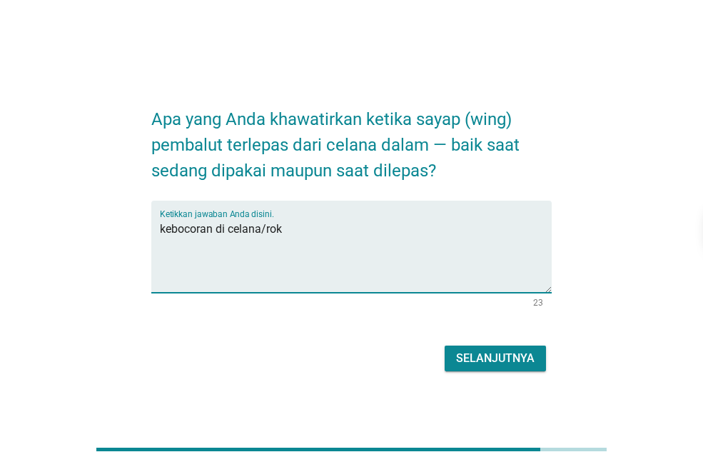
type textarea "kebocoran di celana/rok"
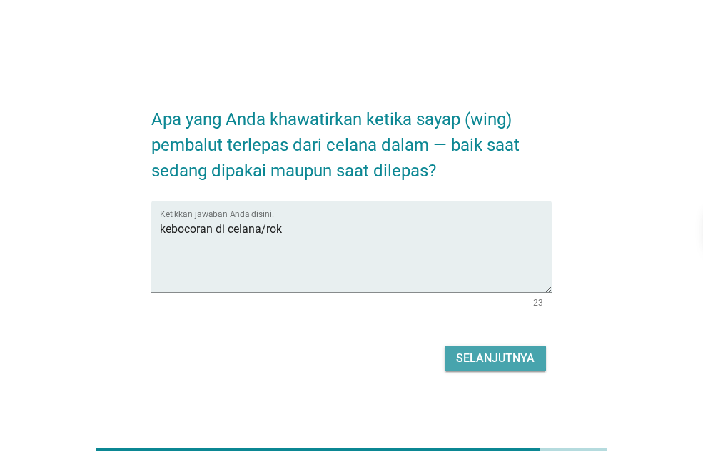
click at [522, 359] on div "Selanjutnya" at bounding box center [495, 358] width 78 height 17
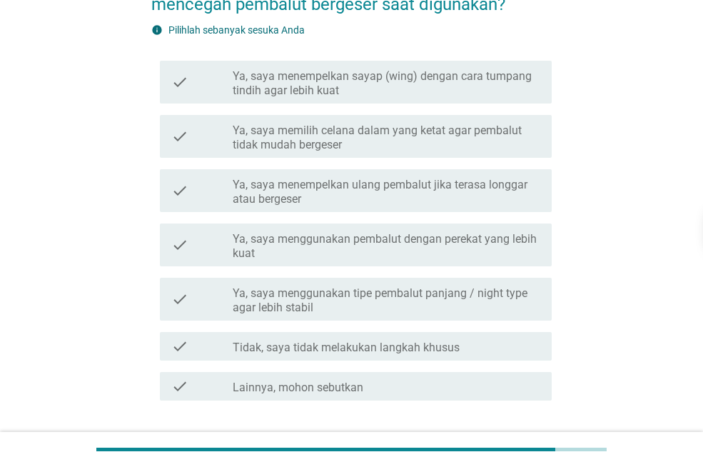
scroll to position [143, 0]
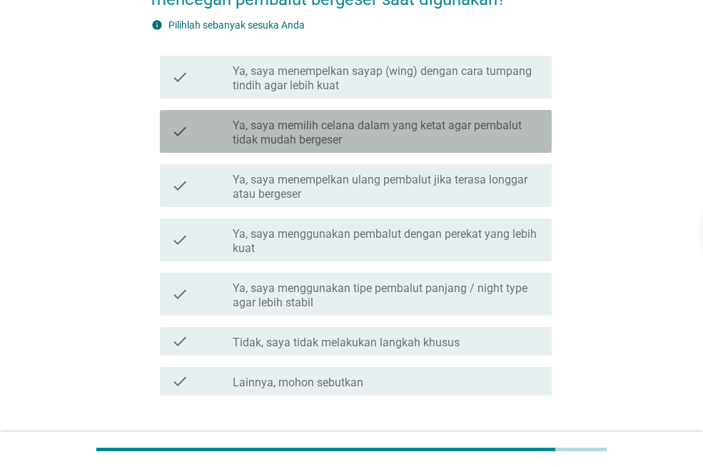
click at [370, 130] on label "Ya, saya memilih celana dalam yang ketat agar pembalut tidak mudah bergeser" at bounding box center [386, 132] width 307 height 29
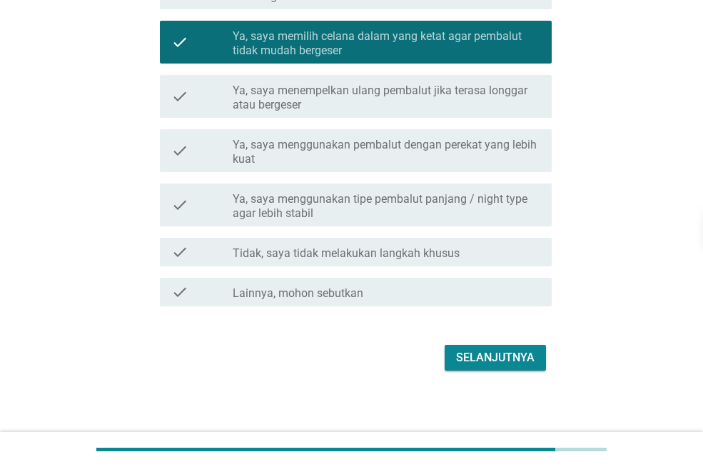
scroll to position [238, 0]
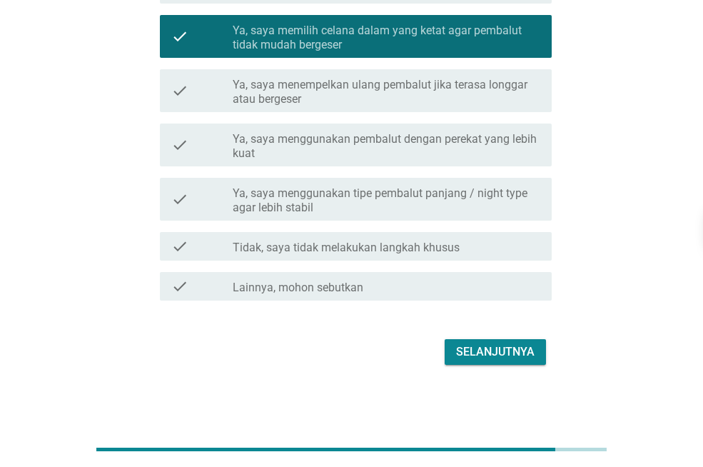
click at [484, 336] on div "Selanjutnya" at bounding box center [351, 352] width 400 height 34
click at [491, 345] on div "Selanjutnya" at bounding box center [495, 351] width 78 height 17
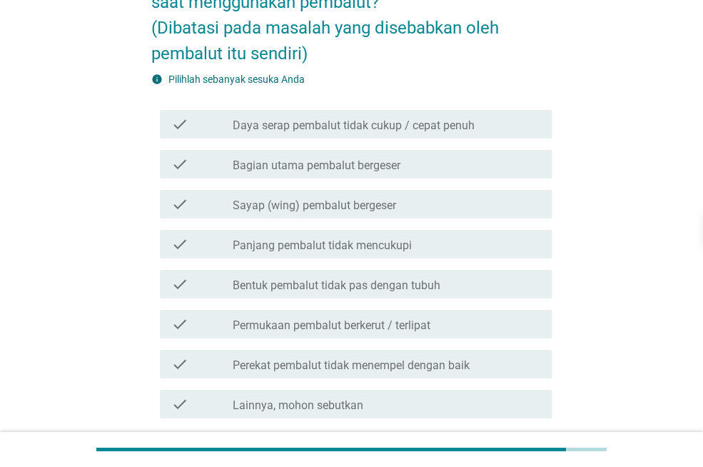
scroll to position [214, 0]
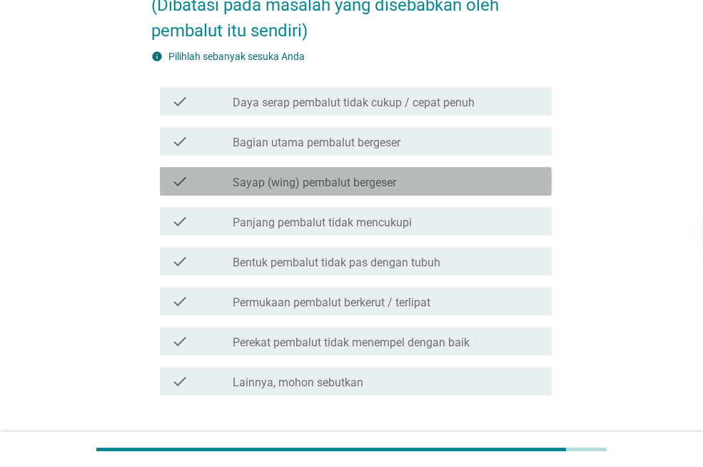
click at [378, 186] on label "Sayap (wing) pembalut bergeser" at bounding box center [314, 183] width 163 height 14
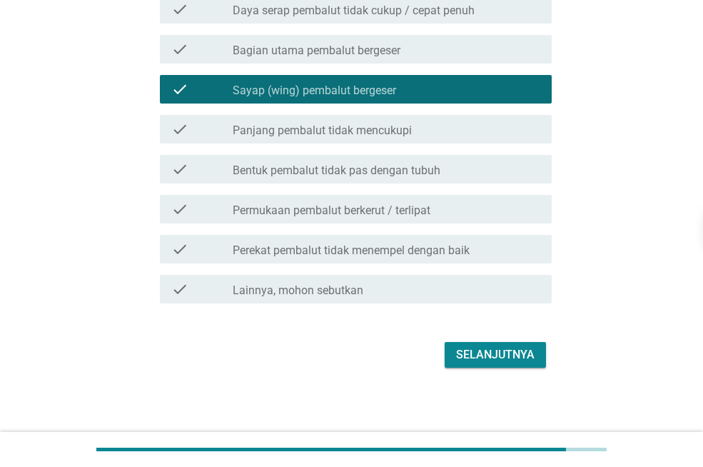
scroll to position [309, 0]
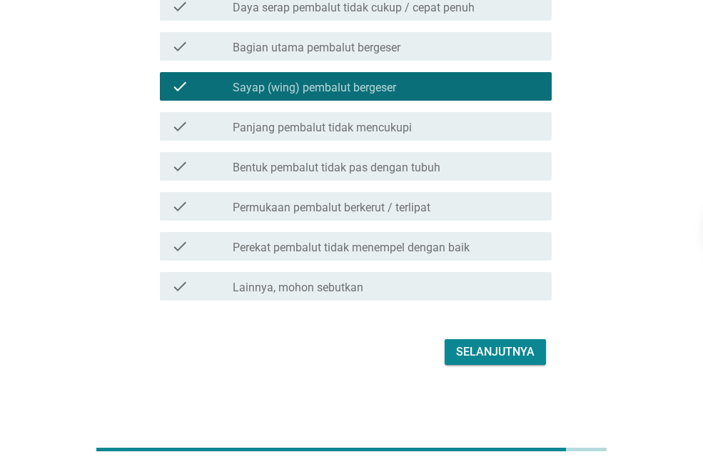
click at [473, 249] on div "check_box_outline_blank Perekat pembalut tidak menempel dengan baik" at bounding box center [386, 246] width 307 height 17
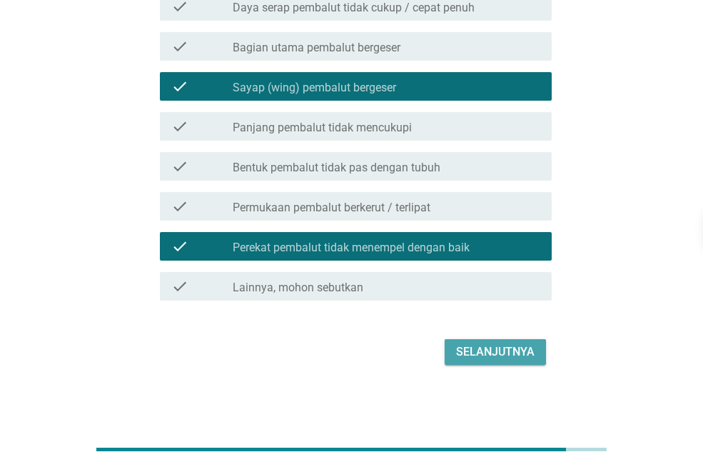
click at [491, 346] on div "Selanjutnya" at bounding box center [495, 351] width 78 height 17
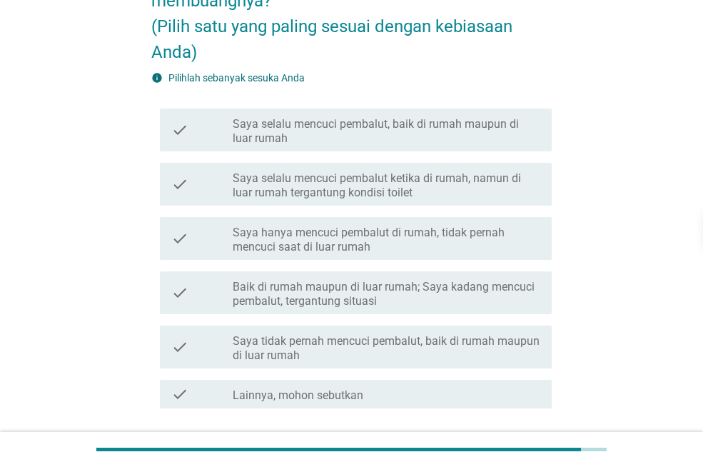
scroll to position [143, 0]
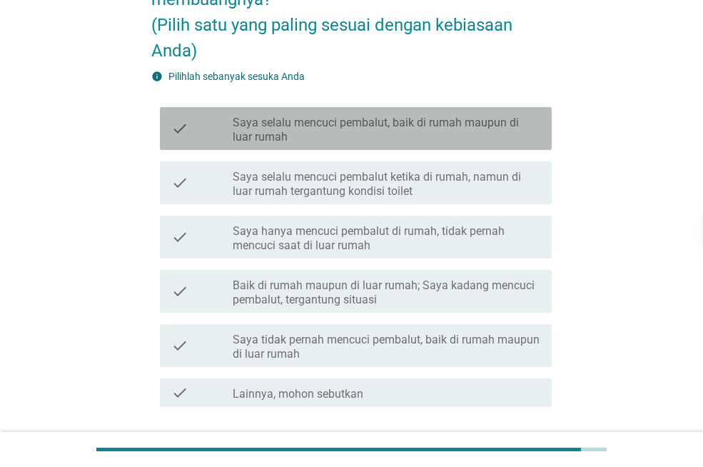
click at [416, 119] on label "Saya selalu mencuci pembalut, baik di rumah maupun di luar rumah" at bounding box center [386, 130] width 307 height 29
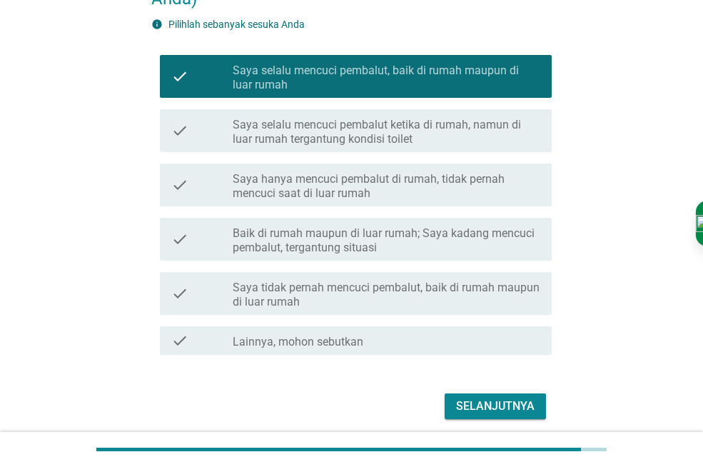
scroll to position [249, 0]
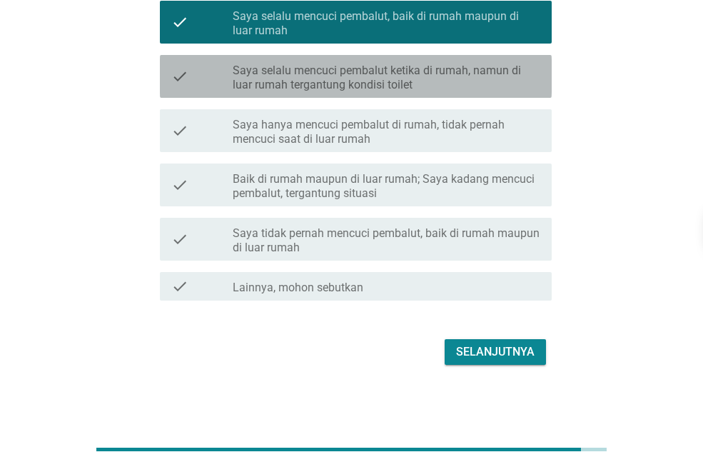
click at [295, 75] on label "Saya selalu mencuci pembalut ketika di rumah, namun di luar rumah tergantung ko…" at bounding box center [386, 77] width 307 height 29
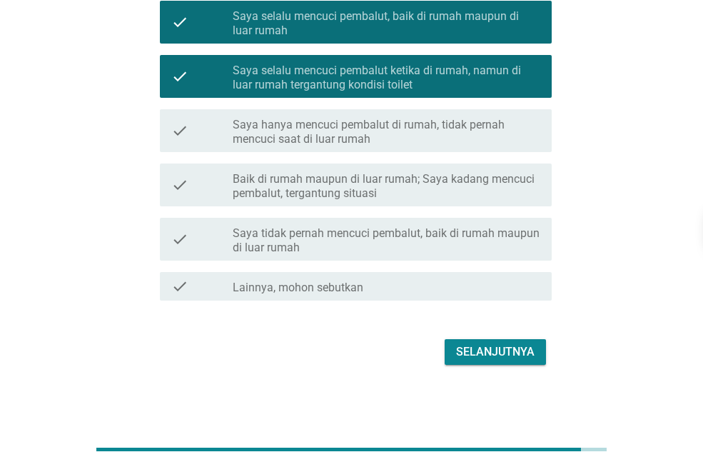
click at [336, 4] on div "check check_box Saya selalu mencuci pembalut, baik di rumah maupun di luar rumah" at bounding box center [356, 22] width 392 height 43
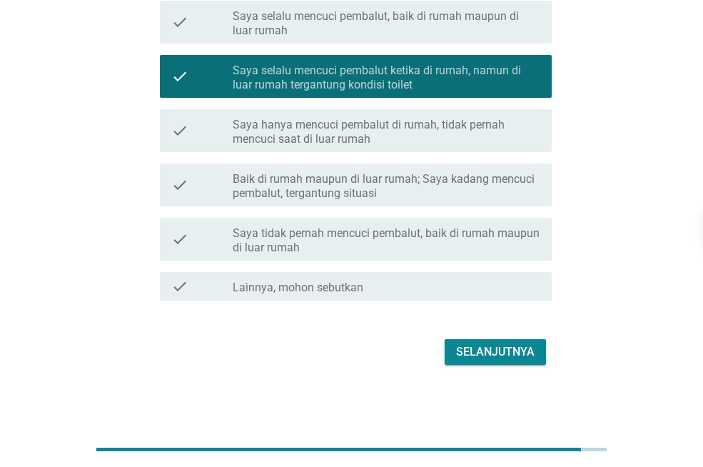
click at [522, 340] on button "Selanjutnya" at bounding box center [494, 352] width 101 height 26
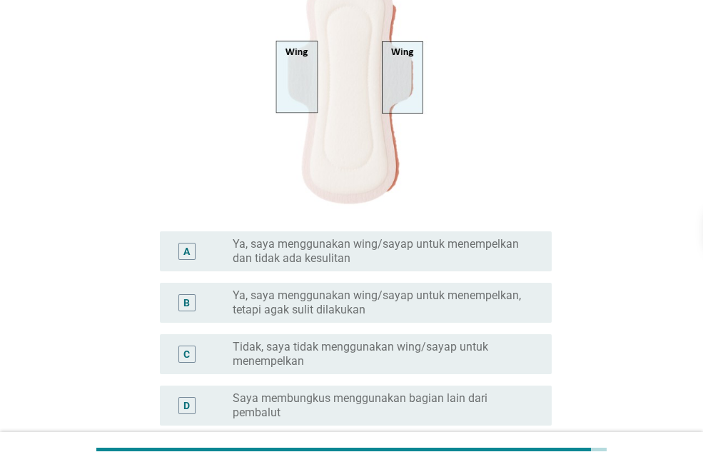
scroll to position [490, 0]
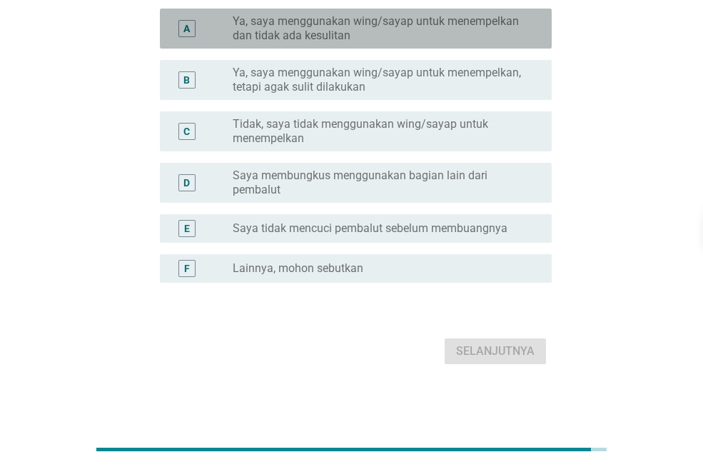
drag, startPoint x: 350, startPoint y: 22, endPoint x: 487, endPoint y: 249, distance: 265.4
click at [350, 23] on label "Ya, saya menggunakan wing/sayap untuk menempelkan dan tidak ada kesulitan" at bounding box center [381, 28] width 296 height 29
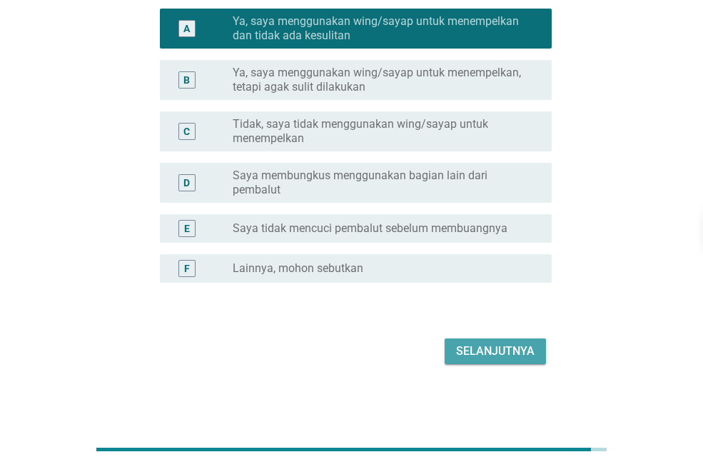
click at [477, 355] on div "Selanjutnya" at bounding box center [495, 350] width 78 height 17
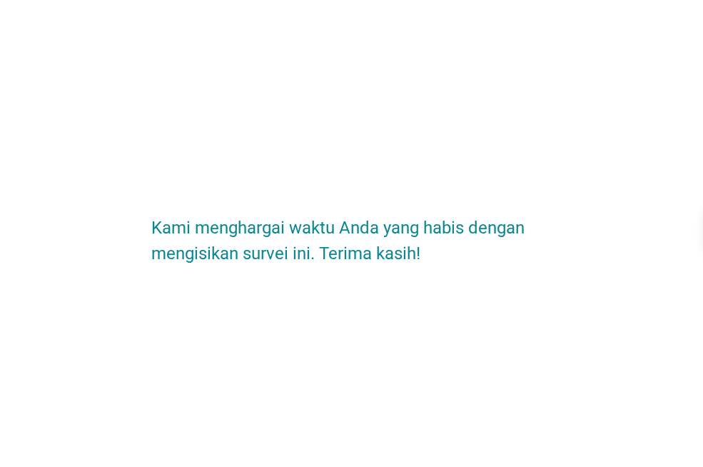
scroll to position [0, 0]
